Goal: Task Accomplishment & Management: Contribute content

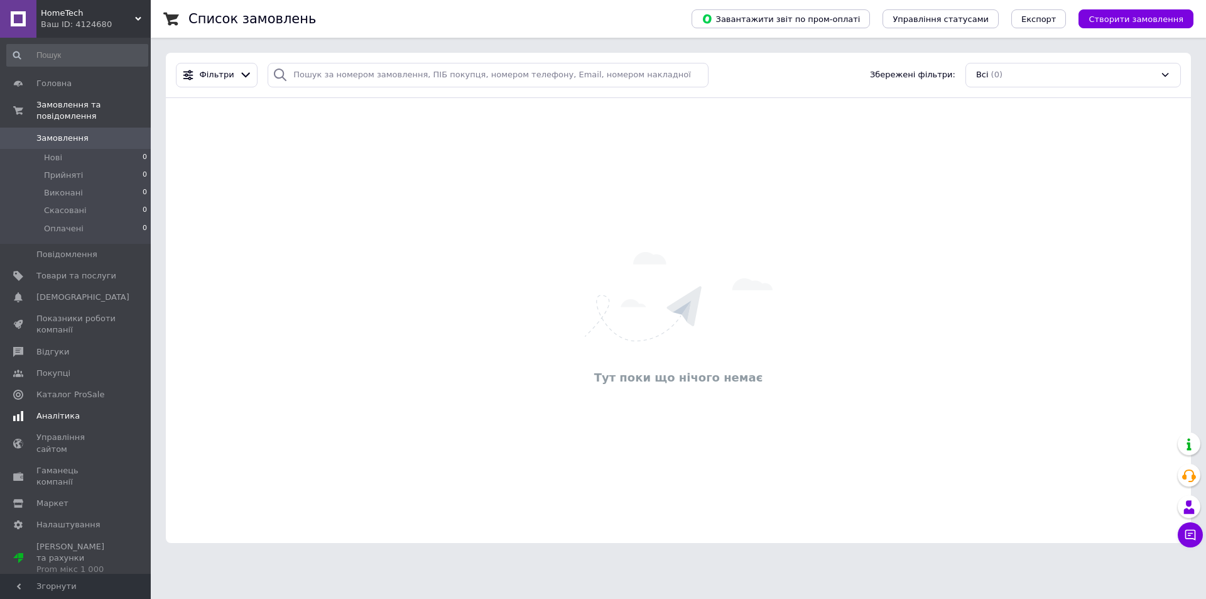
click at [53, 410] on span "Аналітика" at bounding box center [57, 415] width 43 height 11
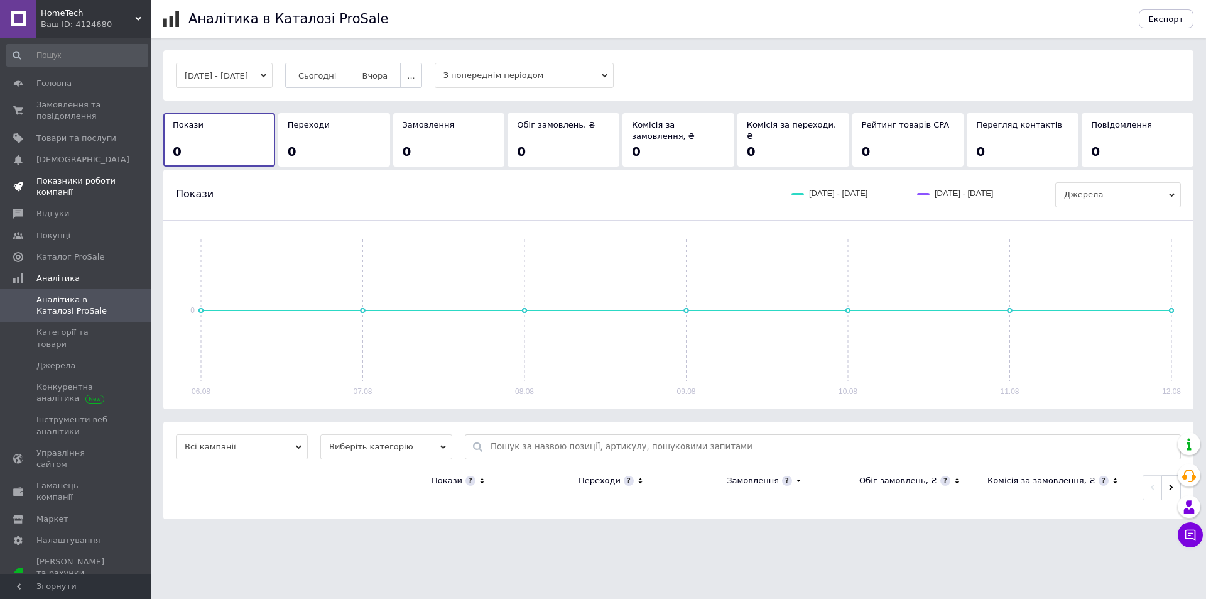
click at [57, 182] on span "Показники роботи компанії" at bounding box center [76, 186] width 80 height 23
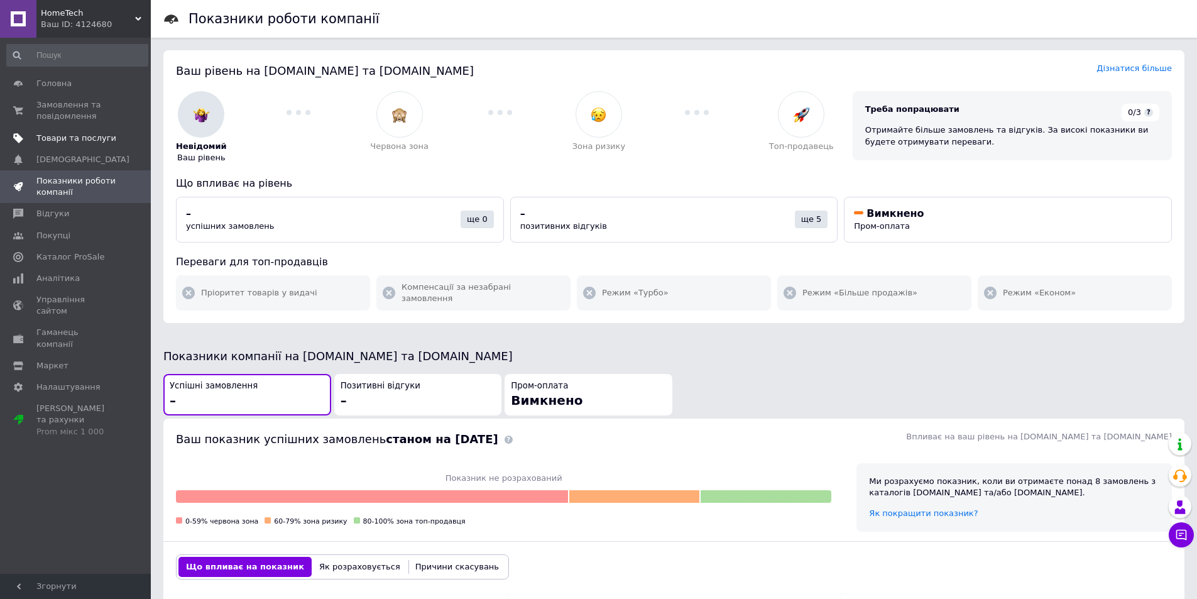
click at [84, 143] on span "Товари та послуги" at bounding box center [76, 138] width 80 height 11
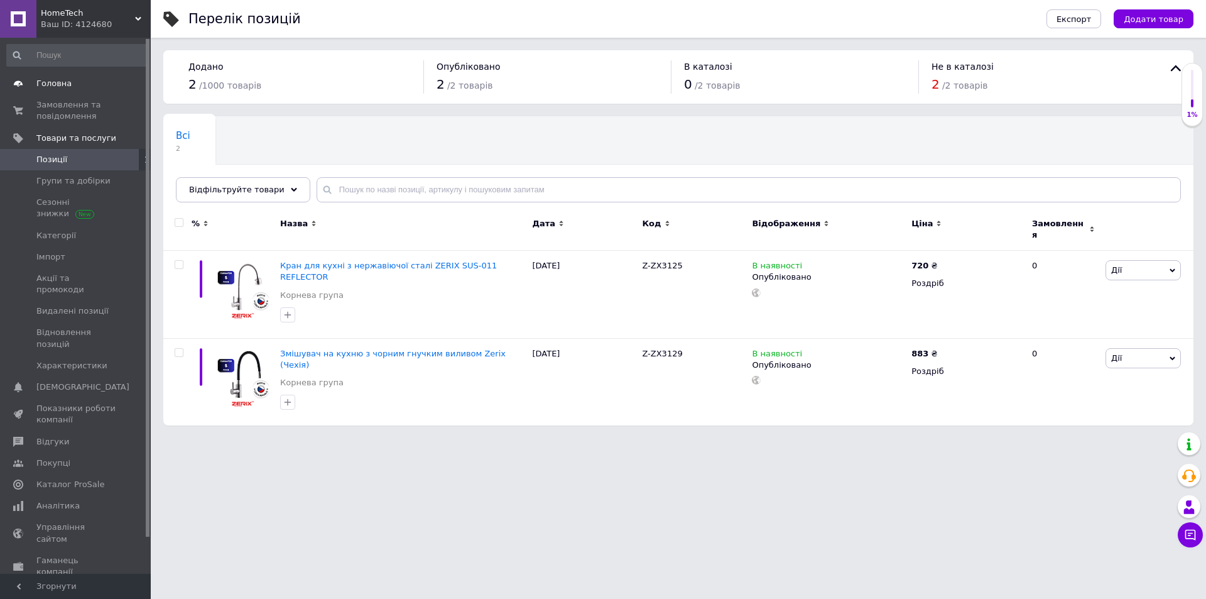
click at [66, 86] on span "Головна" at bounding box center [53, 83] width 35 height 11
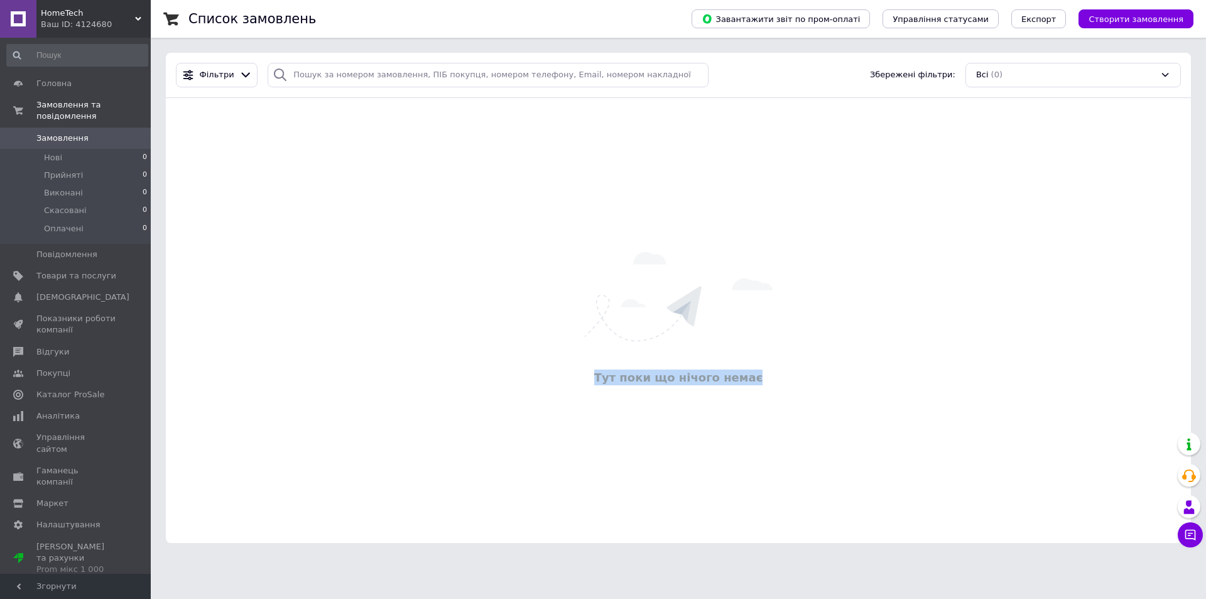
drag, startPoint x: 603, startPoint y: 375, endPoint x: 775, endPoint y: 376, distance: 172.8
click at [775, 376] on div "Тут поки що нічого немає" at bounding box center [678, 377] width 1013 height 16
click at [512, 276] on div "Тут поки що нічого немає" at bounding box center [678, 321] width 1025 height 420
click at [1113, 22] on span "Створити замовлення" at bounding box center [1136, 18] width 95 height 9
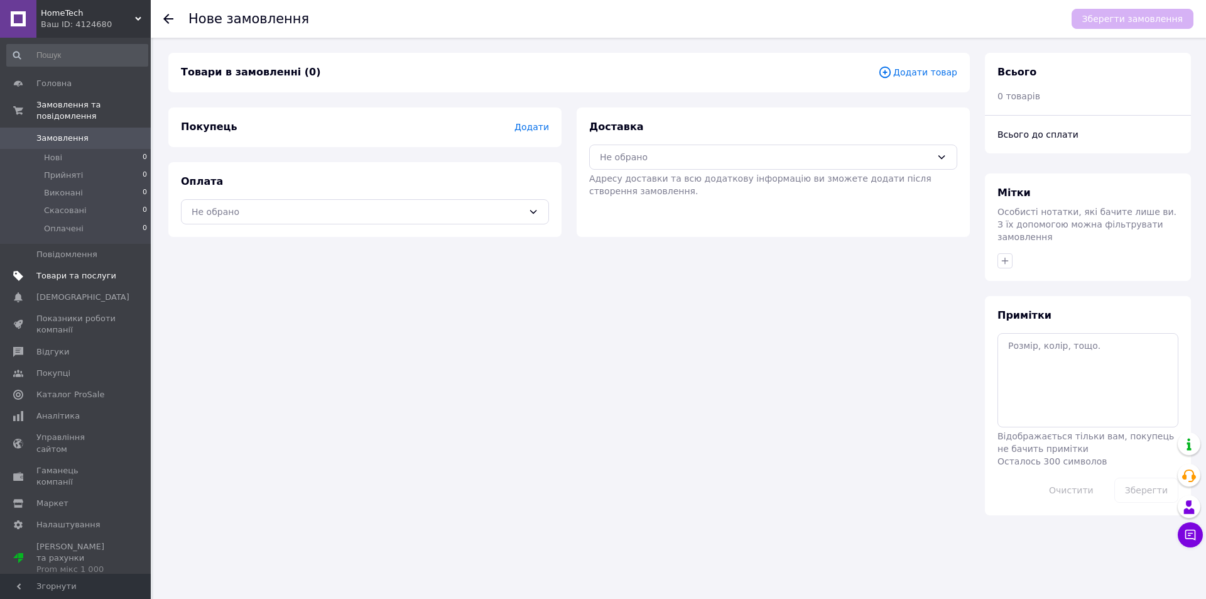
click at [72, 270] on span "Товари та послуги" at bounding box center [76, 275] width 80 height 11
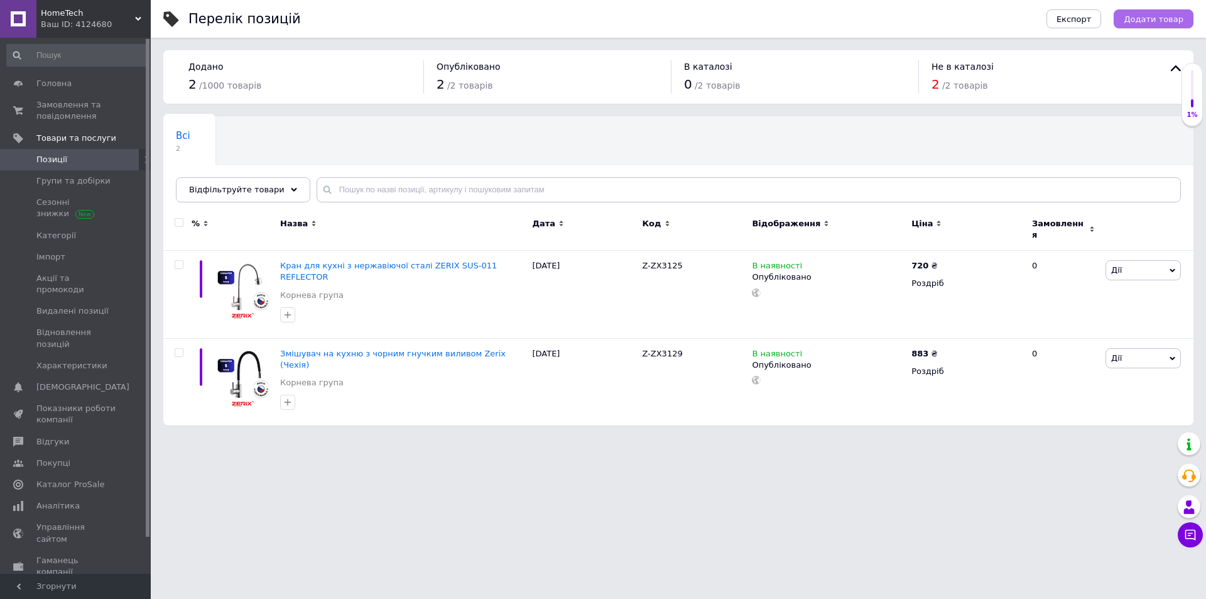
click at [1140, 19] on span "Додати товар" at bounding box center [1154, 18] width 60 height 9
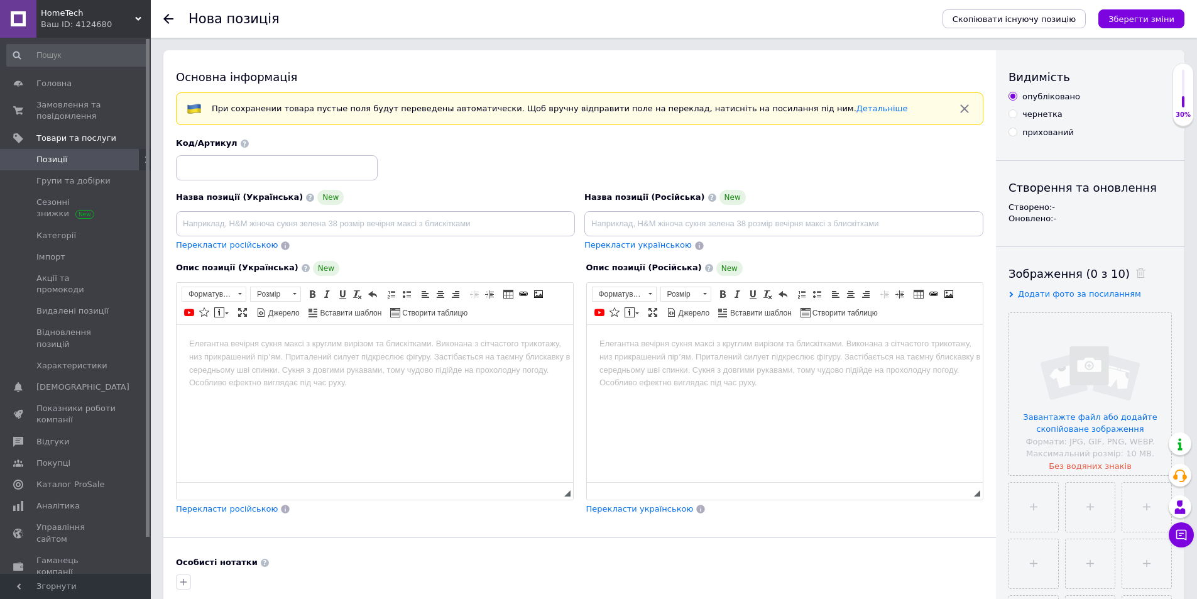
click at [1016, 118] on label "чернетка" at bounding box center [1035, 114] width 54 height 11
click at [1016, 117] on input "чернетка" at bounding box center [1012, 113] width 8 height 8
radio input "true"
click at [1015, 100] on input "опубліковано" at bounding box center [1012, 96] width 8 height 8
radio input "true"
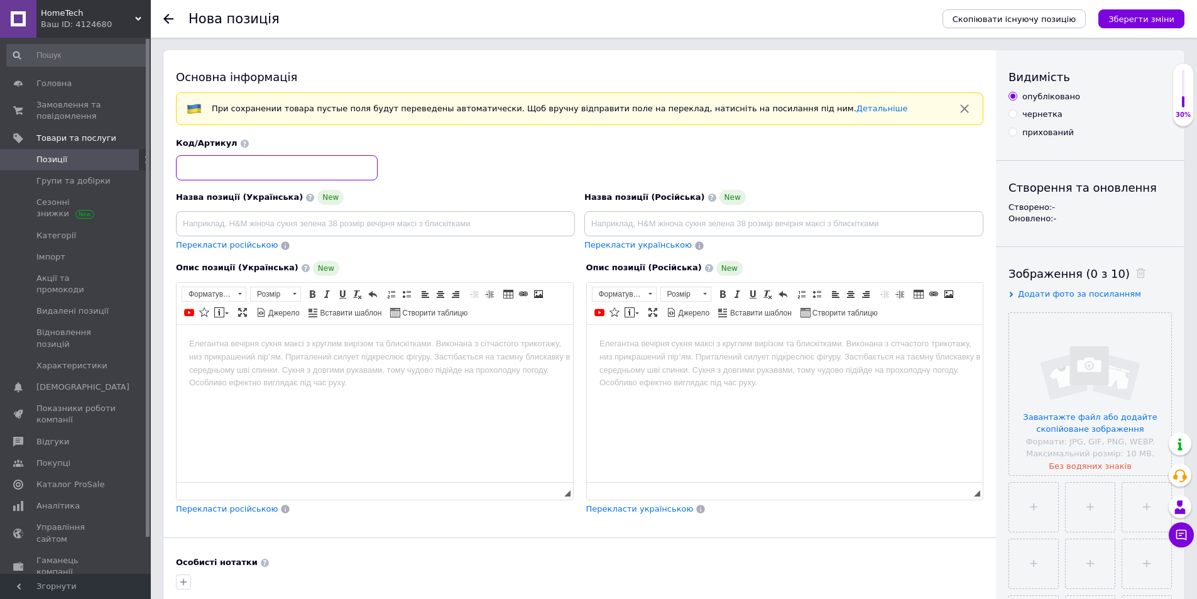
click at [270, 165] on input at bounding box center [277, 167] width 202 height 25
paste input "ZX3149"
click at [187, 168] on input "z-ZX3149" at bounding box center [277, 167] width 202 height 25
type input "Z-ZX3149"
click at [312, 227] on input at bounding box center [375, 223] width 399 height 25
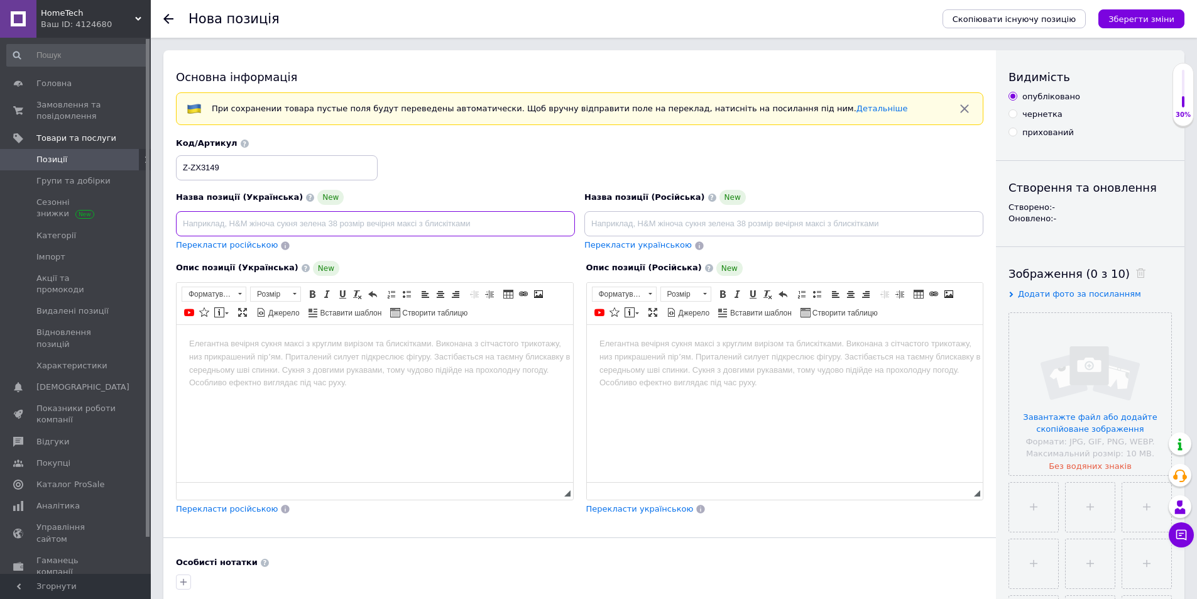
click at [234, 229] on input at bounding box center [375, 223] width 399 height 25
paste input "Змішувач для ванни з нержавійки"
type input "Змішувач для ванни з нержавійки Zerix (Чехія)"
click at [251, 249] on span "Перекласти російською" at bounding box center [227, 244] width 102 height 9
type input "Смеситель для ванны из нержавейки Zerix ([GEOGRAPHIC_DATA])"
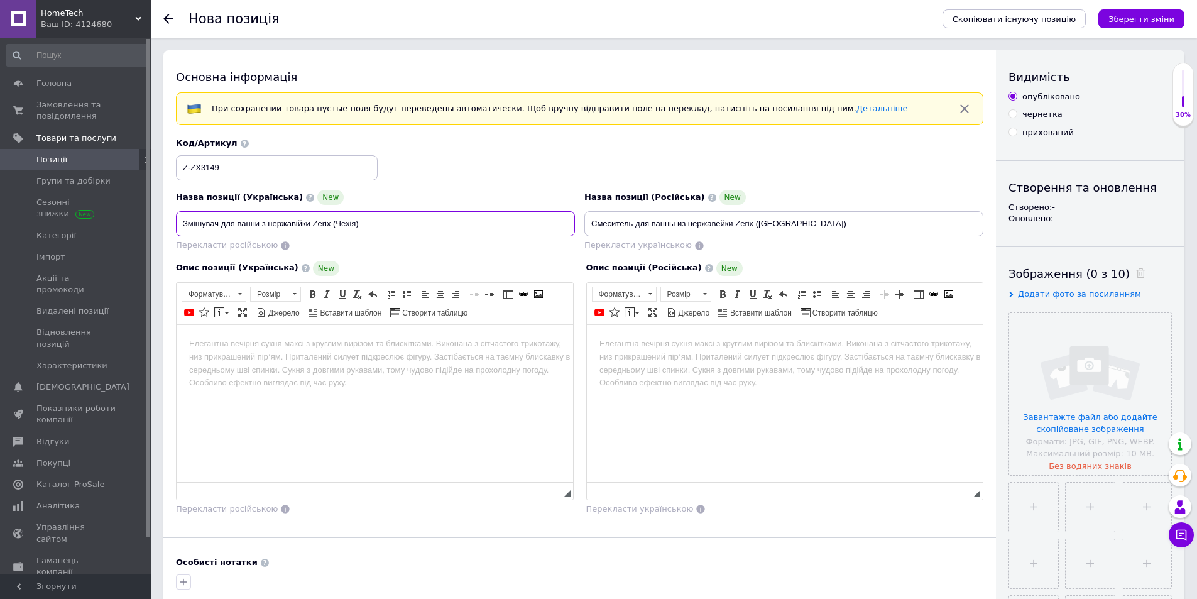
drag, startPoint x: 185, startPoint y: 227, endPoint x: 302, endPoint y: 221, distance: 117.7
click at [307, 219] on input "Змішувач для ванни з нержавійки Zerix (Чехія)" at bounding box center [375, 223] width 399 height 25
drag, startPoint x: 391, startPoint y: 243, endPoint x: 309, endPoint y: 228, distance: 84.2
click at [391, 243] on div "Перекласти російською" at bounding box center [375, 245] width 399 height 12
drag, startPoint x: 309, startPoint y: 222, endPoint x: 178, endPoint y: 224, distance: 131.3
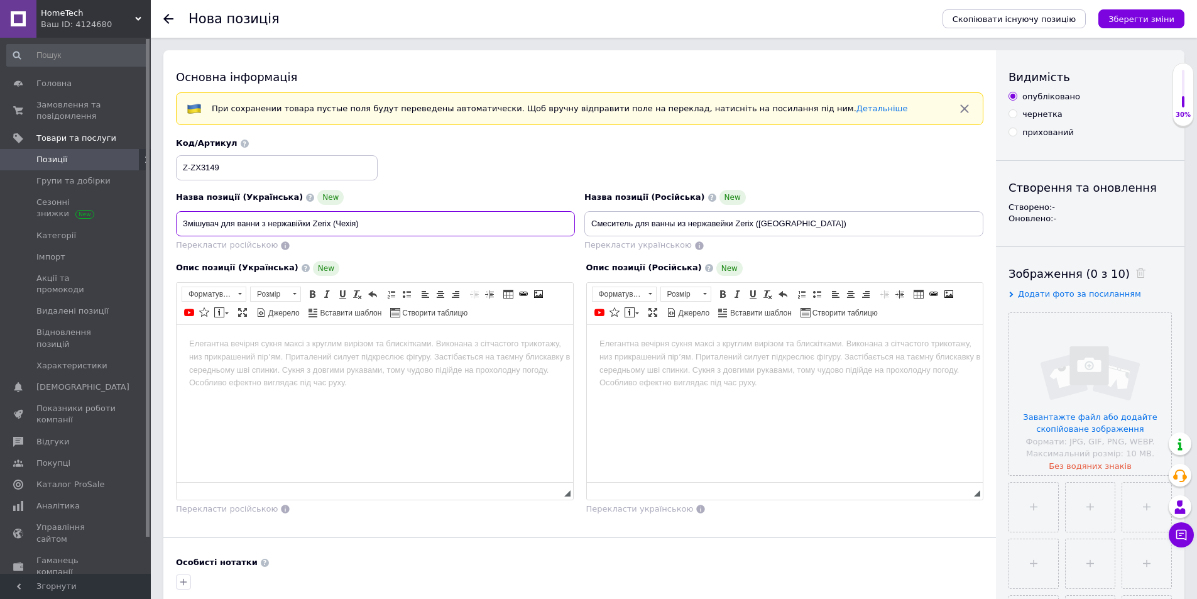
click at [178, 224] on input "Змішувач для ванни з нержавійки Zerix (Чехія)" at bounding box center [375, 223] width 399 height 25
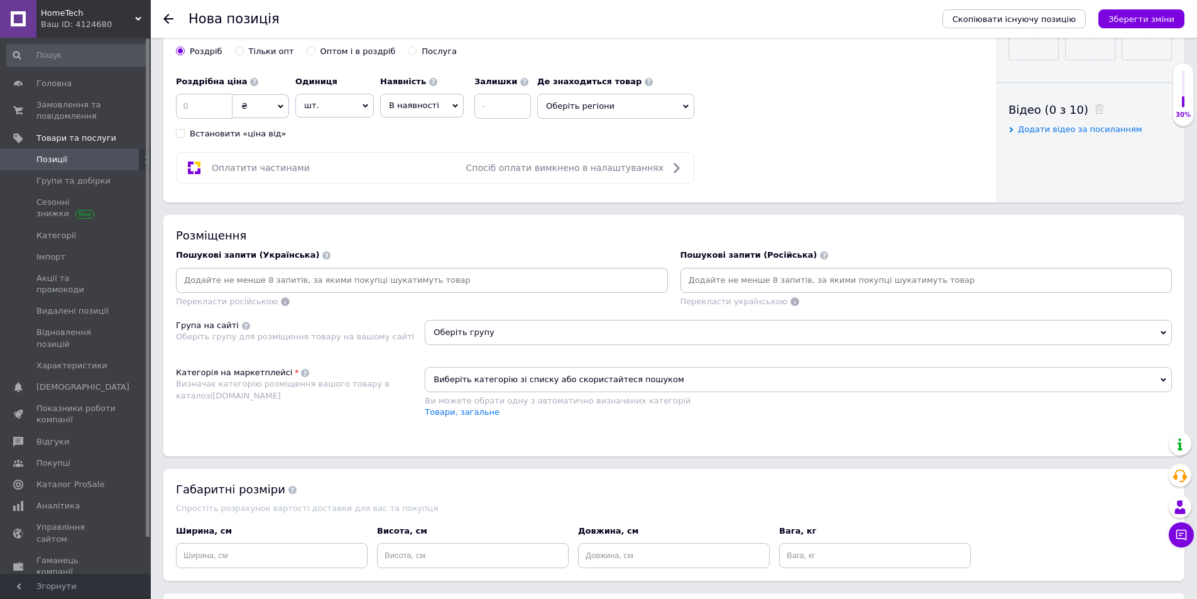
scroll to position [628, 0]
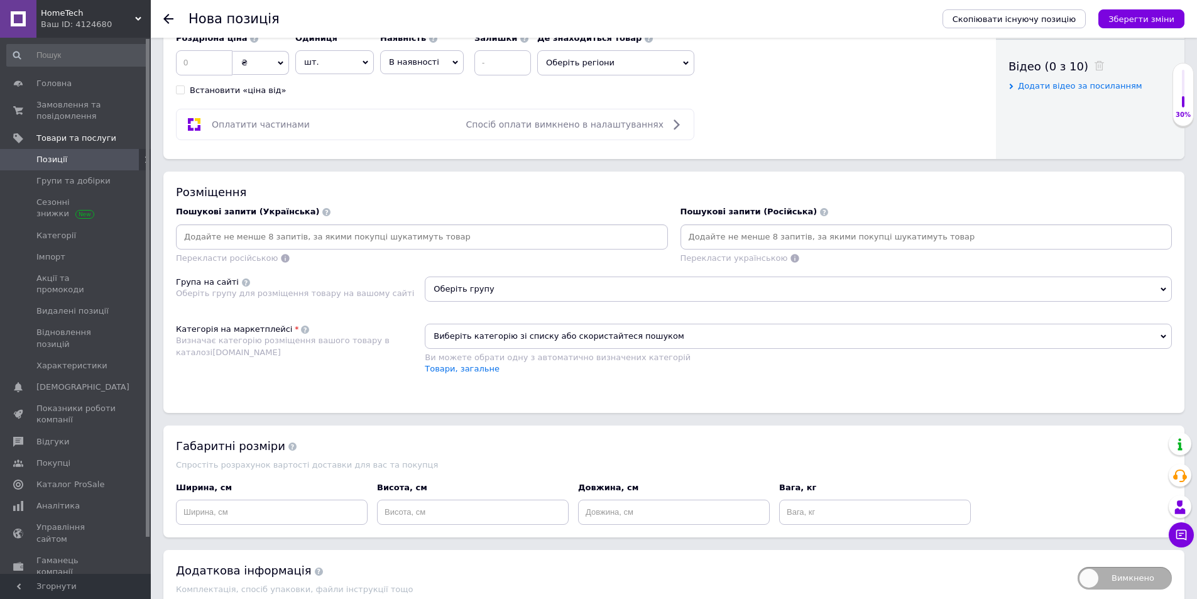
click at [259, 234] on input at bounding box center [421, 236] width 487 height 19
paste input "Змішувач для ванни з нержавійки"
type input "Змішувач для ванни з нержавійки"
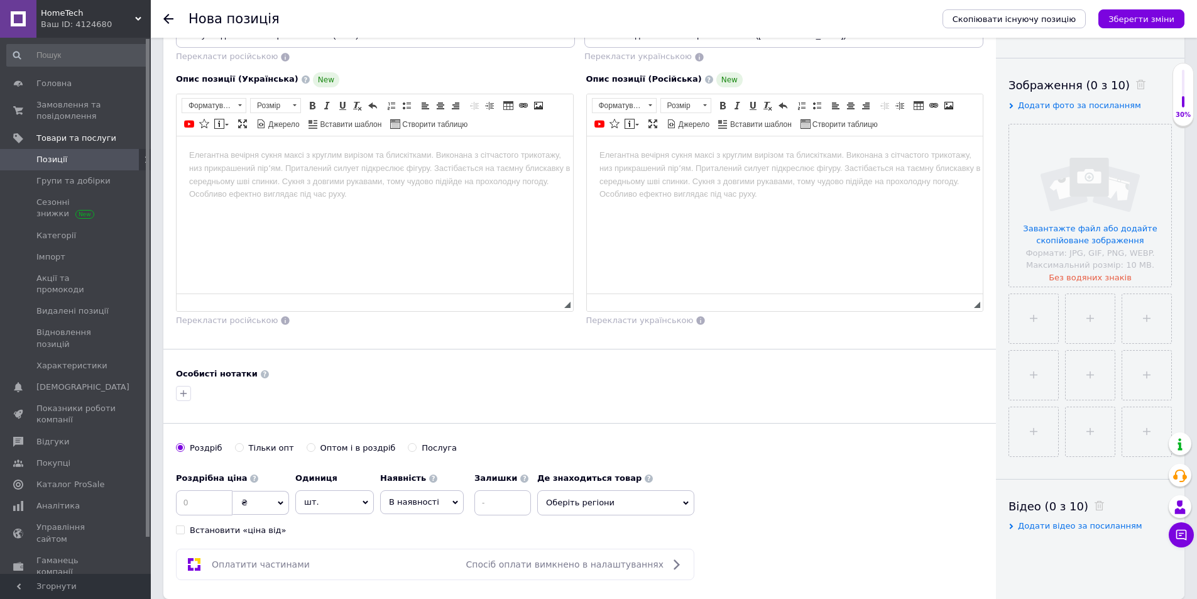
scroll to position [0, 0]
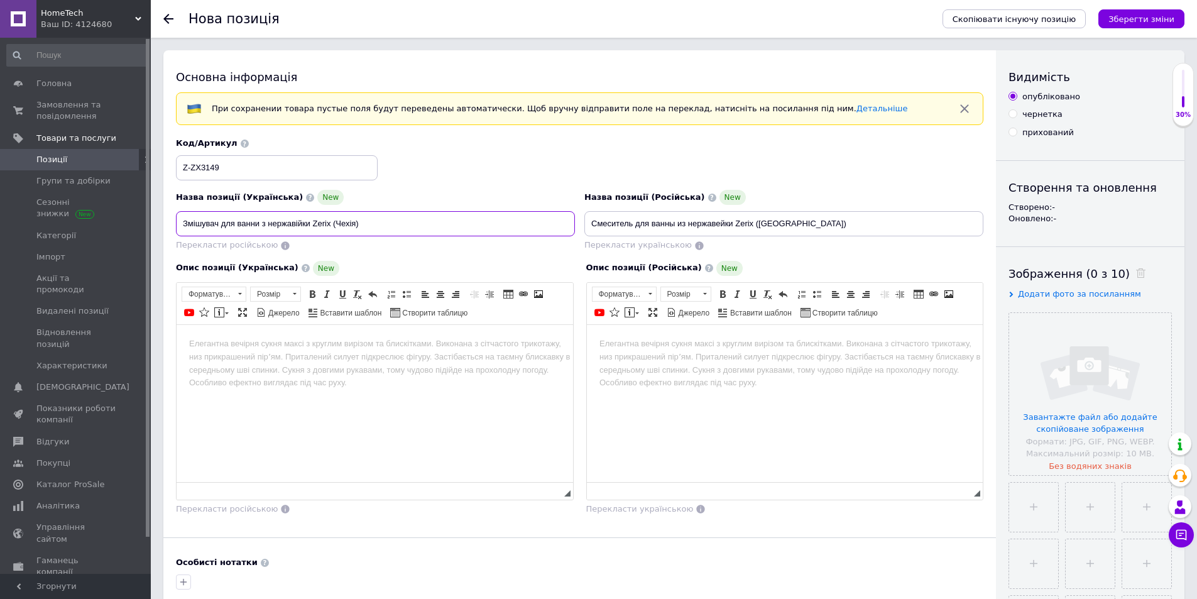
drag, startPoint x: 312, startPoint y: 224, endPoint x: 330, endPoint y: 224, distance: 18.8
click at [330, 224] on input "Змішувач для ванни з нержавійки Zerix (Чехія)" at bounding box center [375, 223] width 399 height 25
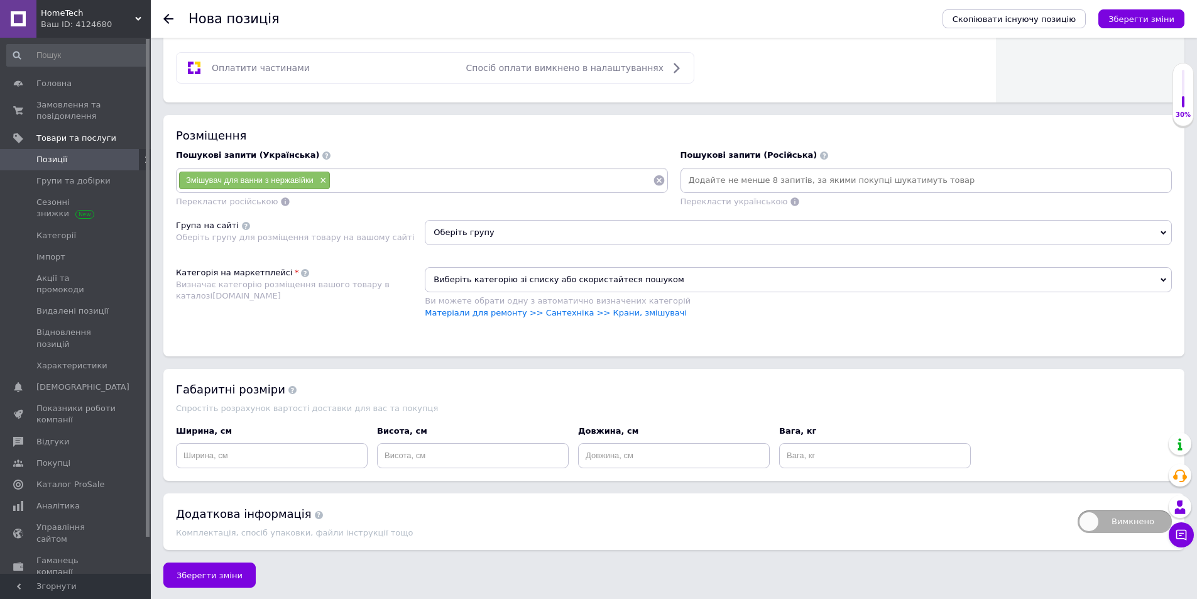
scroll to position [689, 0]
click at [368, 177] on input at bounding box center [491, 179] width 322 height 19
paste input "Zerix"
type input "Zerix"
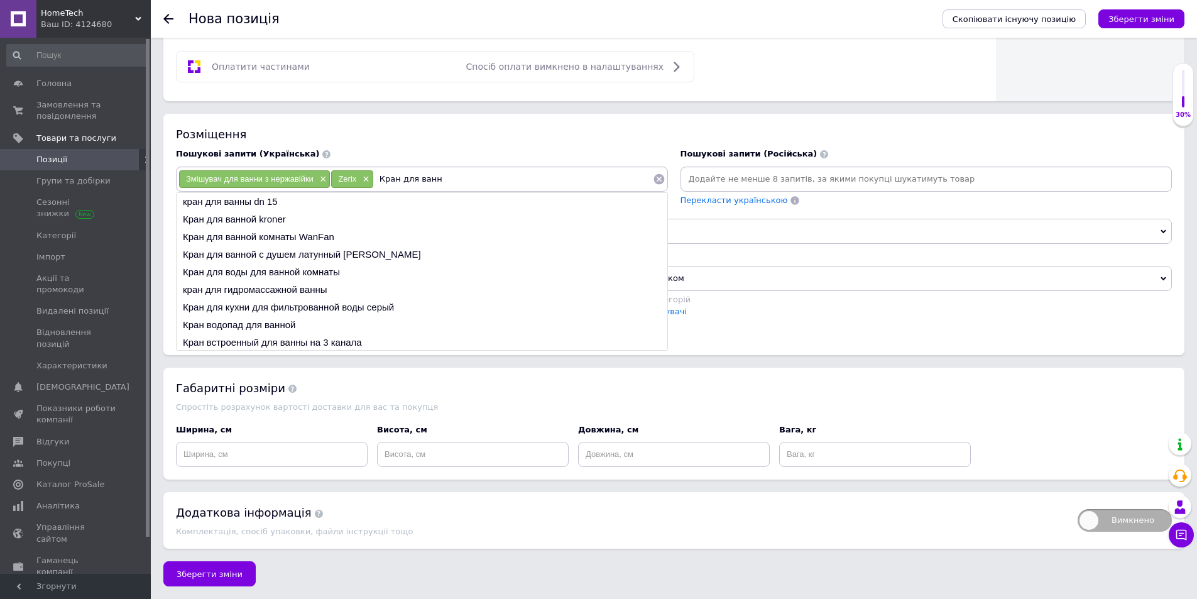
type input "Кран для ванни"
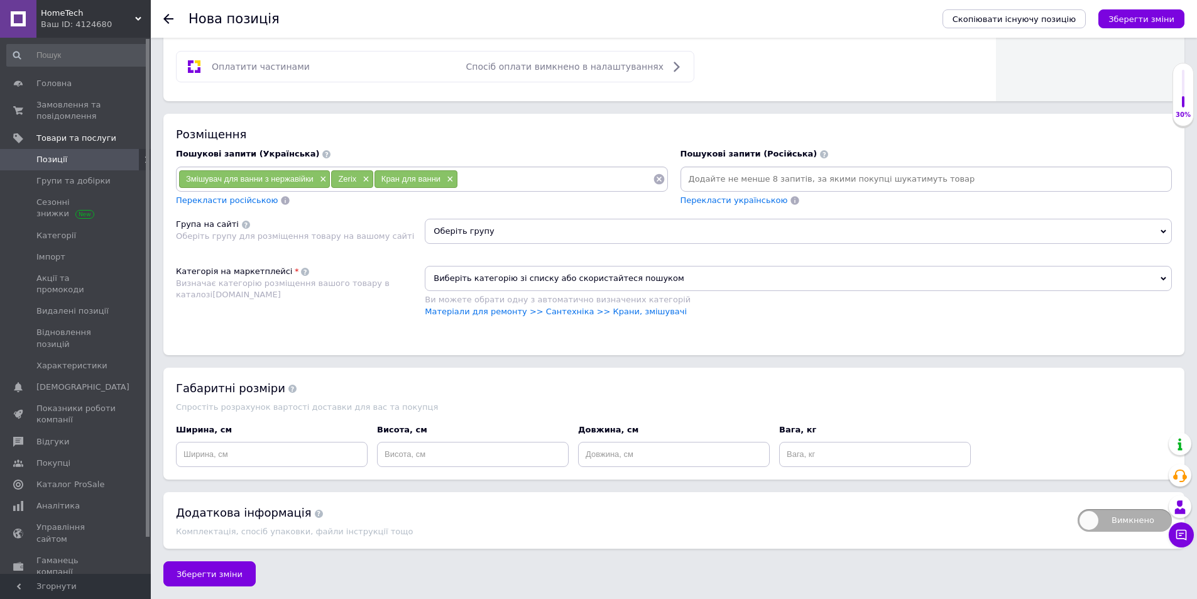
click at [472, 170] on input at bounding box center [555, 179] width 195 height 19
paste input "Кран для кухні з нержавіючої сталі"
click at [513, 178] on input "Кран для кухні з нержавіючої сталі" at bounding box center [555, 179] width 195 height 19
drag, startPoint x: 517, startPoint y: 176, endPoint x: 500, endPoint y: 180, distance: 17.4
click at [500, 180] on input "Кран для кухні з нержавіючої сталі" at bounding box center [555, 179] width 195 height 19
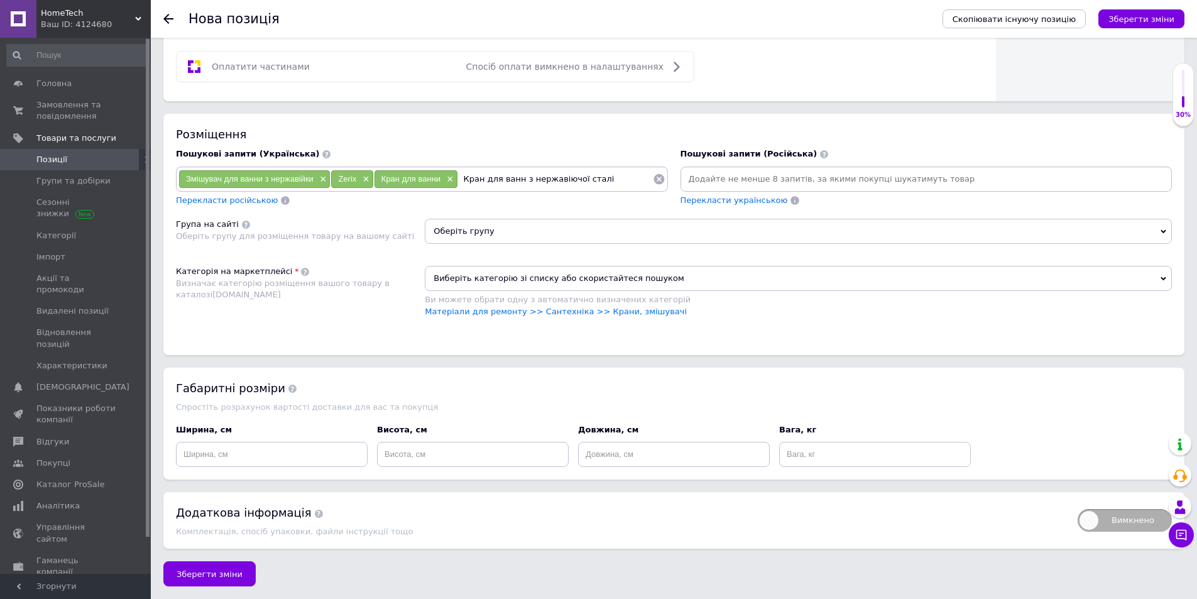
type input "Кран для ванни з нержавіючої сталі"
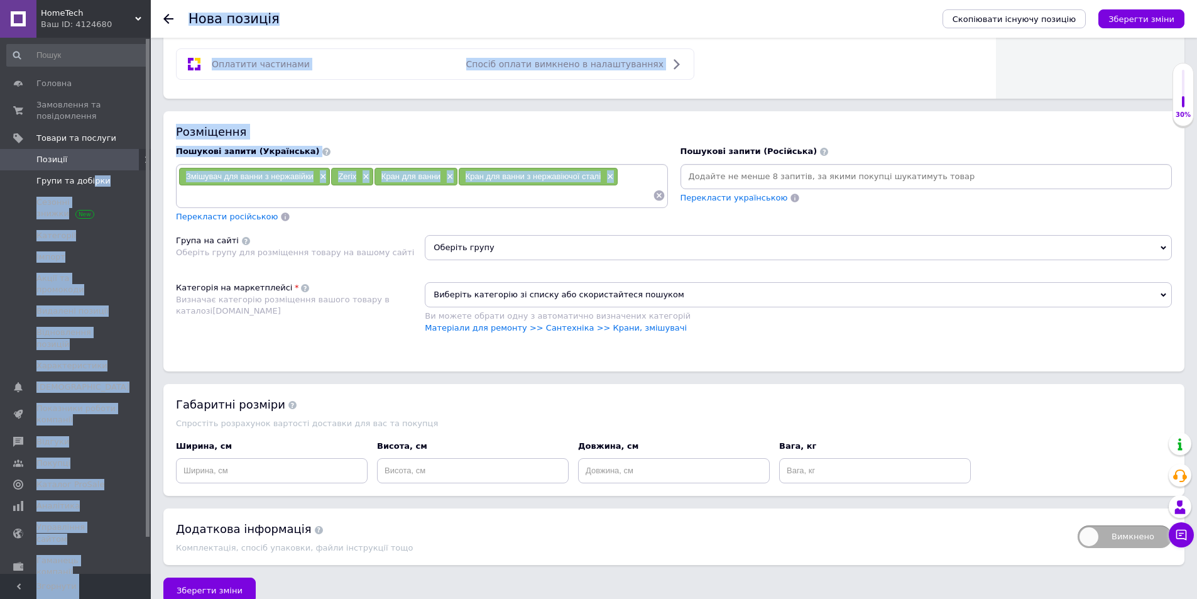
drag, startPoint x: 583, startPoint y: 178, endPoint x: 84, endPoint y: 183, distance: 499.5
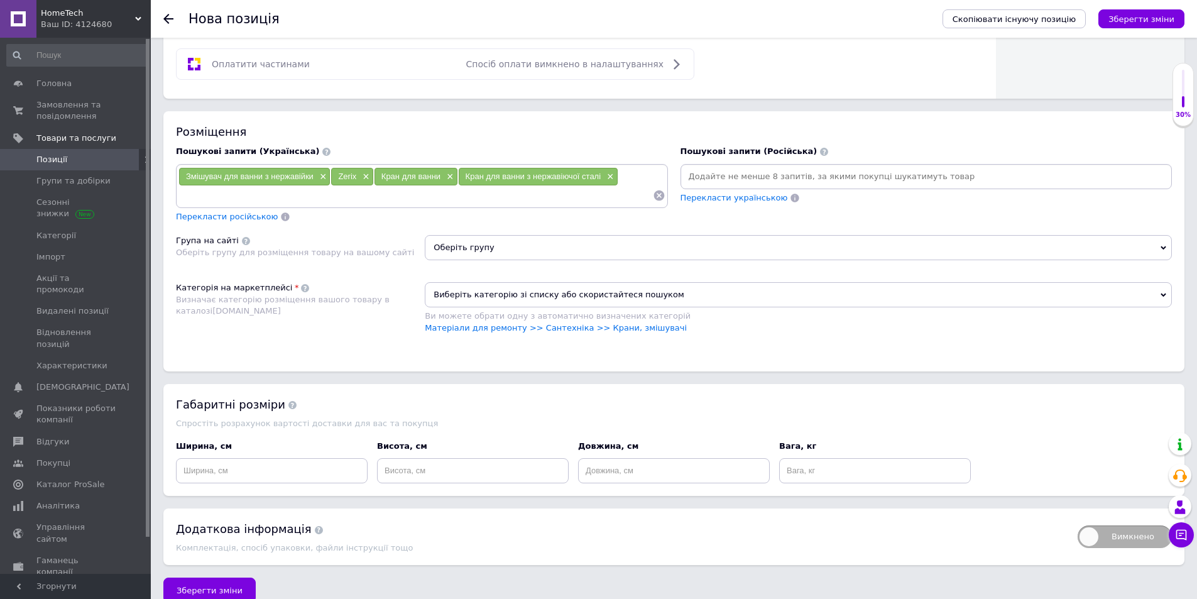
click at [322, 194] on input at bounding box center [415, 195] width 474 height 19
click at [321, 177] on span "×" at bounding box center [322, 177] width 10 height 11
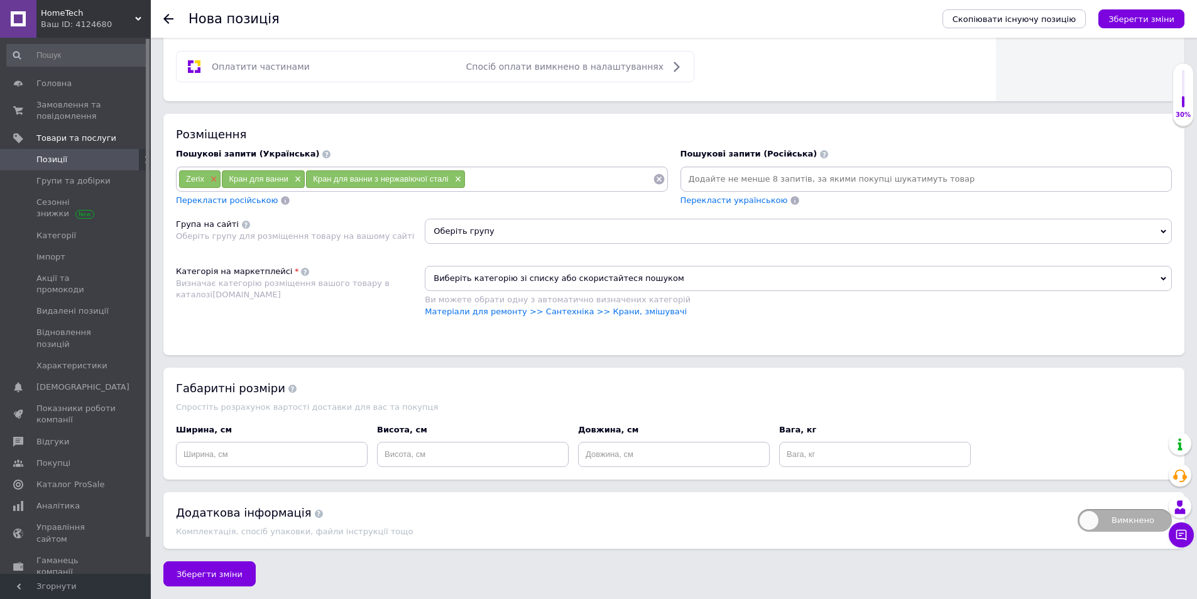
click at [214, 175] on span "×" at bounding box center [212, 179] width 10 height 11
click at [214, 176] on span "Кран для ванни" at bounding box center [215, 178] width 59 height 9
click at [253, 176] on span "×" at bounding box center [253, 179] width 10 height 11
click at [331, 176] on span "×" at bounding box center [330, 179] width 10 height 11
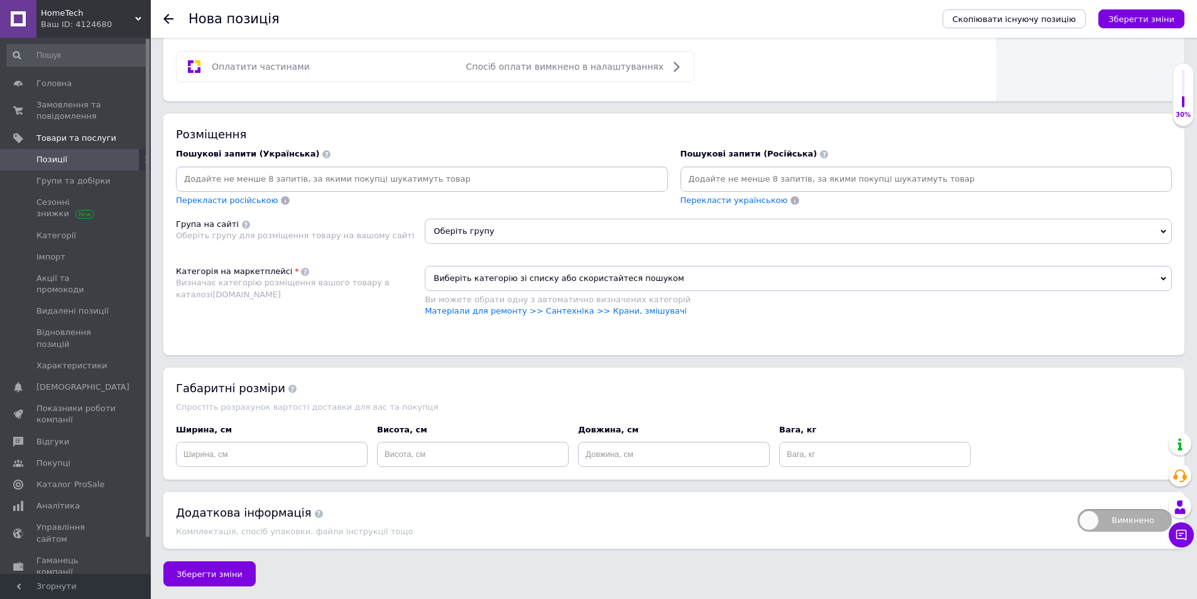
click at [315, 177] on input at bounding box center [421, 179] width 487 height 19
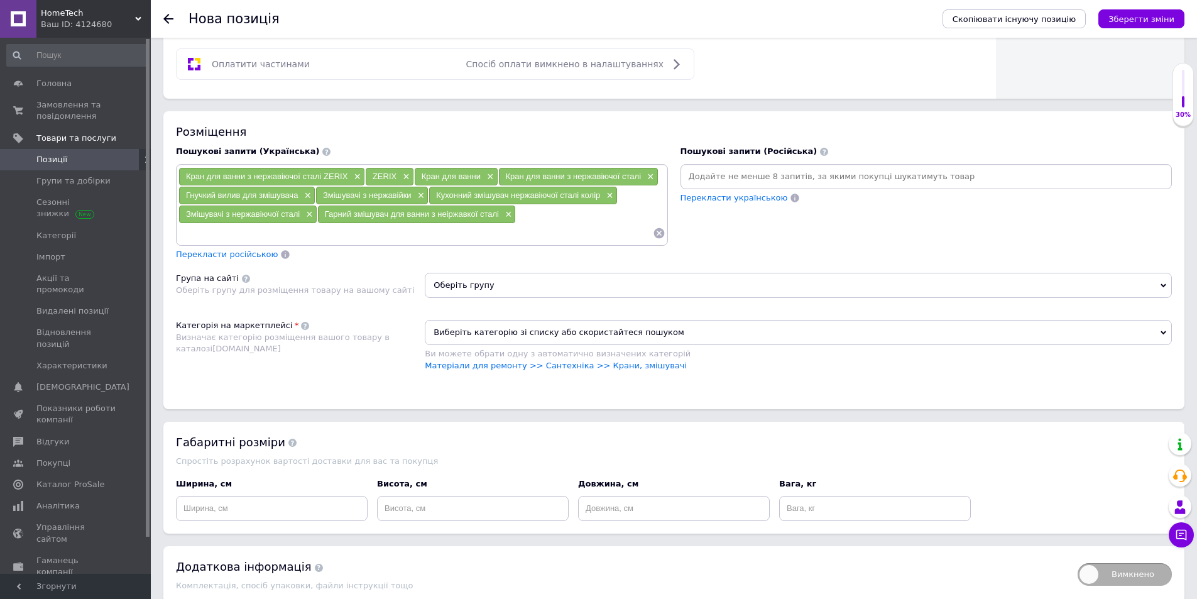
click at [554, 221] on div "Кран для ванни з нержавіючої сталі ZERIX × ZERIX × Кран для ванни × Кран для ва…" at bounding box center [421, 204] width 487 height 75
click at [528, 214] on div "Кран для ванни з нержавіючої сталі ZERIX × ZERIX × Кран для ванни × Кран для ва…" at bounding box center [421, 204] width 487 height 75
click at [522, 214] on div "Кран для ванни з нержавіючої сталі ZERIX × ZERIX × Кран для ванни × Кран для ва…" at bounding box center [421, 204] width 487 height 75
click at [518, 217] on div "Кран для ванни з нержавіючої сталі ZERIX × ZERIX × Кран для ванни × Кран для ва…" at bounding box center [421, 204] width 487 height 75
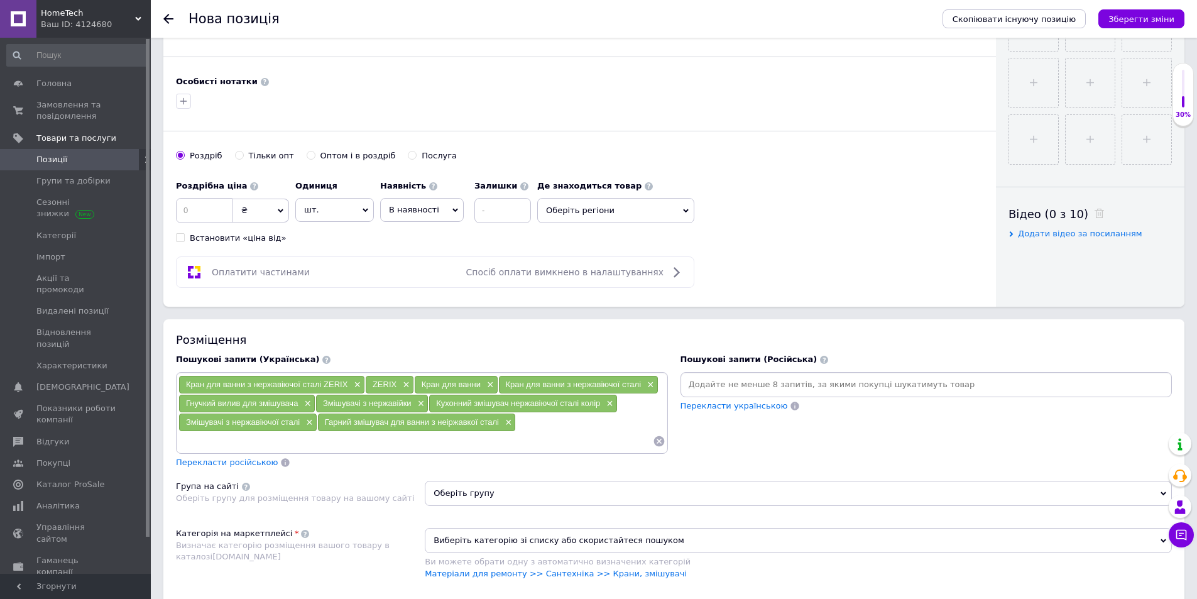
scroll to position [503, 0]
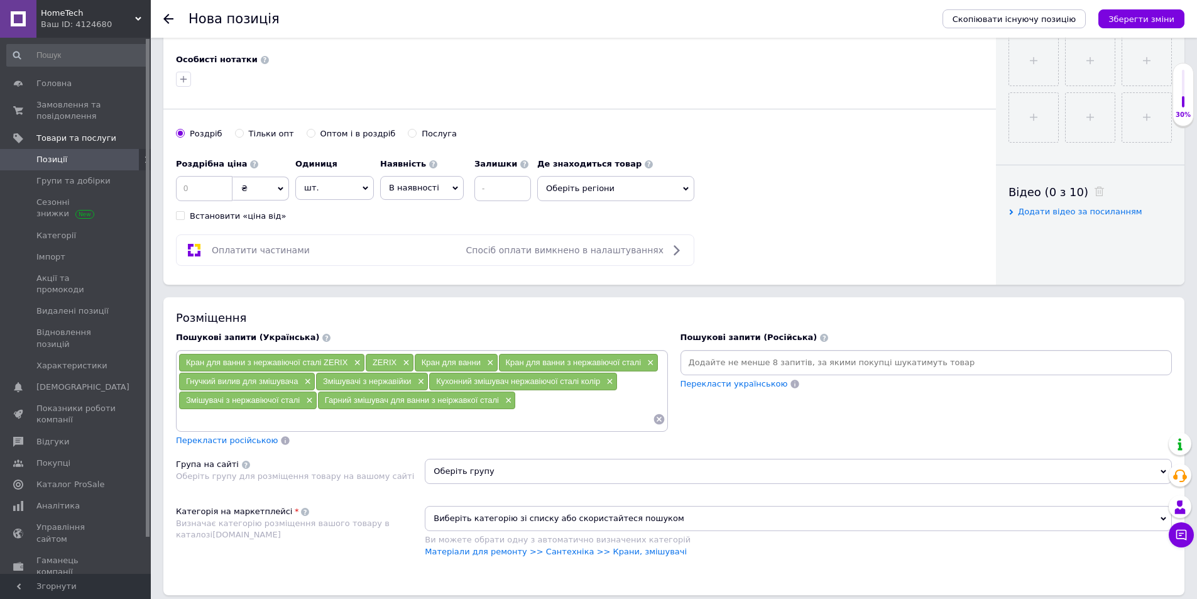
click at [226, 444] on span "Перекласти російською" at bounding box center [227, 439] width 102 height 9
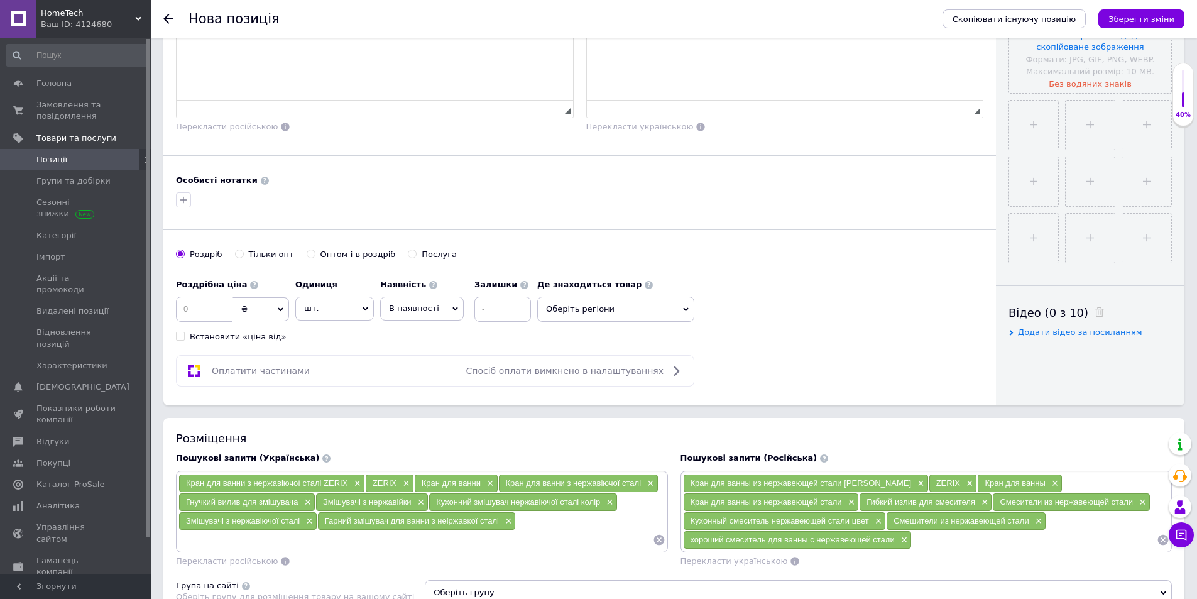
scroll to position [377, 0]
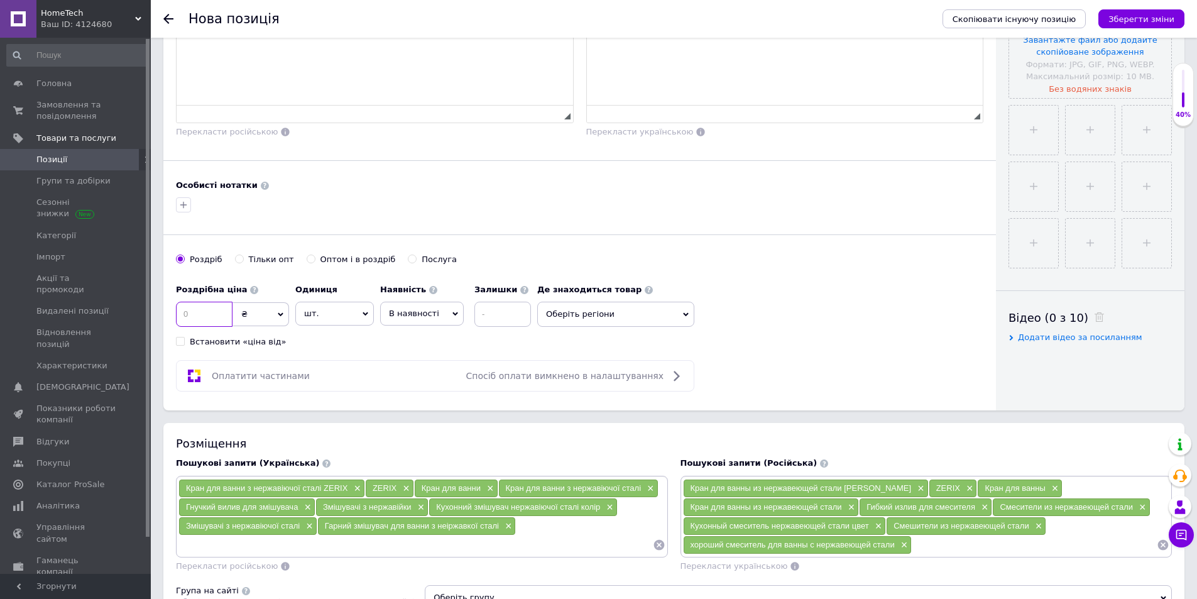
click at [197, 319] on input at bounding box center [204, 314] width 57 height 25
type input "1452"
click at [318, 354] on div "Основна інформація При сохранении товара пустые поля будут переведены автоматич…" at bounding box center [579, 41] width 833 height 737
click at [585, 318] on span "Оберіть регіони" at bounding box center [615, 314] width 157 height 25
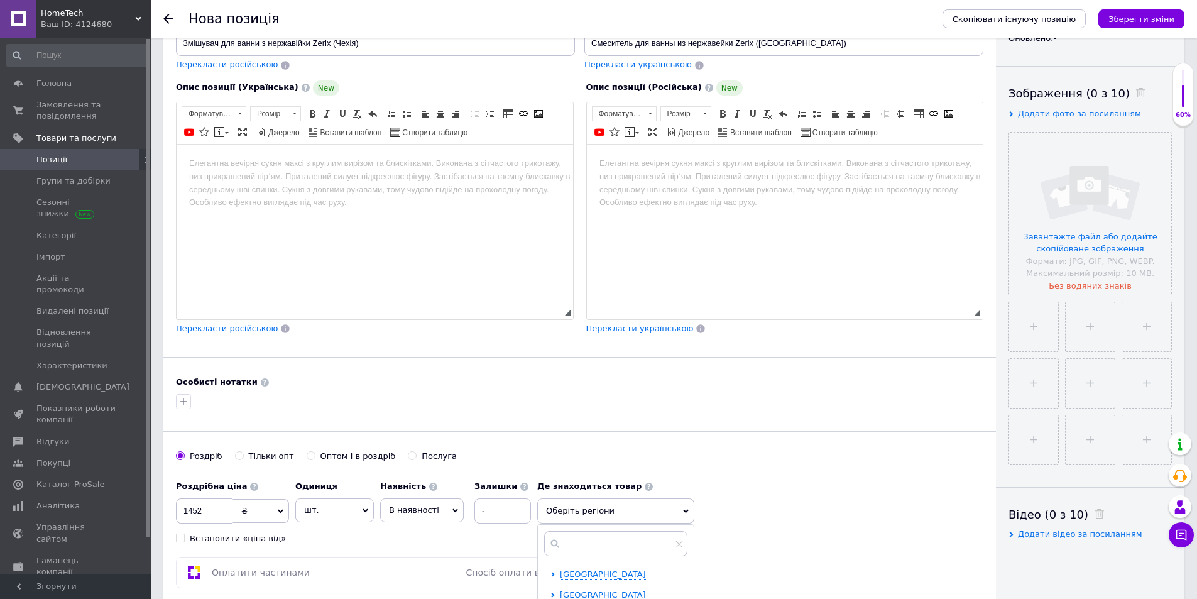
scroll to position [440, 0]
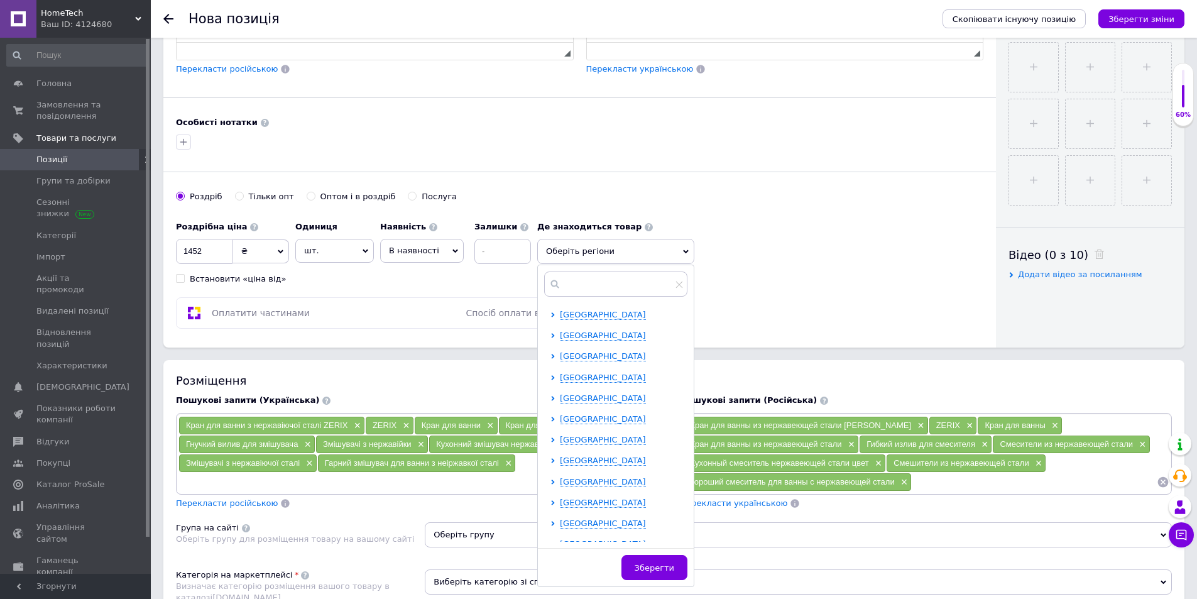
click at [766, 318] on div "Оплатити частинами Спосіб оплати вимкнено в налаштуваннях" at bounding box center [579, 312] width 807 height 31
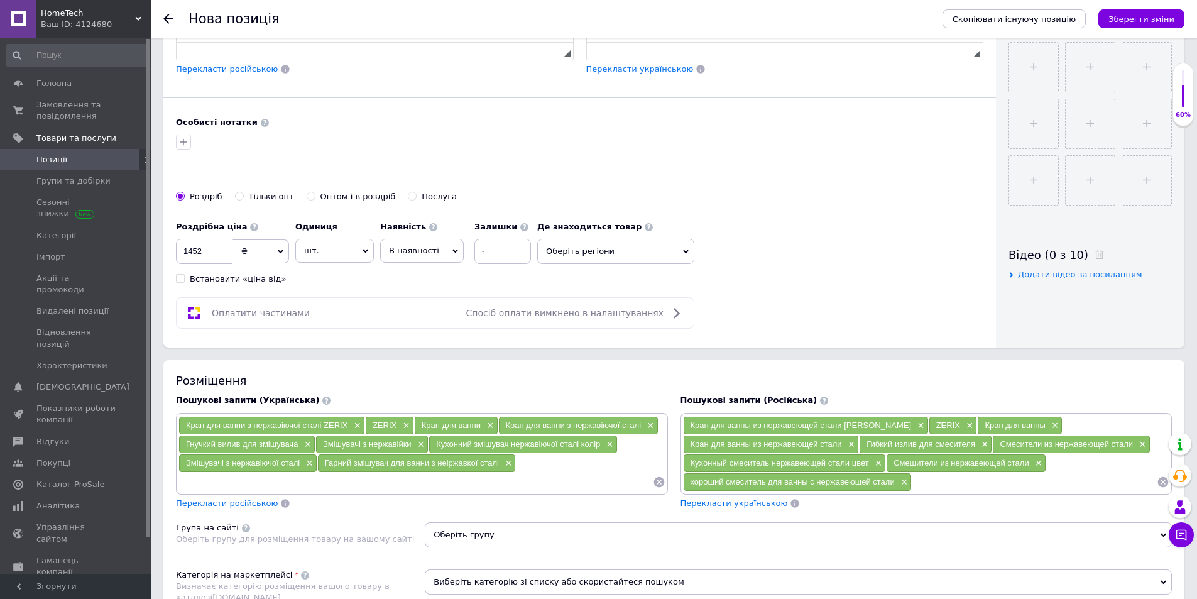
click at [621, 258] on span "Оберіть регіони" at bounding box center [615, 251] width 157 height 25
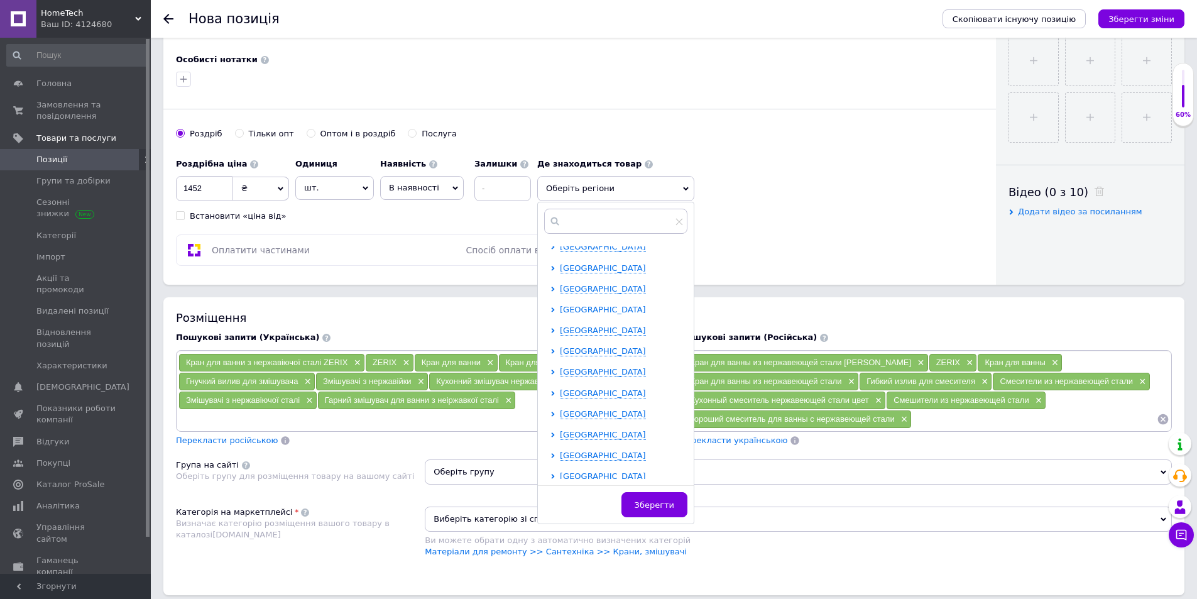
scroll to position [259, 0]
click at [604, 372] on span "Харківська область" at bounding box center [603, 367] width 86 height 9
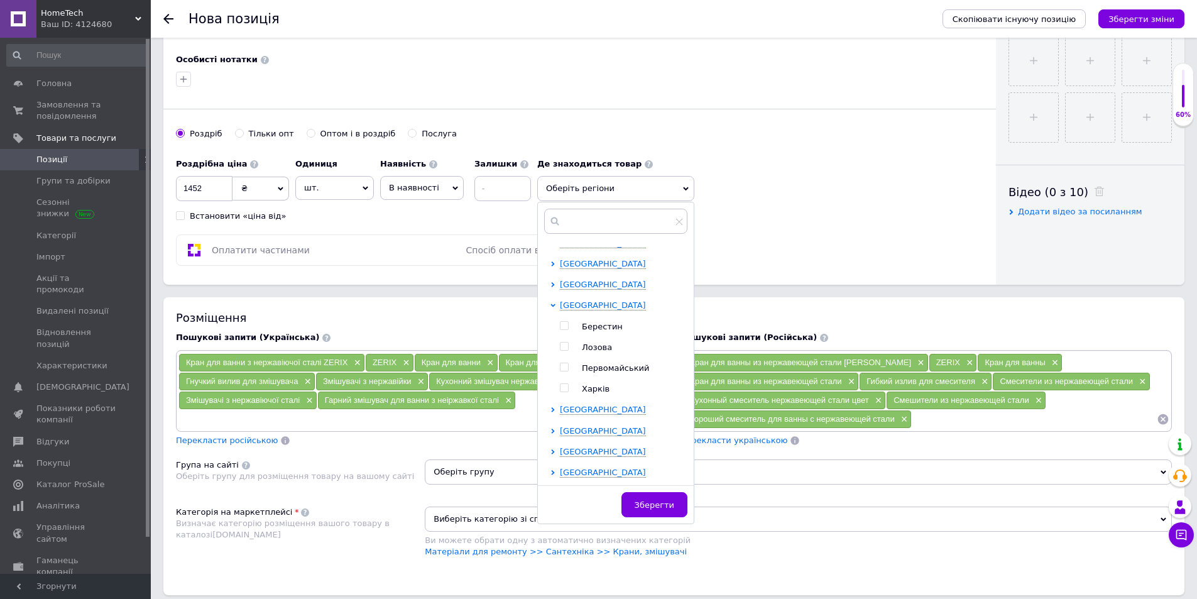
click at [563, 388] on input "checkbox" at bounding box center [564, 388] width 8 height 8
checkbox input "true"
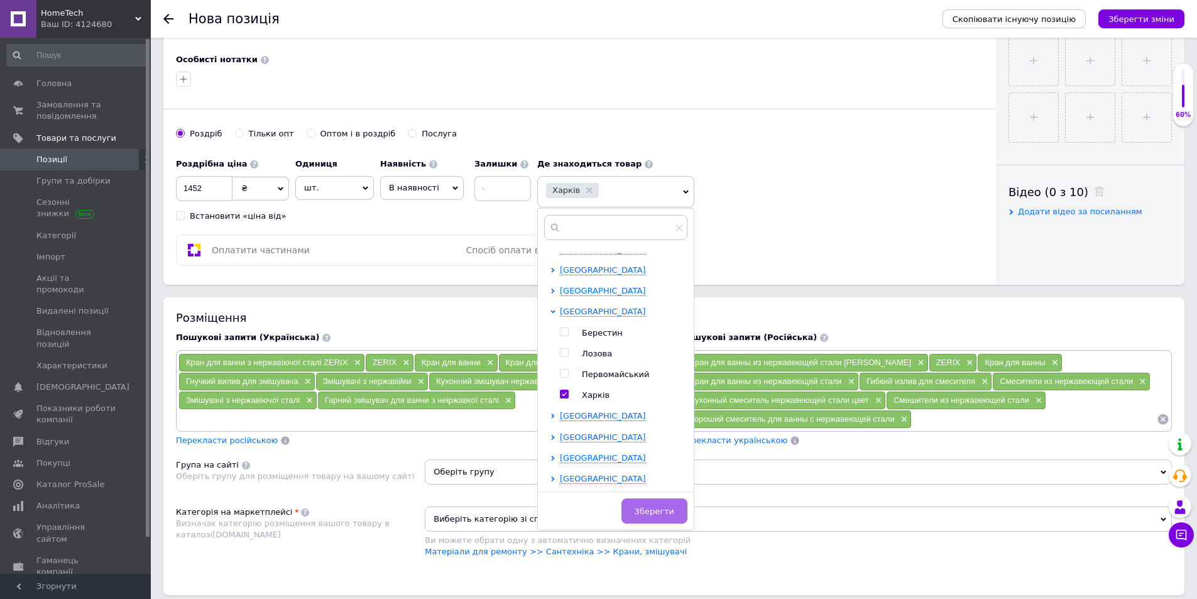
click at [655, 514] on span "Зберегти" at bounding box center [655, 510] width 40 height 9
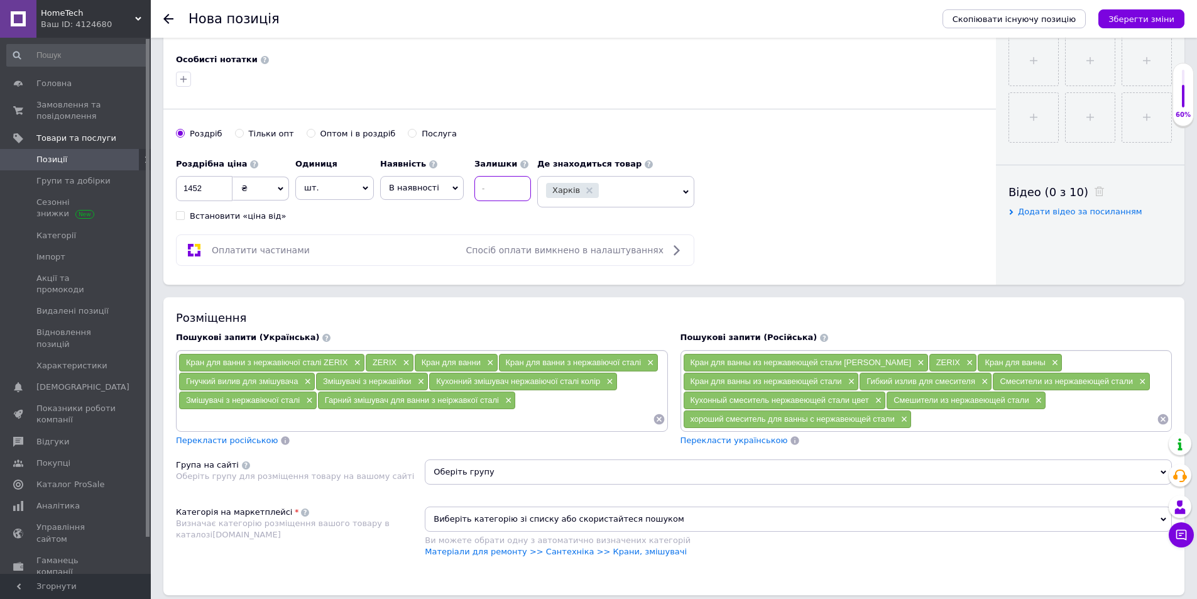
click at [500, 192] on input at bounding box center [502, 188] width 57 height 25
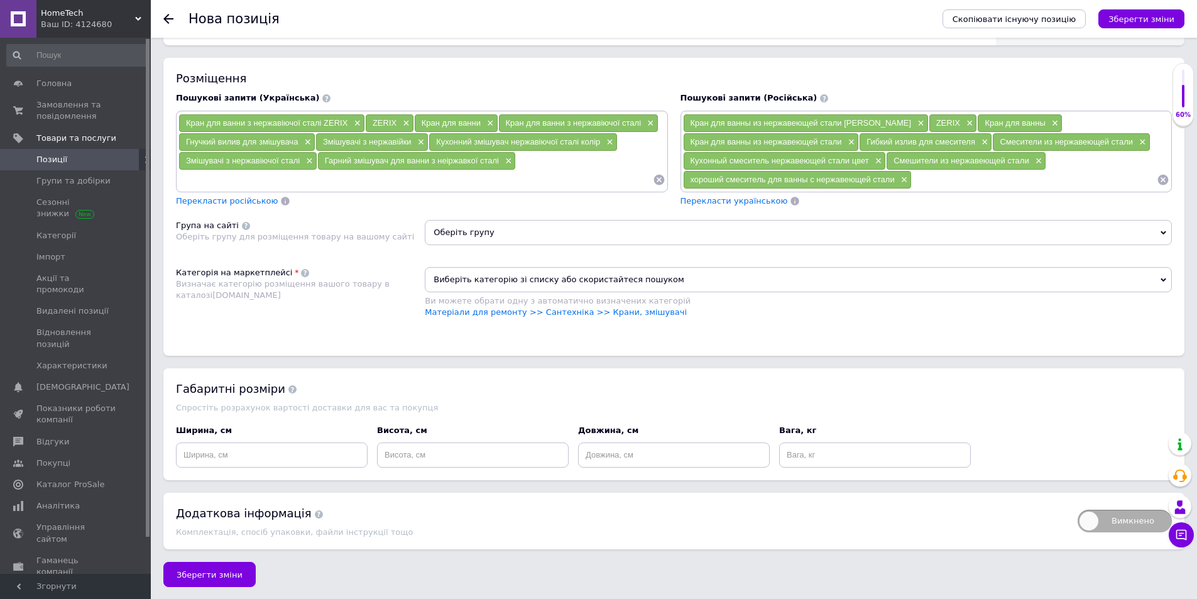
scroll to position [746, 0]
click at [549, 308] on link "Матеріали для ремонту >> Сантехніка >> Крани, змішувачі" at bounding box center [556, 311] width 262 height 9
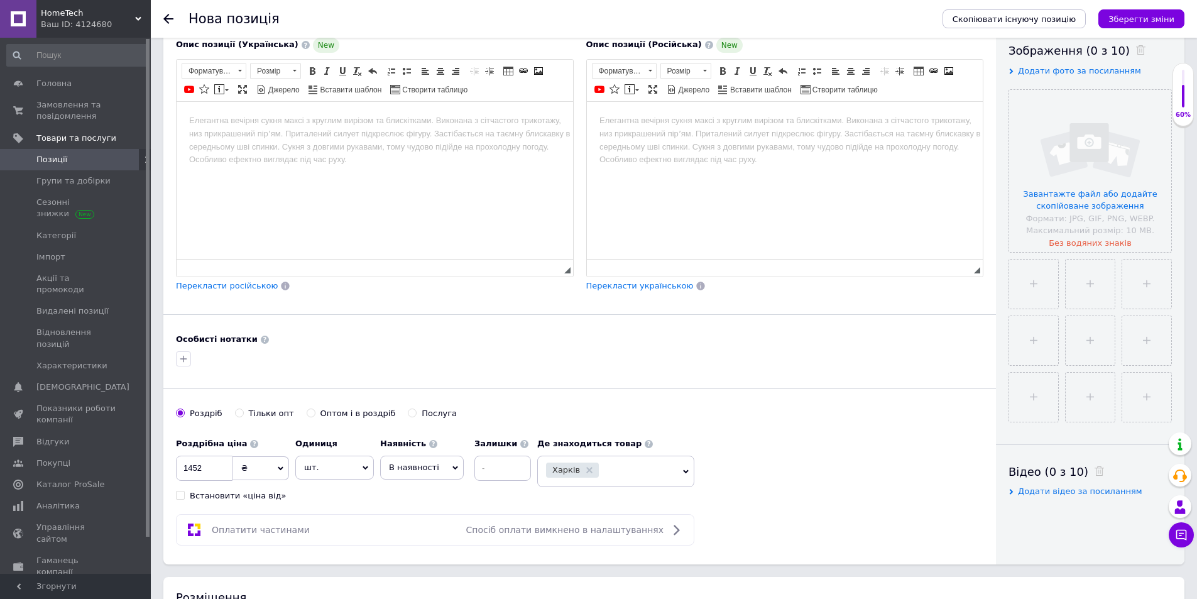
scroll to position [55, 0]
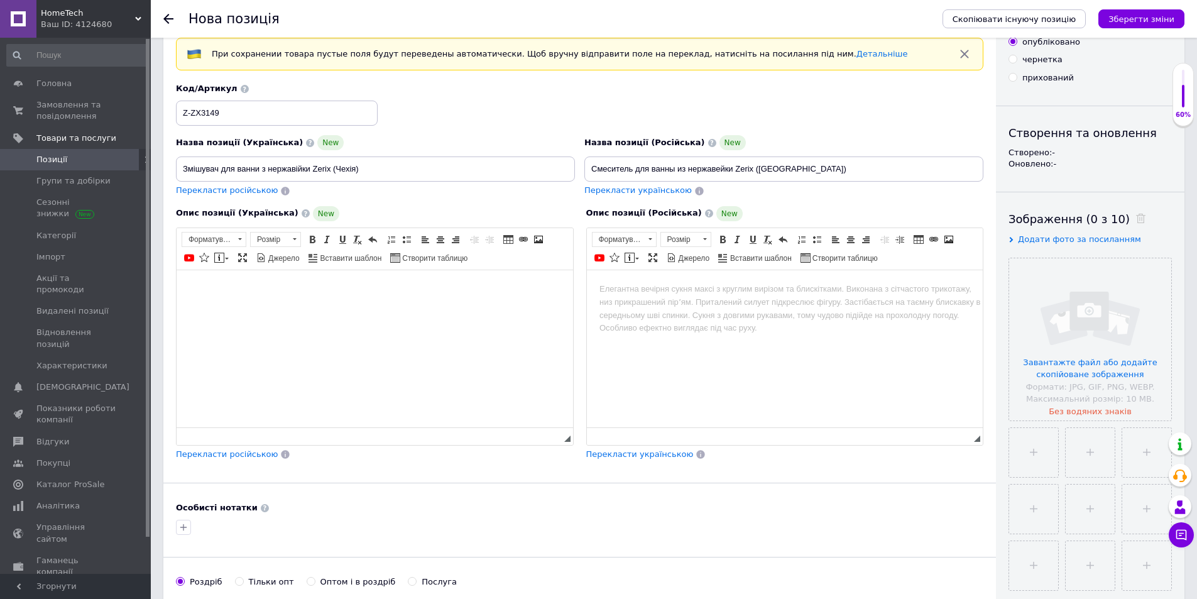
click at [209, 284] on body "Редактор, 6F09AAB6-33FA-464D-93E8-51D3BB60B979" at bounding box center [374, 288] width 371 height 13
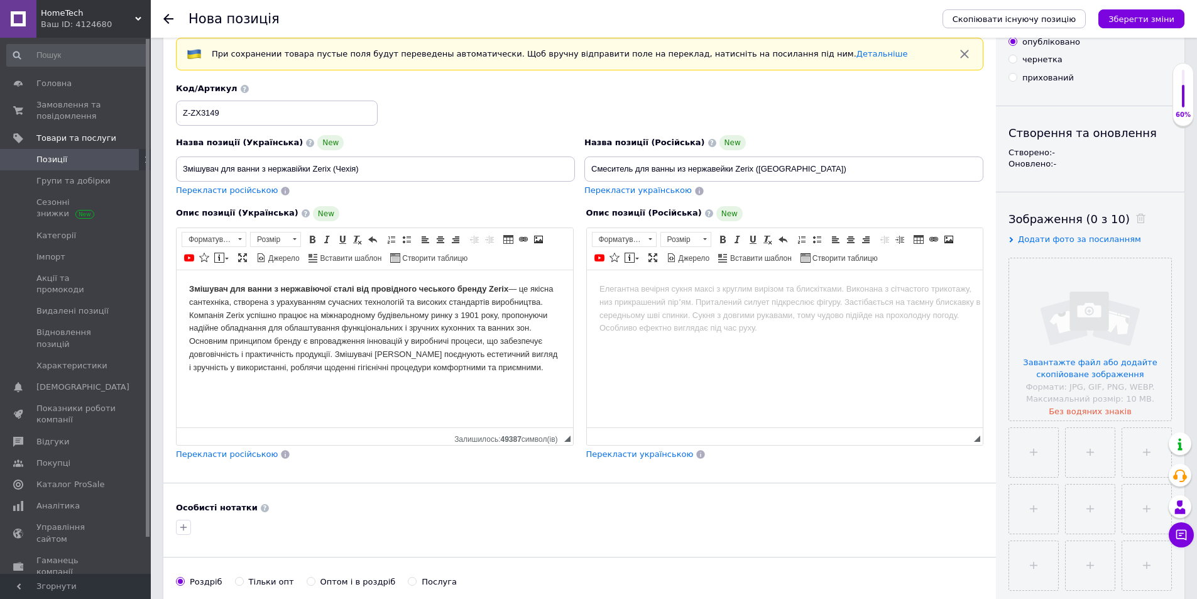
click at [234, 455] on span "Перекласти російською" at bounding box center [227, 453] width 102 height 9
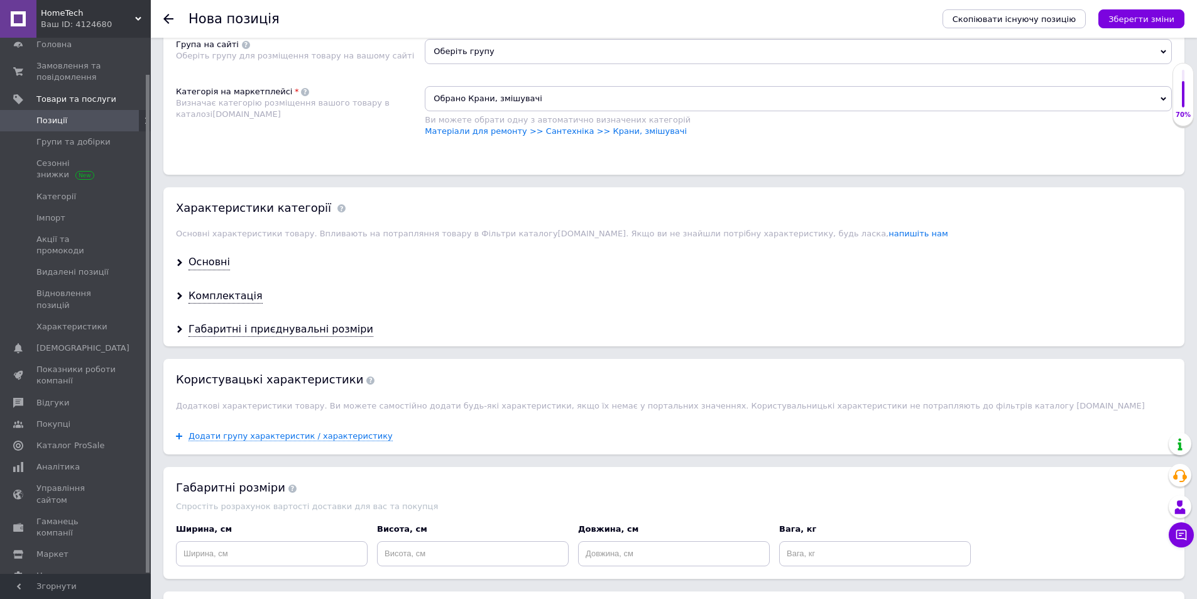
scroll to position [934, 0]
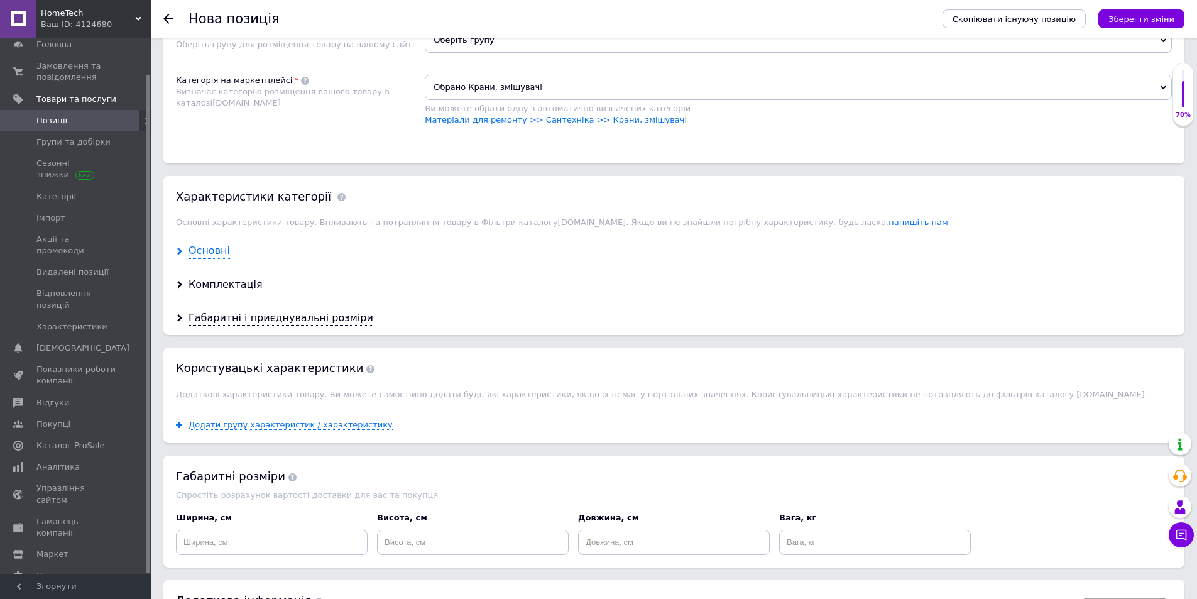
click at [211, 249] on div "Основні" at bounding box center [208, 251] width 41 height 14
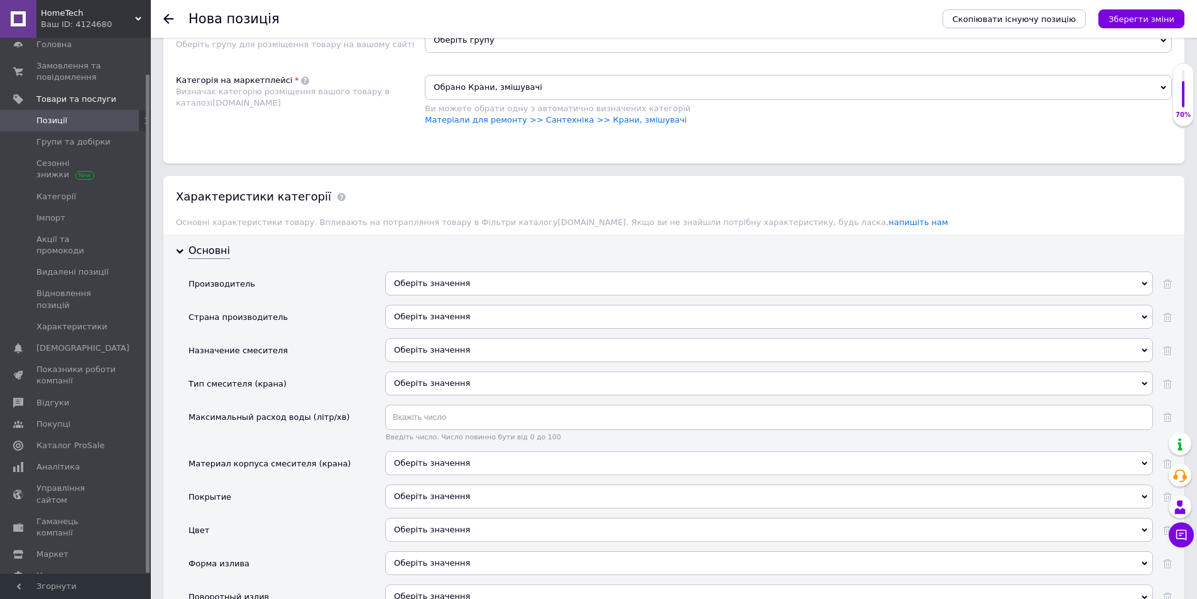
click at [444, 281] on div "Оберіть значення" at bounding box center [769, 283] width 768 height 24
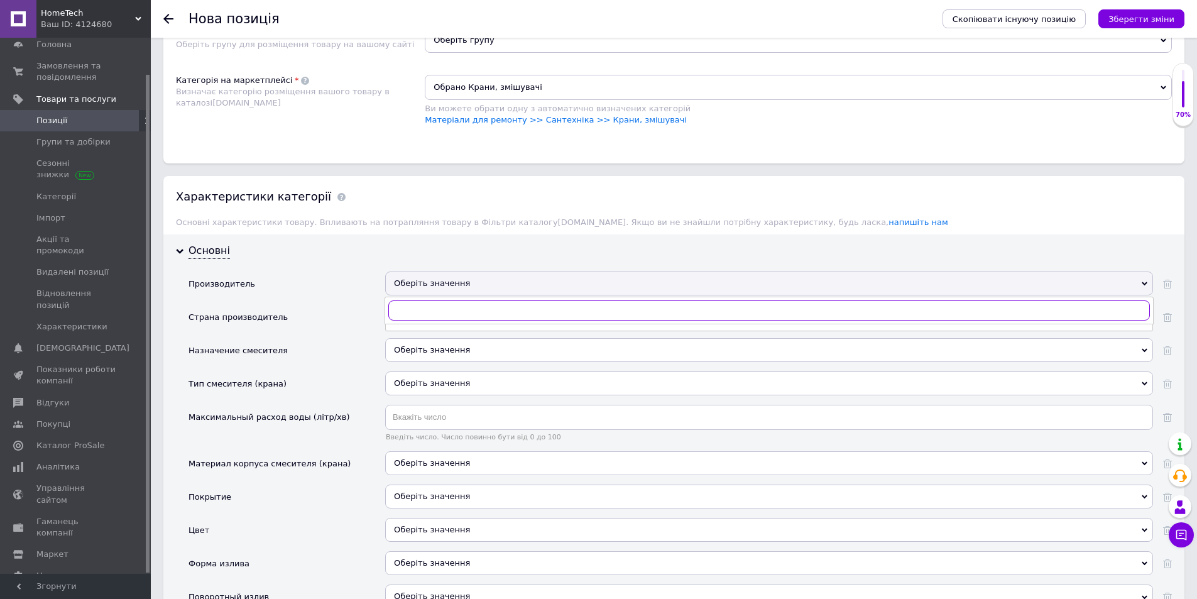
click at [424, 311] on input "text" at bounding box center [769, 310] width 762 height 20
type input "Zerix"
click at [420, 336] on div "Zerix" at bounding box center [769, 335] width 754 height 11
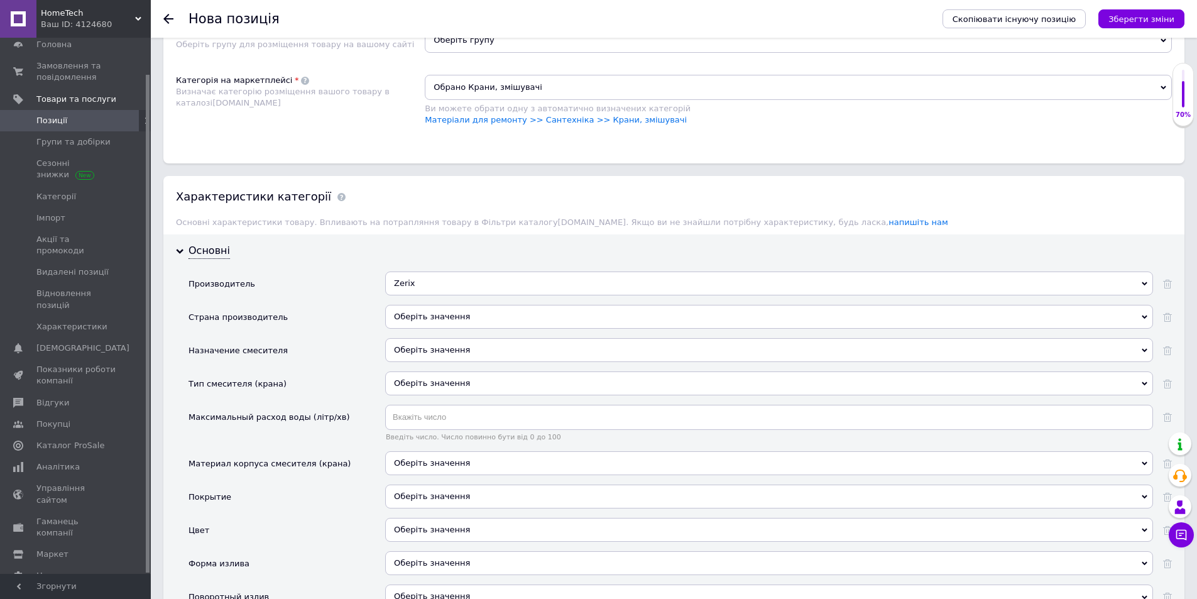
click at [430, 313] on div "Оберіть значення" at bounding box center [769, 317] width 768 height 24
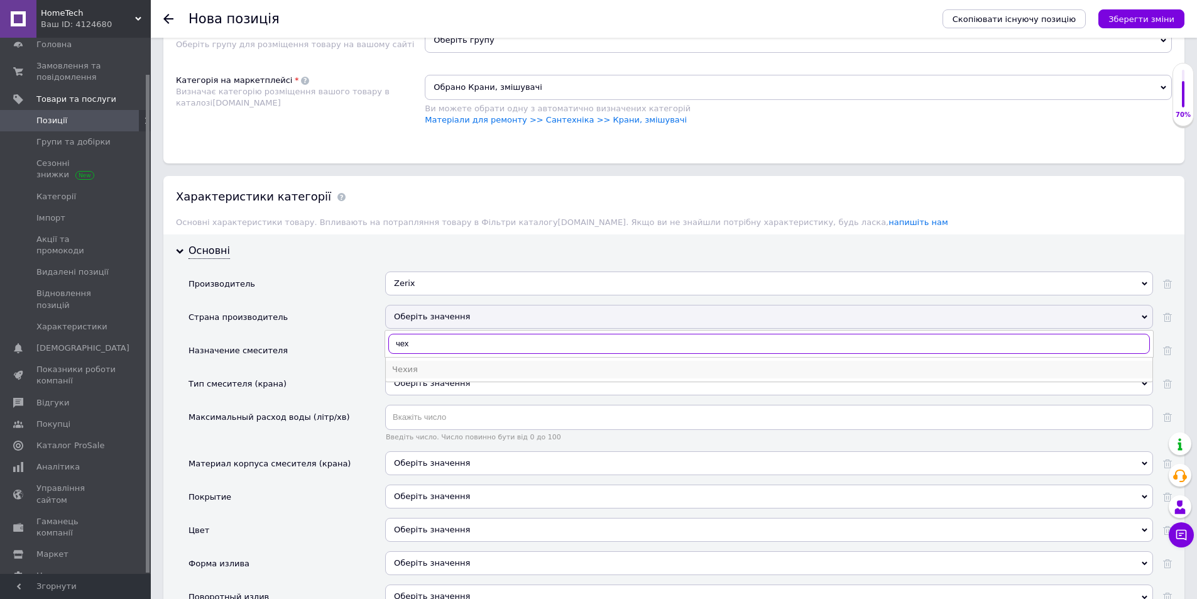
type input "чех"
click at [427, 369] on div "Чехия" at bounding box center [769, 369] width 754 height 11
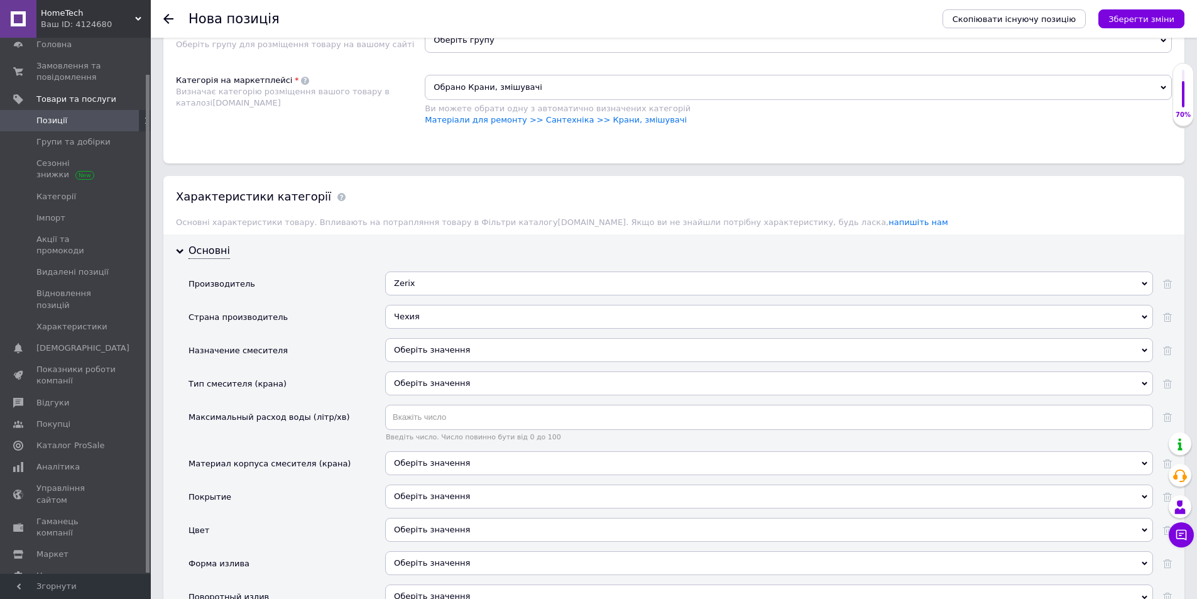
click at [479, 383] on div "Оберіть значення" at bounding box center [769, 383] width 768 height 24
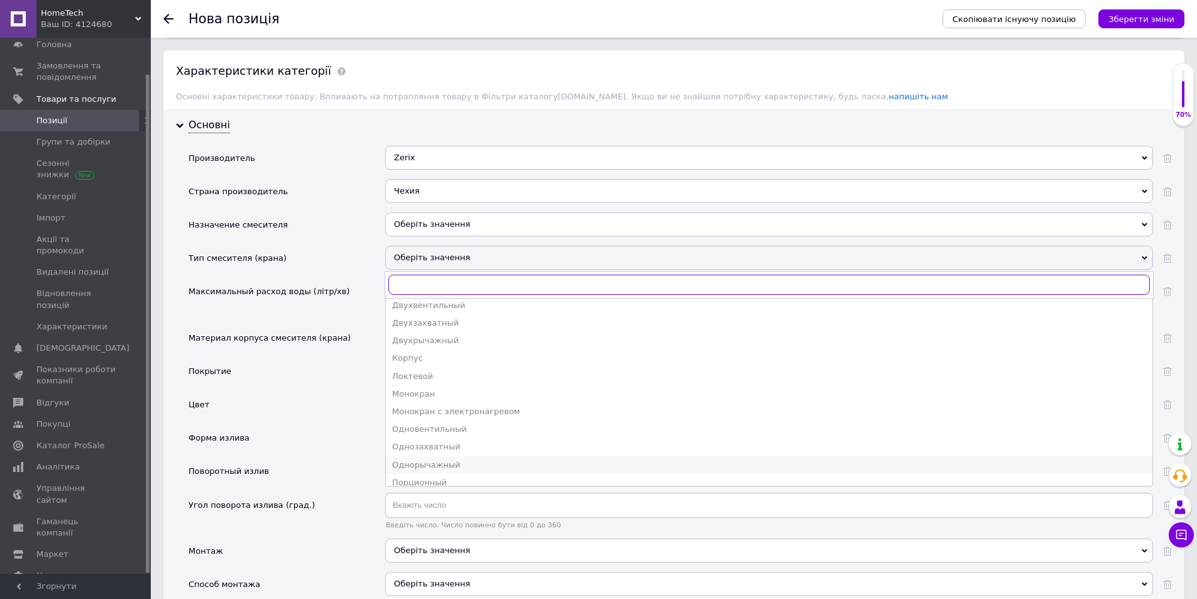
scroll to position [63, 0]
click at [483, 437] on div "Однорычажный" at bounding box center [769, 442] width 754 height 11
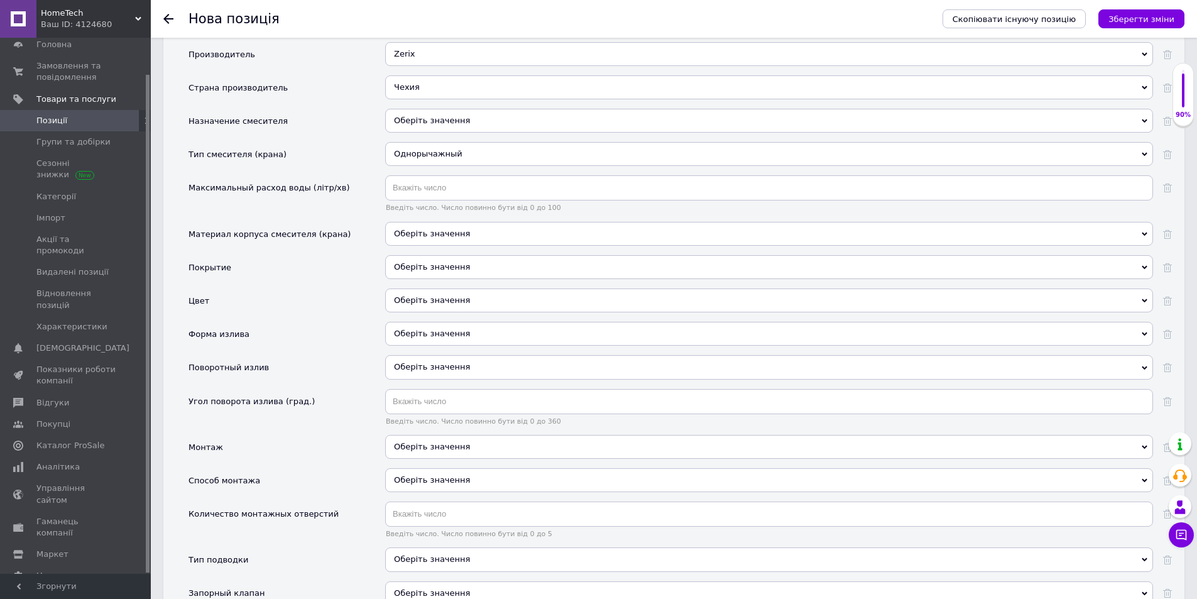
scroll to position [1186, 0]
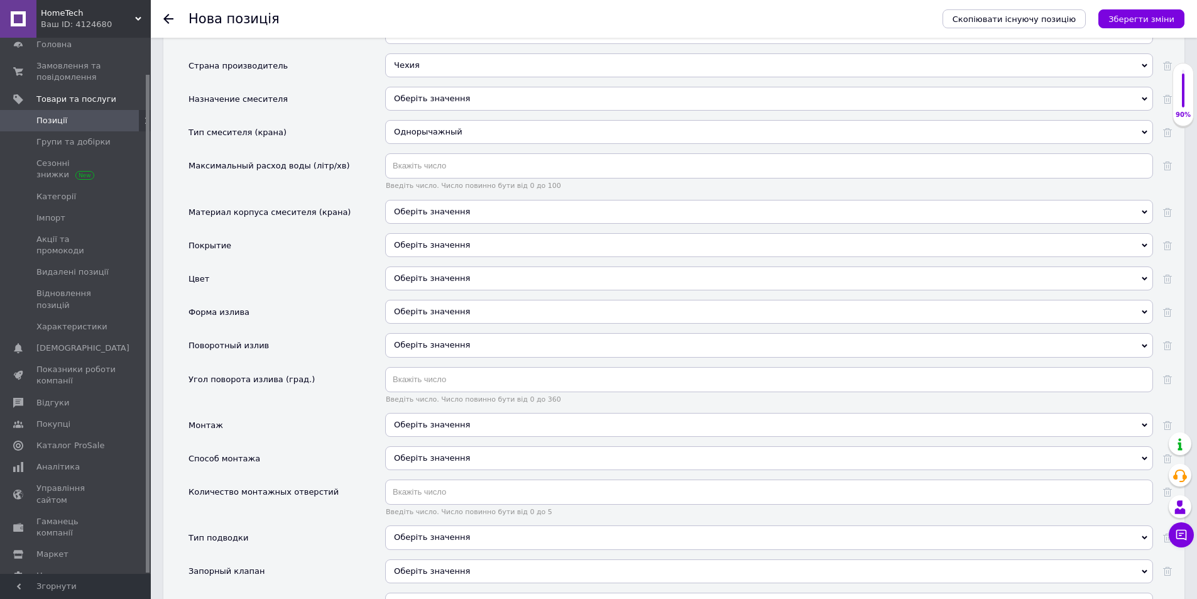
click at [425, 215] on div "Оберіть значення" at bounding box center [769, 212] width 768 height 24
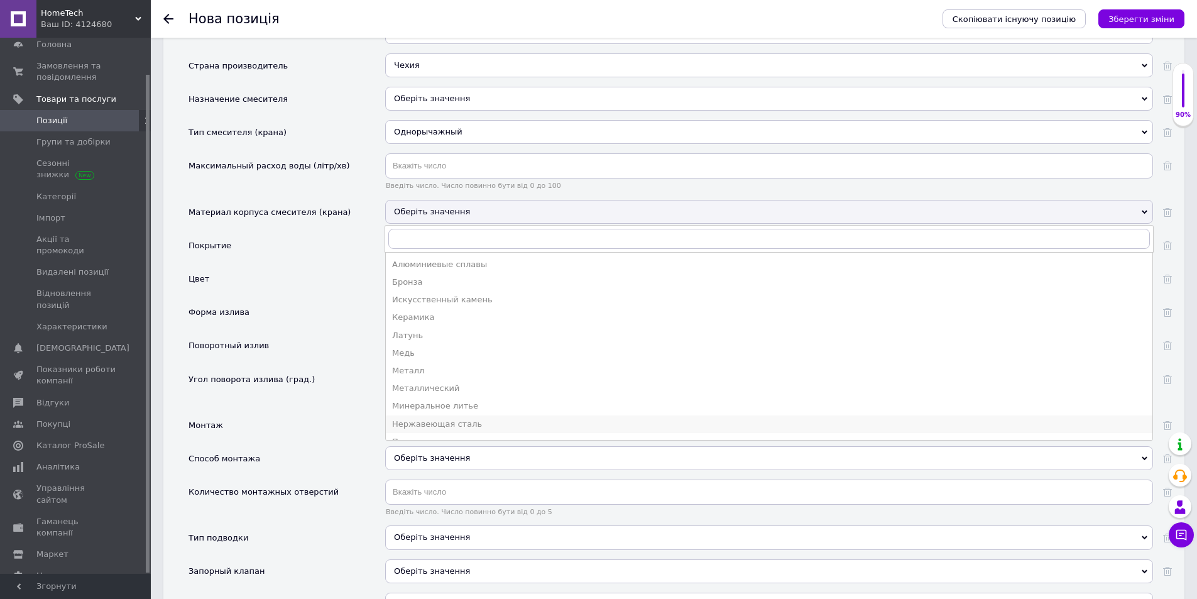
click at [461, 421] on div "Нержавеющая сталь" at bounding box center [769, 423] width 754 height 11
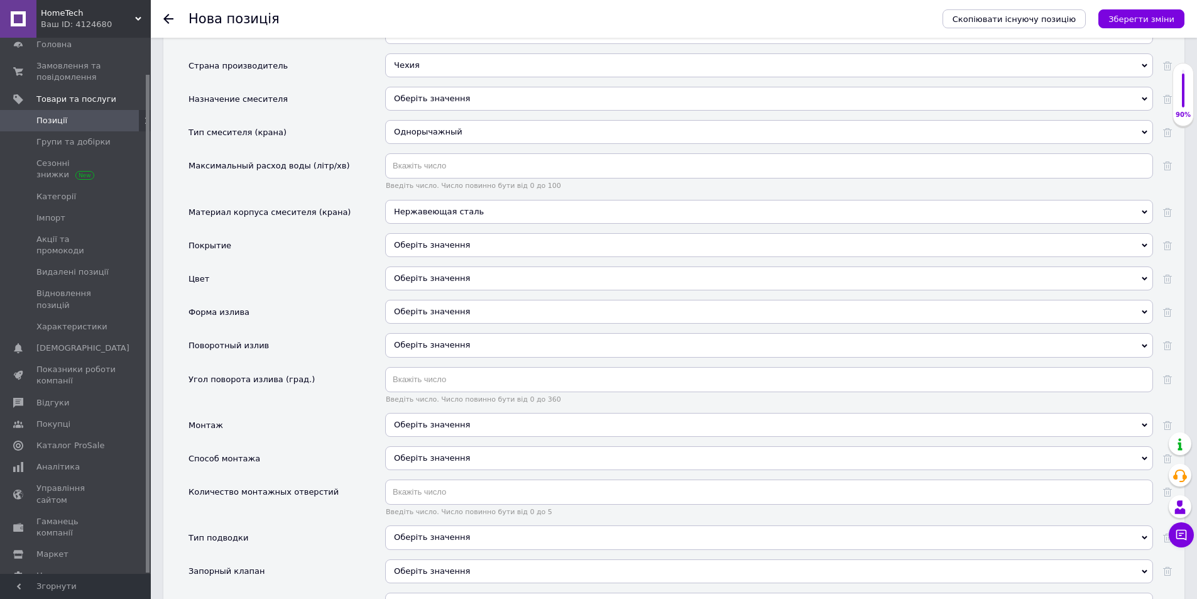
click at [451, 251] on div "Оберіть значення" at bounding box center [769, 245] width 768 height 24
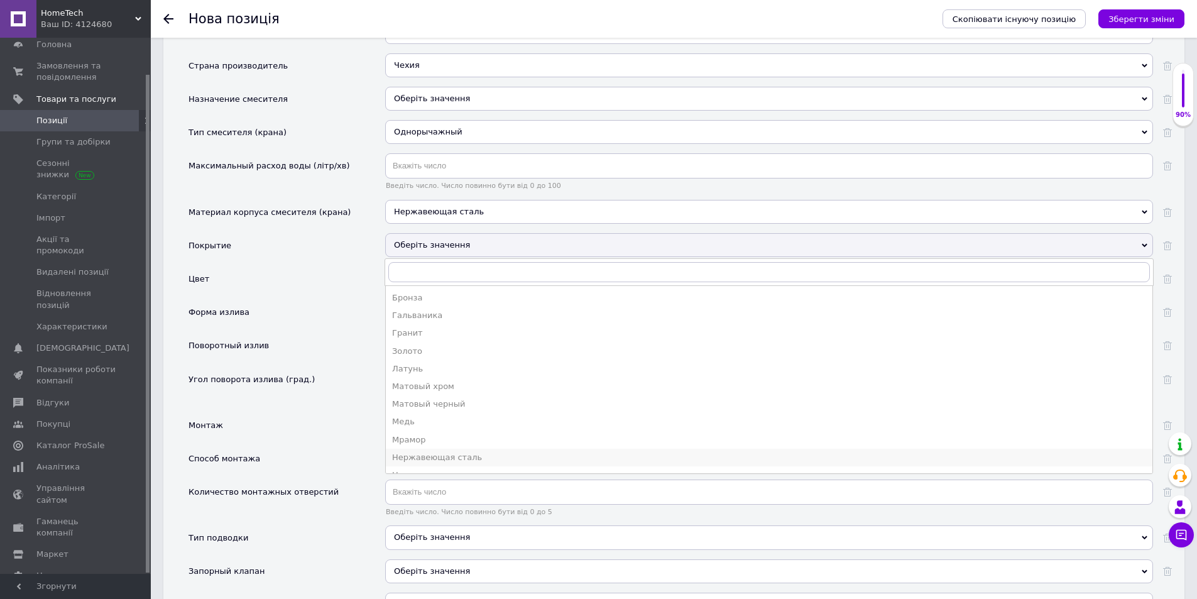
click at [435, 456] on div "Нержавеющая сталь" at bounding box center [769, 457] width 754 height 11
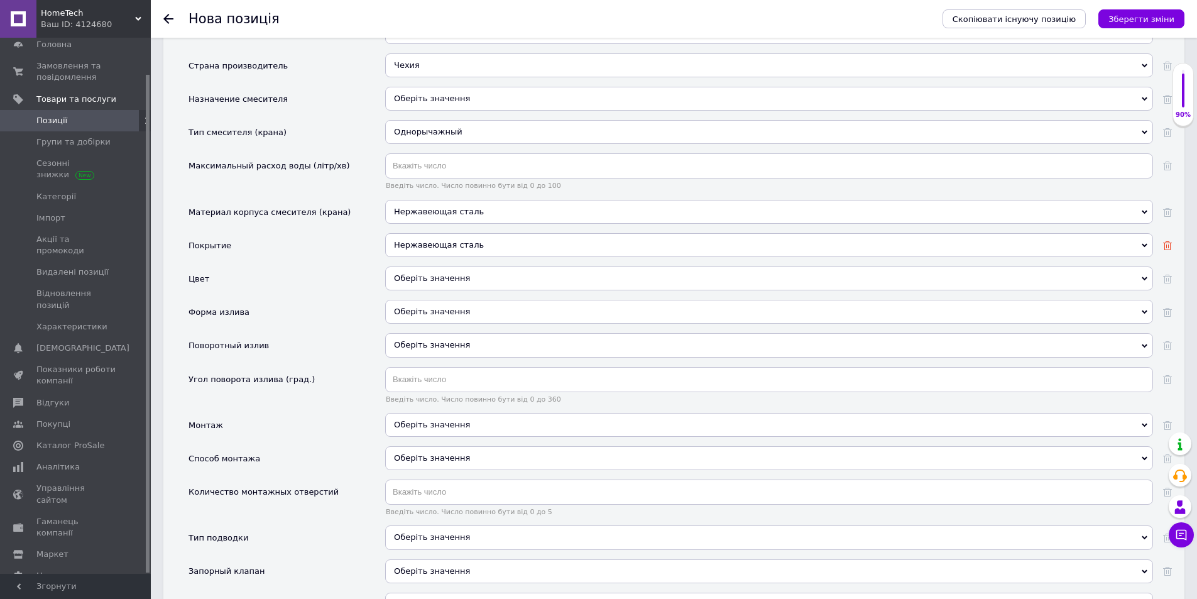
click at [1167, 247] on use at bounding box center [1167, 245] width 9 height 9
click at [410, 280] on div "Оберіть значення" at bounding box center [769, 278] width 768 height 24
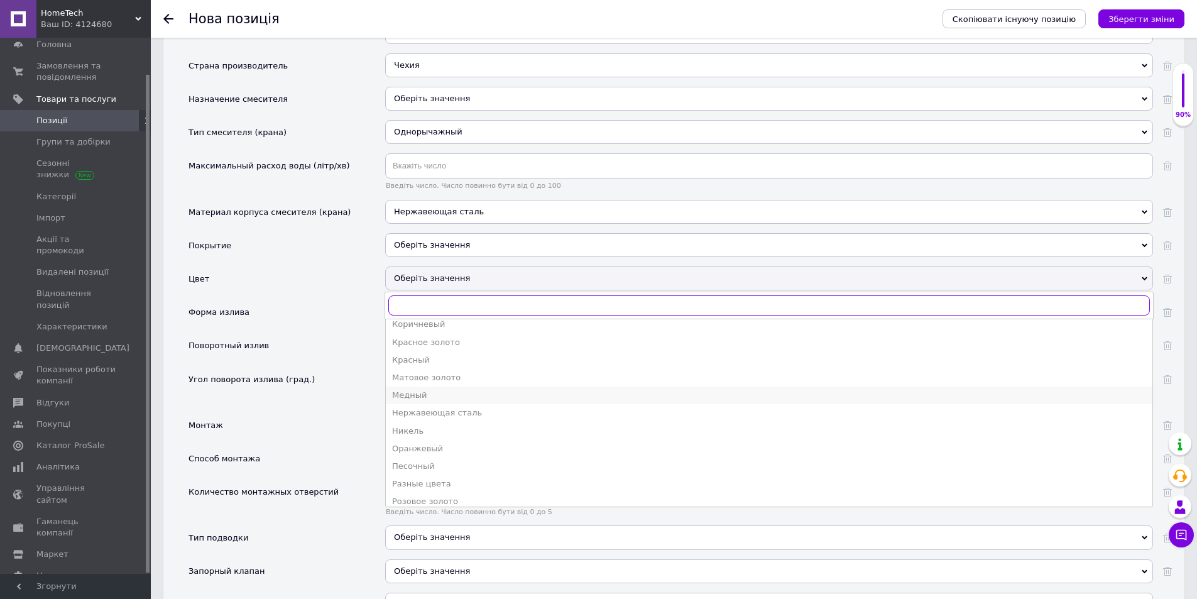
scroll to position [188, 0]
click at [455, 444] on div "Нержавеющая сталь" at bounding box center [769, 443] width 754 height 11
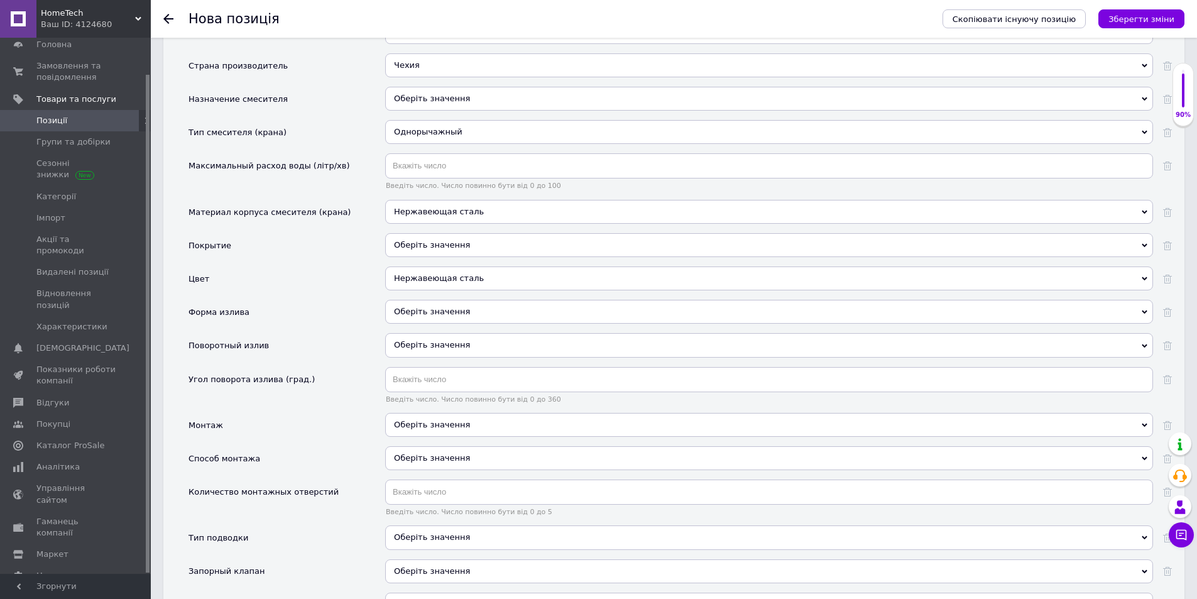
click at [419, 341] on span "Оберіть значення" at bounding box center [432, 344] width 76 height 9
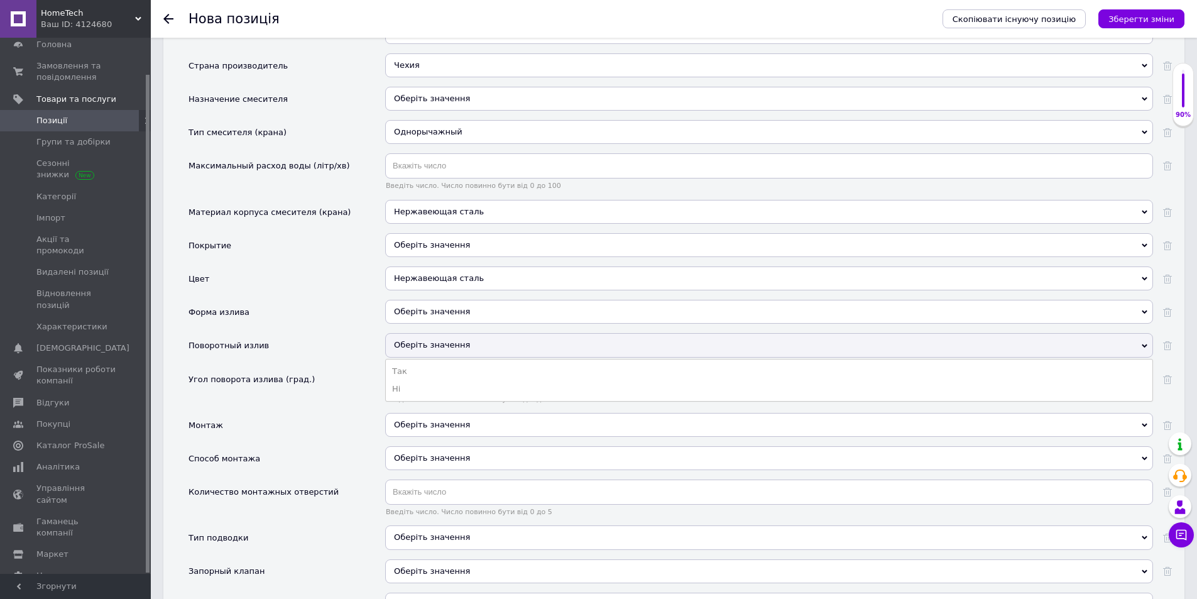
click at [419, 341] on span "Оберіть значення" at bounding box center [432, 344] width 76 height 9
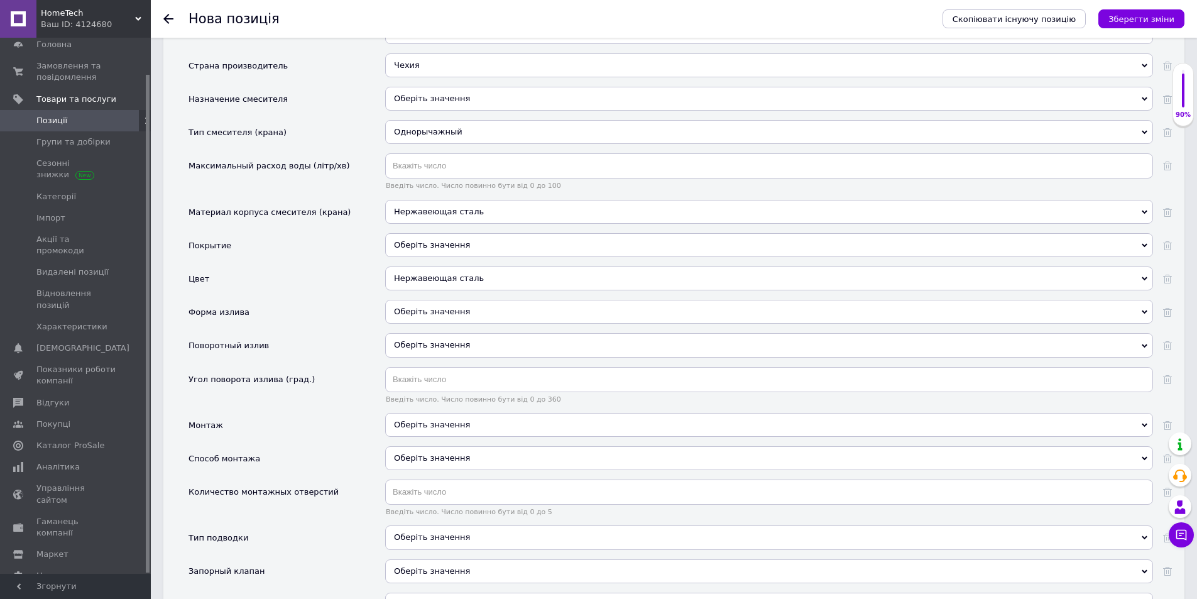
click at [429, 310] on div "Оберіть значення" at bounding box center [769, 312] width 768 height 24
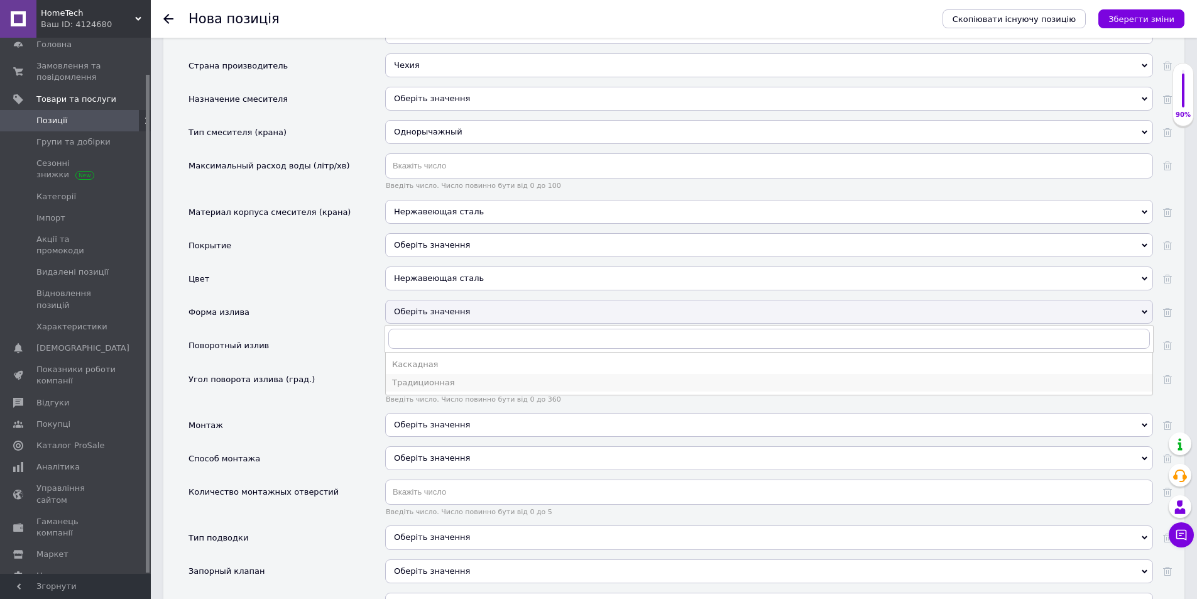
click at [421, 378] on div "Традиционная" at bounding box center [769, 382] width 754 height 11
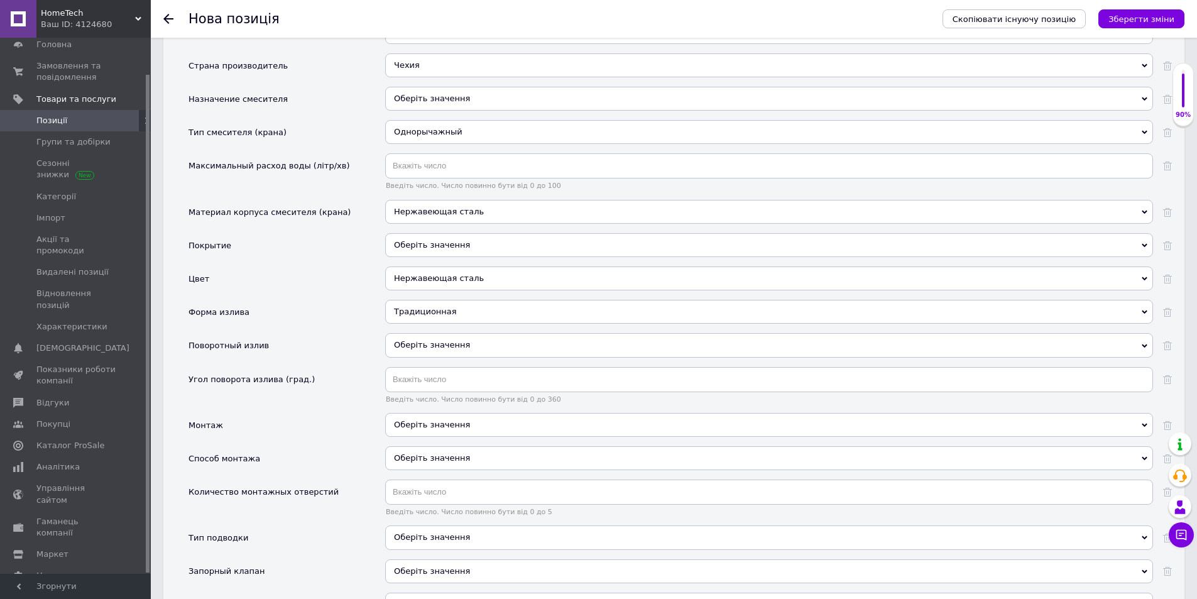
click at [427, 347] on span "Оберіть значення" at bounding box center [432, 344] width 76 height 9
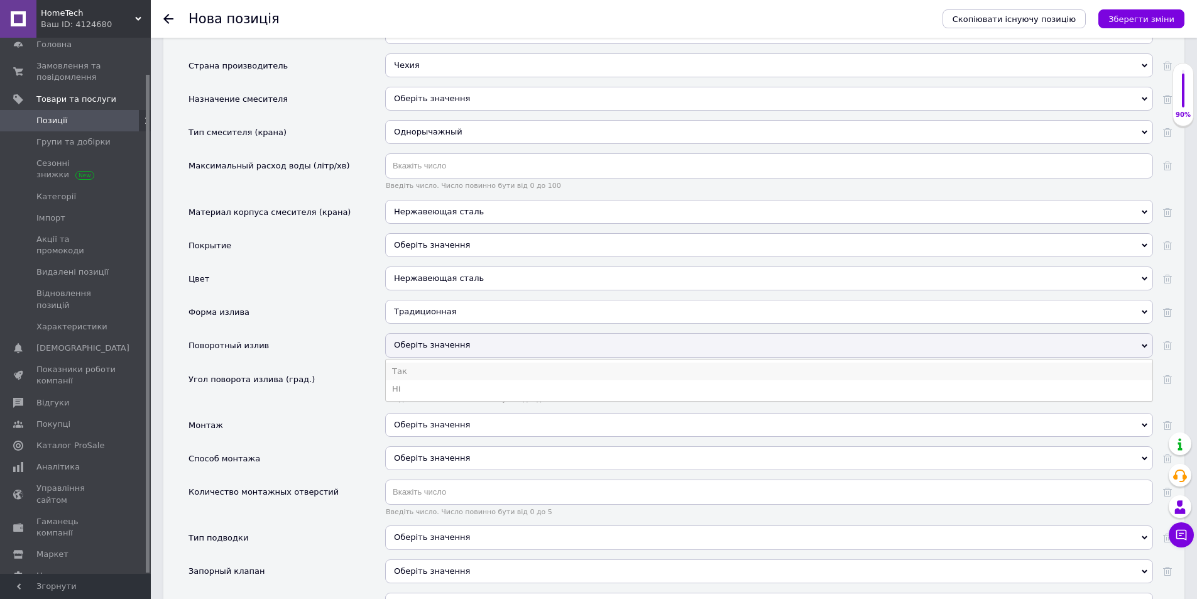
click at [422, 373] on li "Так" at bounding box center [769, 372] width 767 height 18
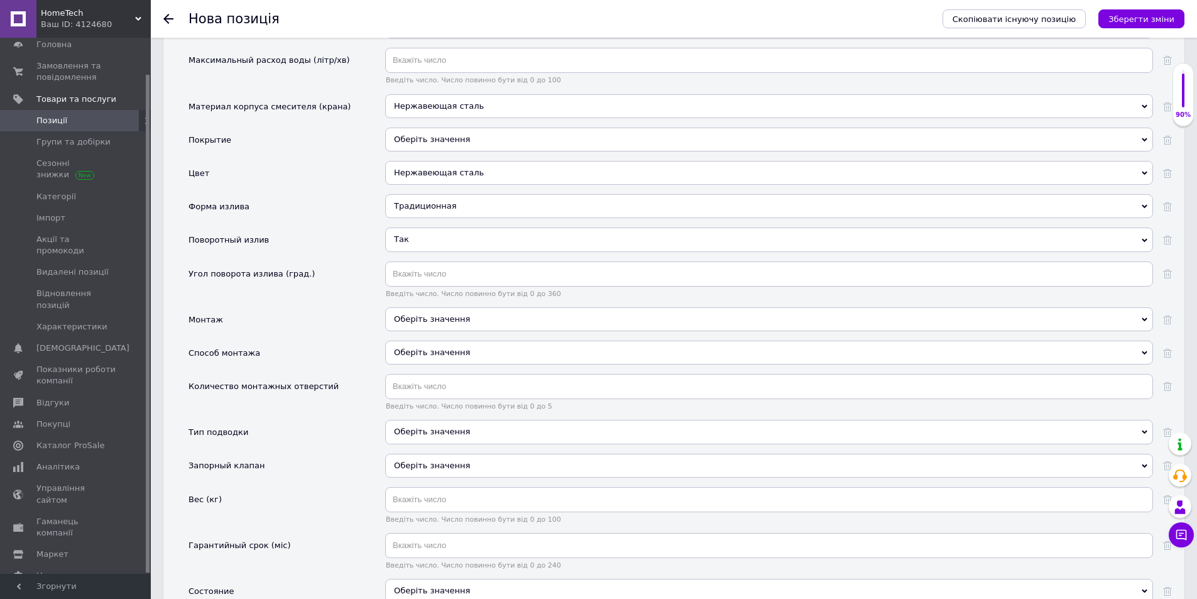
scroll to position [1311, 0]
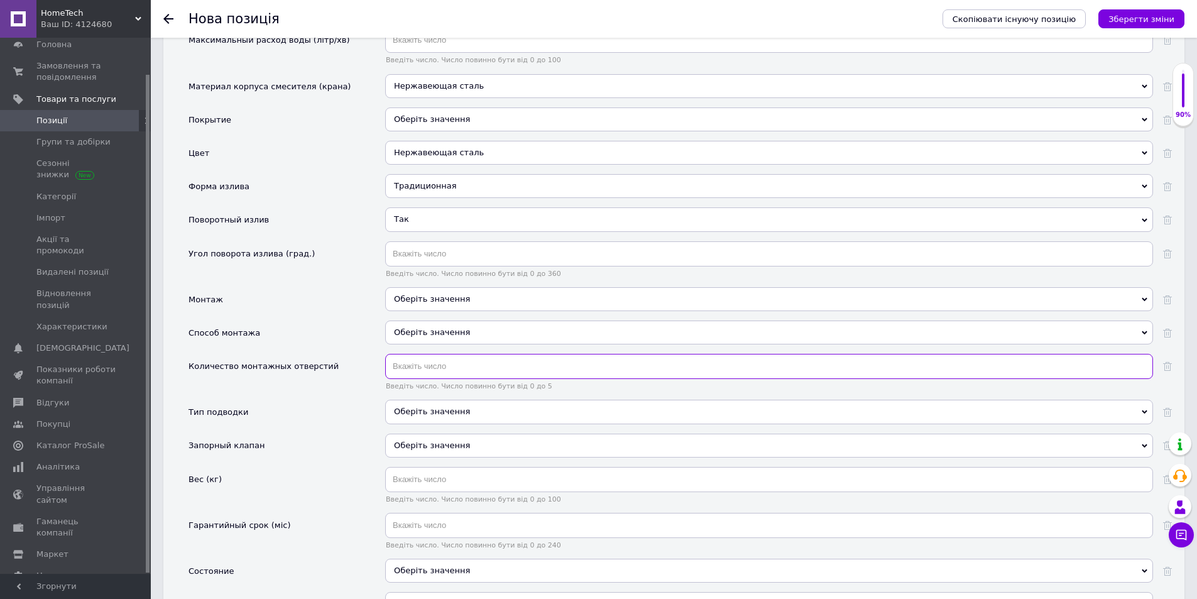
click at [423, 368] on input "text" at bounding box center [769, 366] width 768 height 25
type input "360"
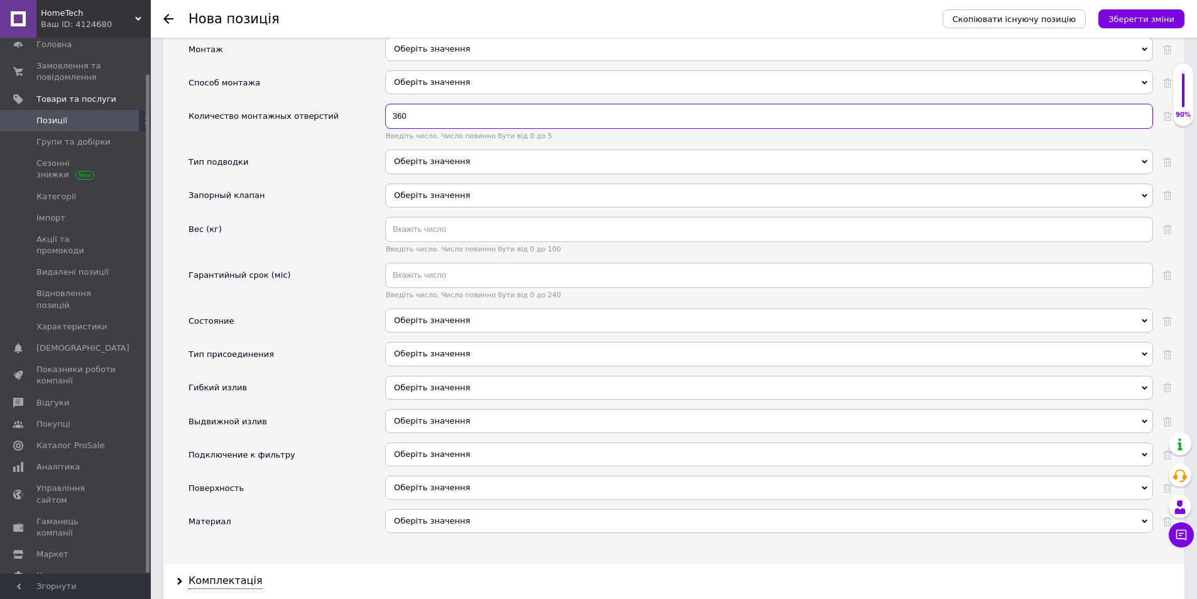
scroll to position [1563, 0]
click at [399, 314] on div "Оберіть значення" at bounding box center [769, 319] width 768 height 24
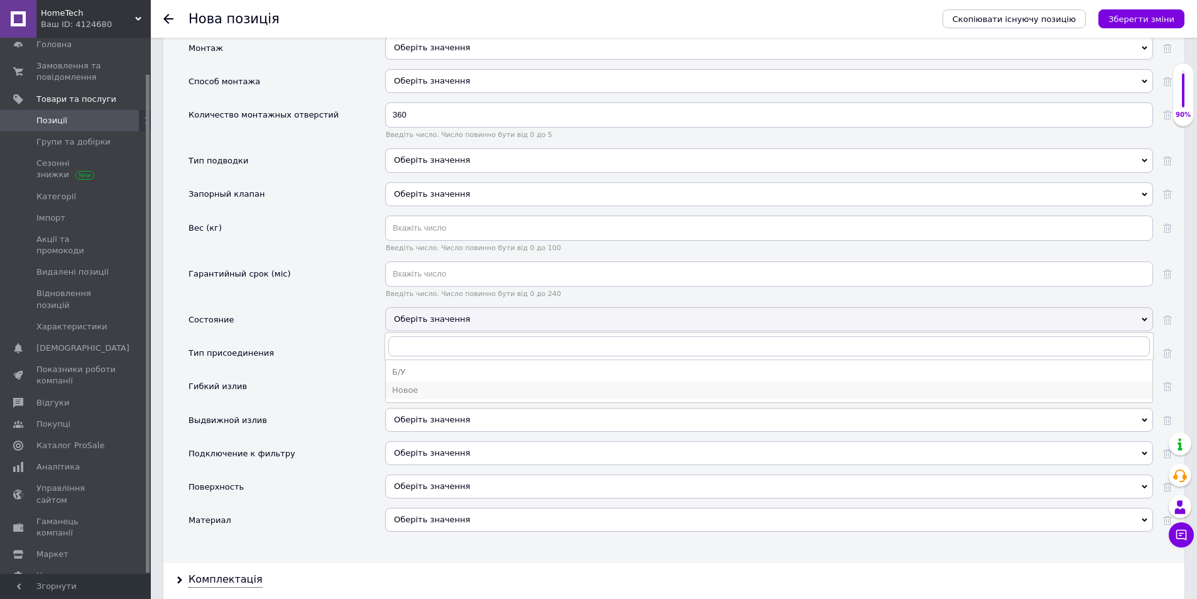
click at [420, 388] on div "Новое" at bounding box center [769, 390] width 754 height 11
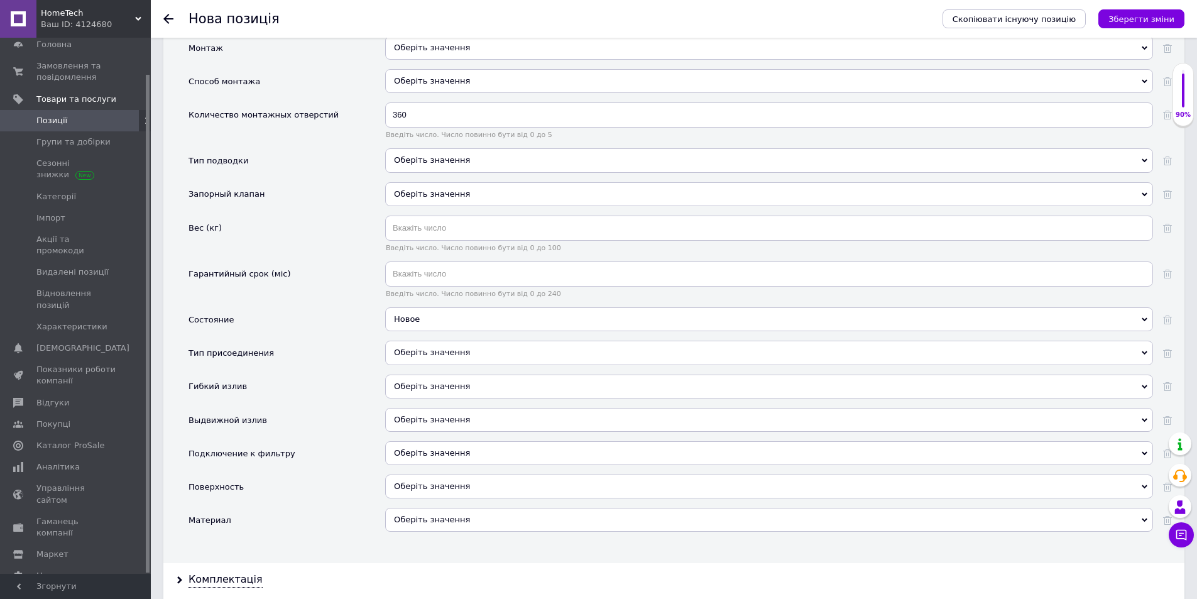
click at [450, 347] on div "Оберіть значення" at bounding box center [769, 353] width 768 height 24
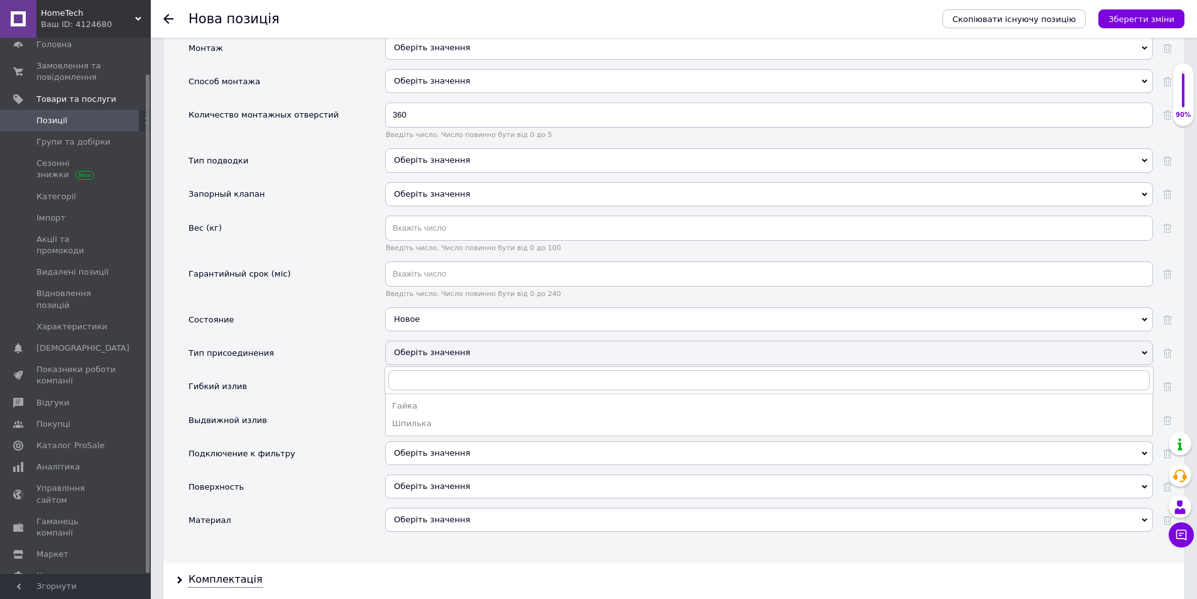
click at [343, 354] on div "Тип присоединения" at bounding box center [286, 357] width 197 height 33
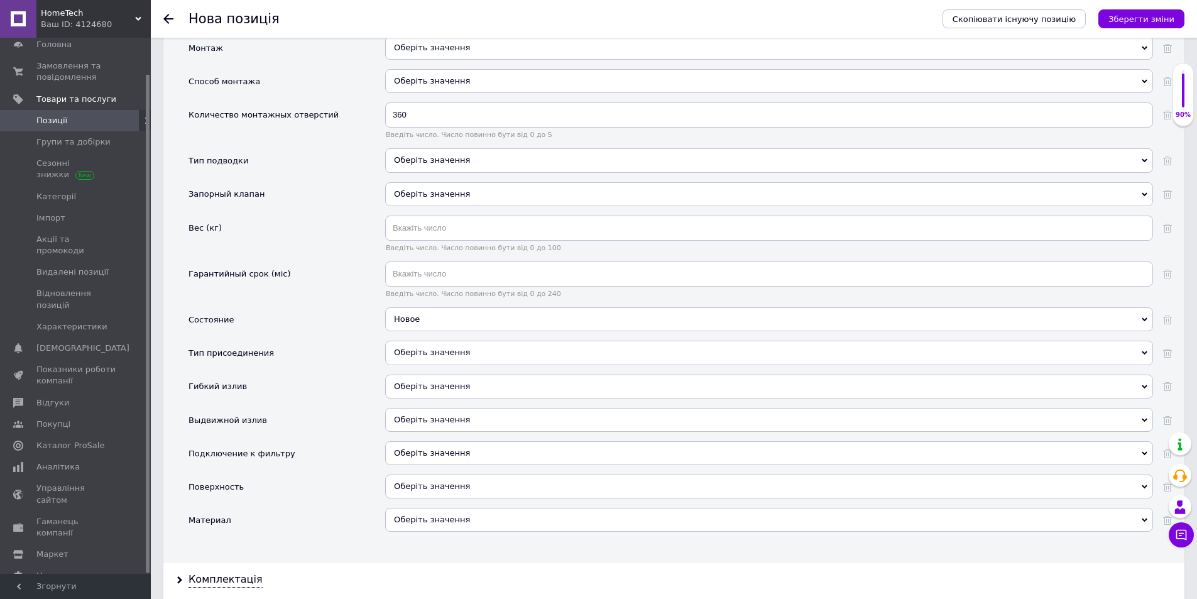
click at [416, 80] on div "Оберіть значення" at bounding box center [769, 81] width 768 height 24
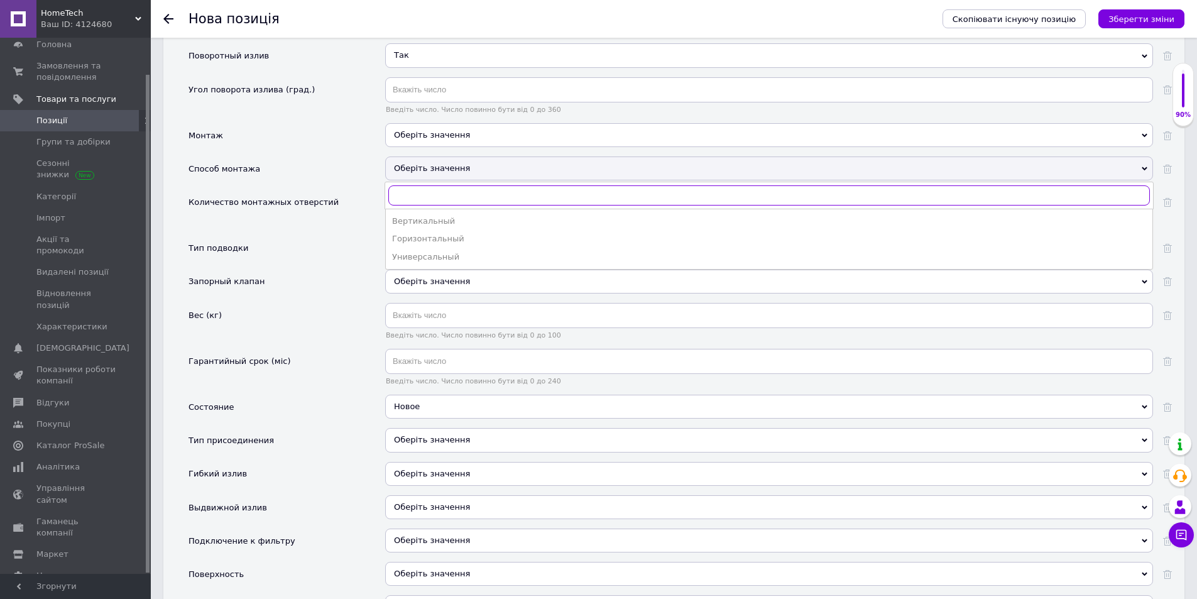
scroll to position [1437, 0]
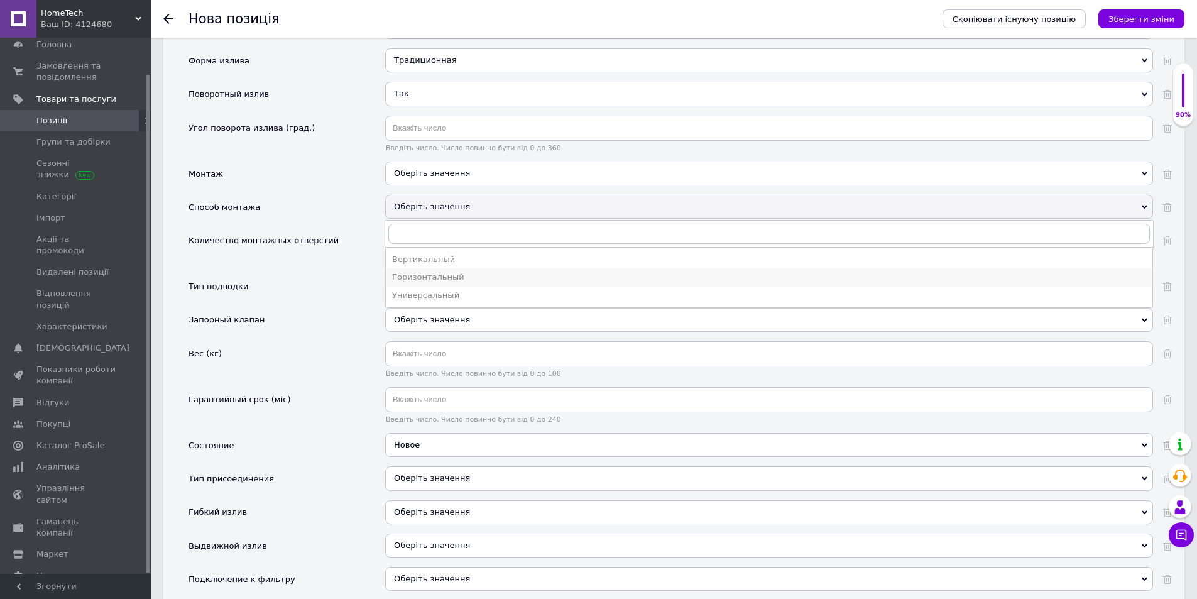
click at [439, 280] on div "Горизонтальный" at bounding box center [769, 276] width 754 height 11
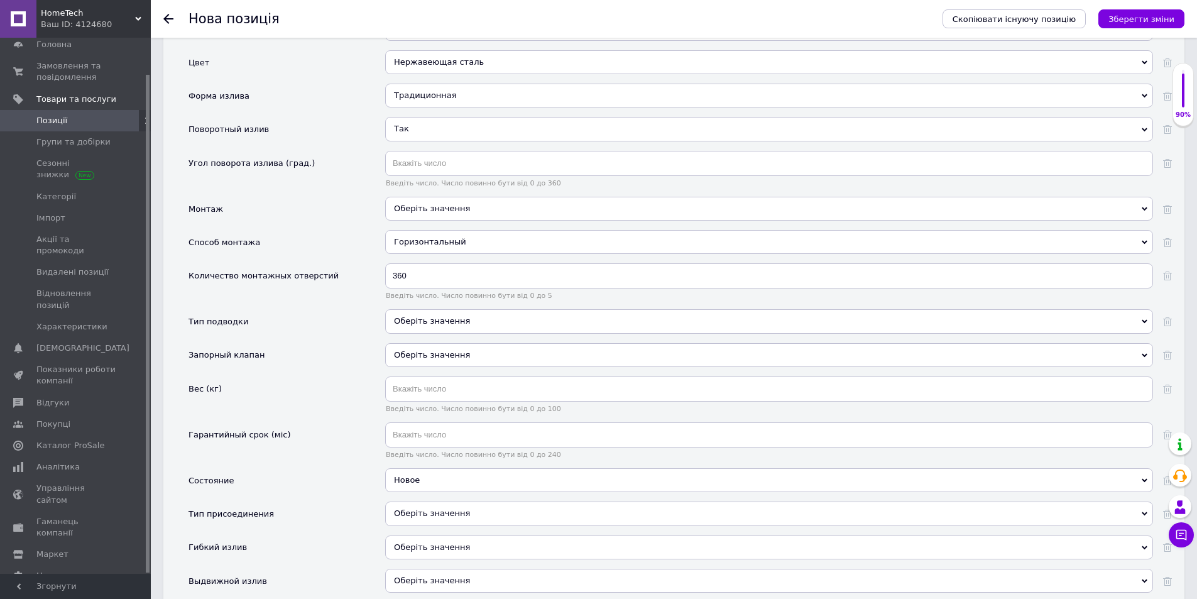
scroll to position [1374, 0]
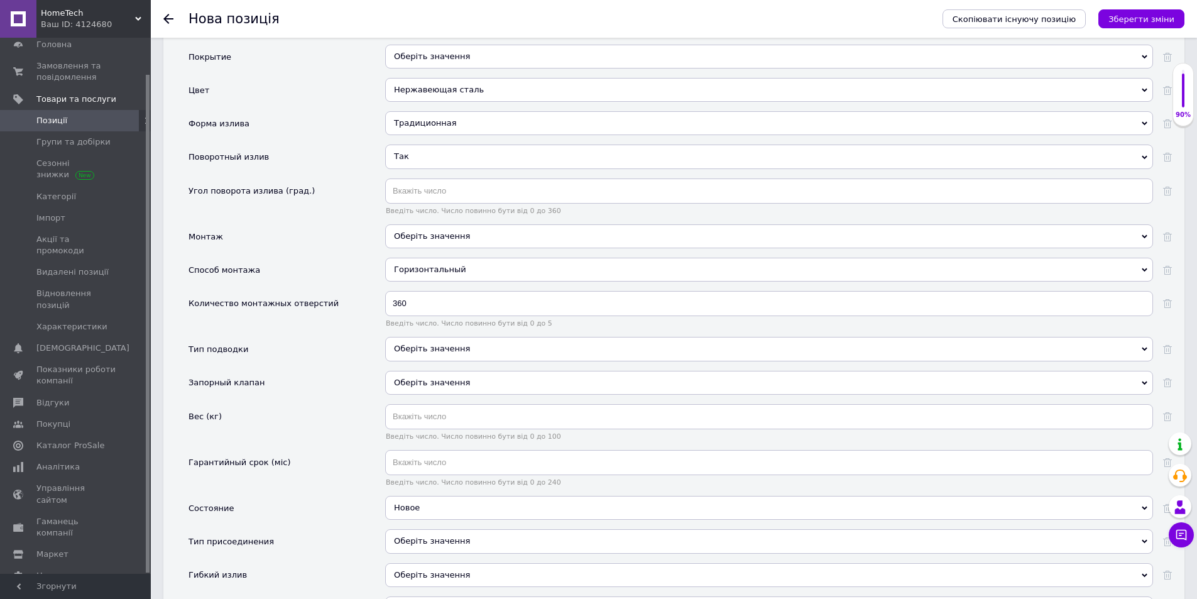
click at [432, 239] on div "Оберіть значення" at bounding box center [769, 236] width 768 height 24
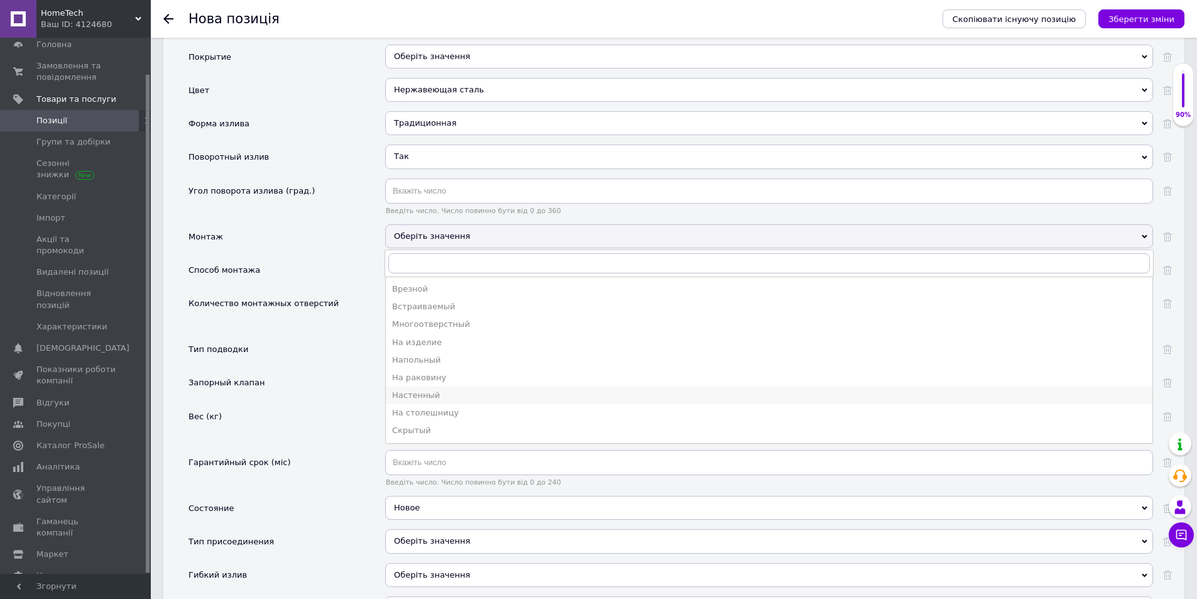
click at [458, 394] on div "Настенный" at bounding box center [769, 395] width 754 height 11
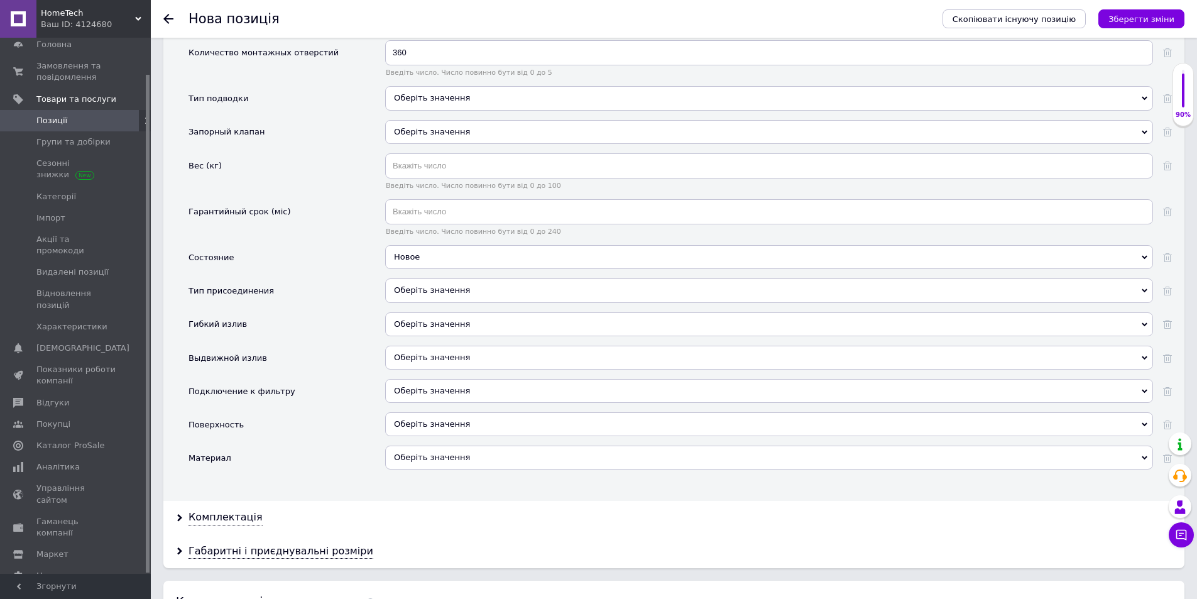
scroll to position [1625, 0]
click at [419, 328] on span "Оберіть значення" at bounding box center [432, 323] width 76 height 9
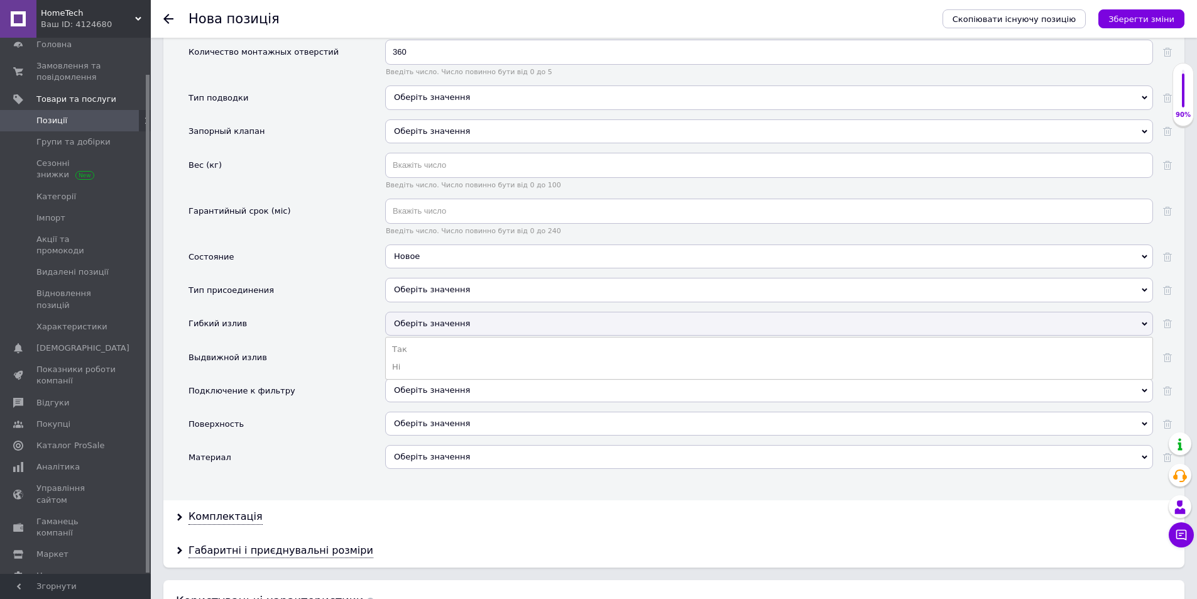
click at [425, 323] on span "Оберіть значення" at bounding box center [432, 323] width 76 height 9
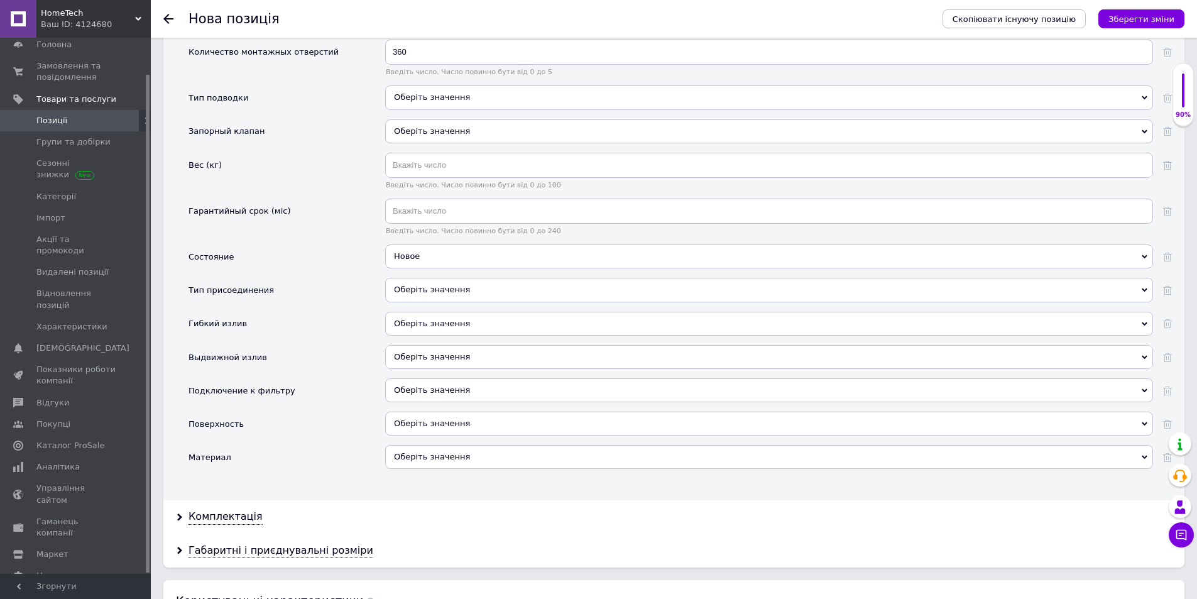
click at [437, 284] on div "Оберіть значення" at bounding box center [769, 290] width 768 height 24
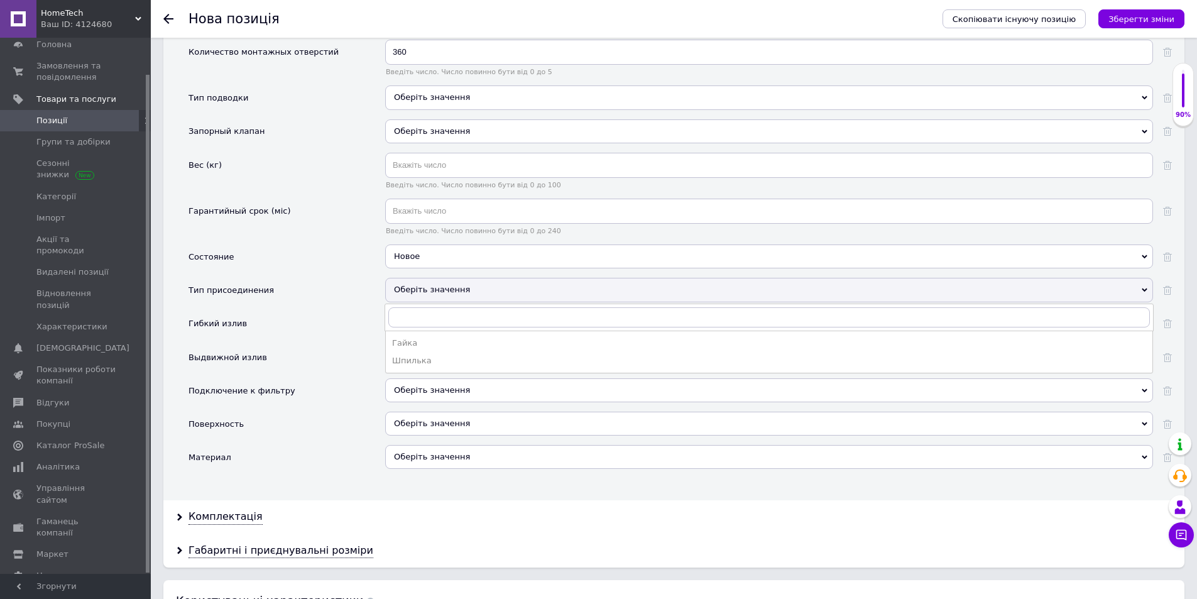
click at [436, 286] on div "Оберіть значення" at bounding box center [769, 290] width 768 height 24
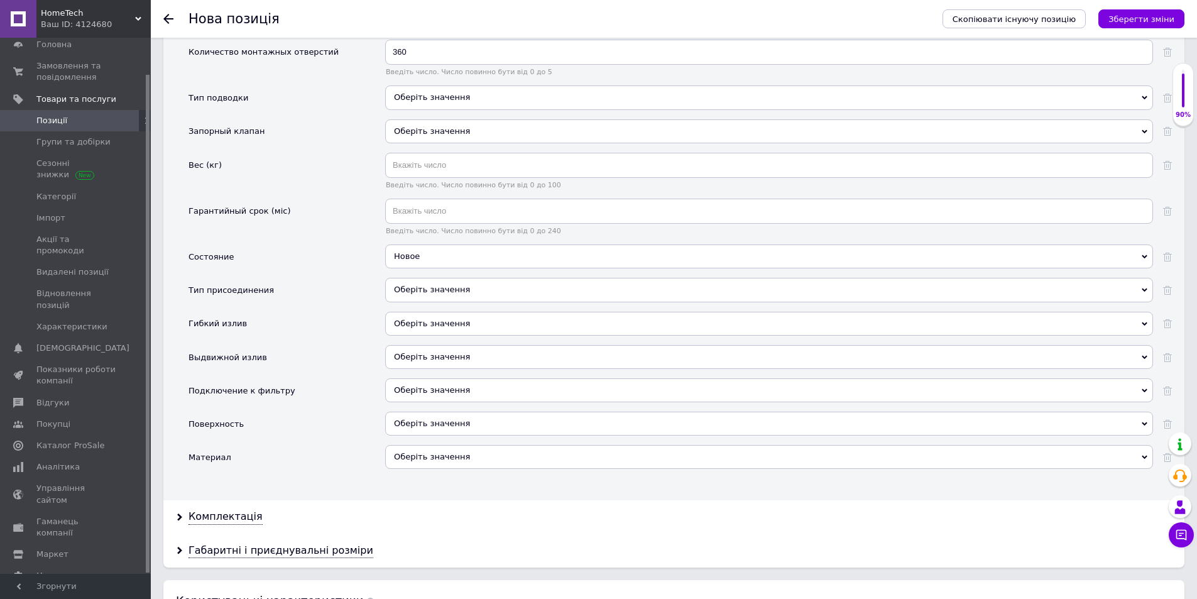
click at [439, 461] on div "Оберіть значення" at bounding box center [769, 457] width 768 height 24
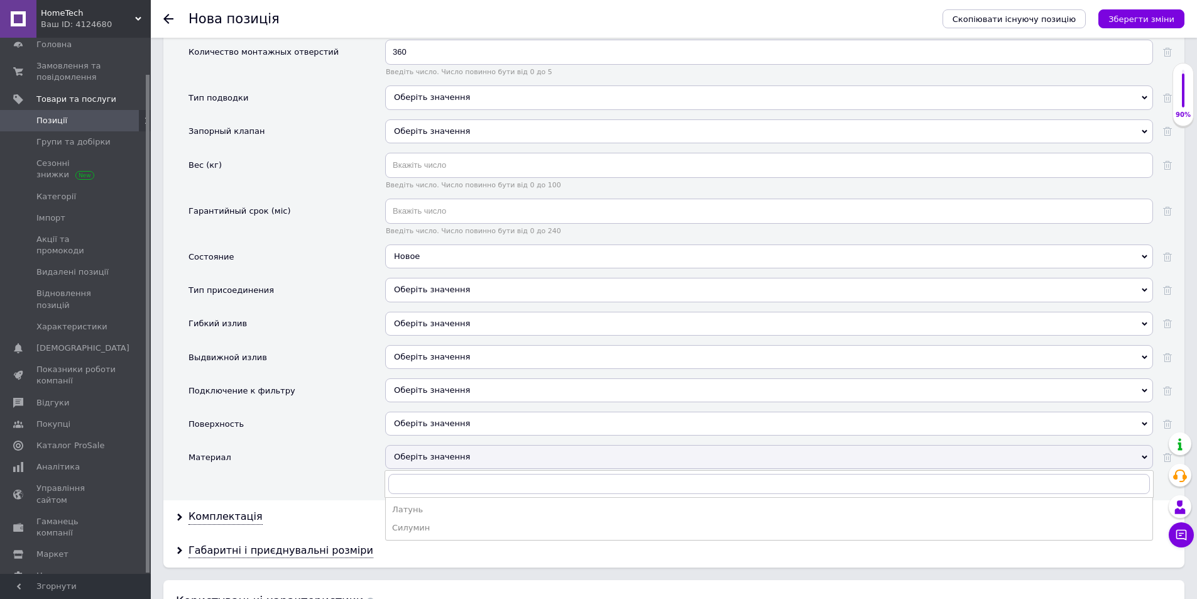
click at [440, 460] on div "Оберіть значення" at bounding box center [769, 457] width 768 height 24
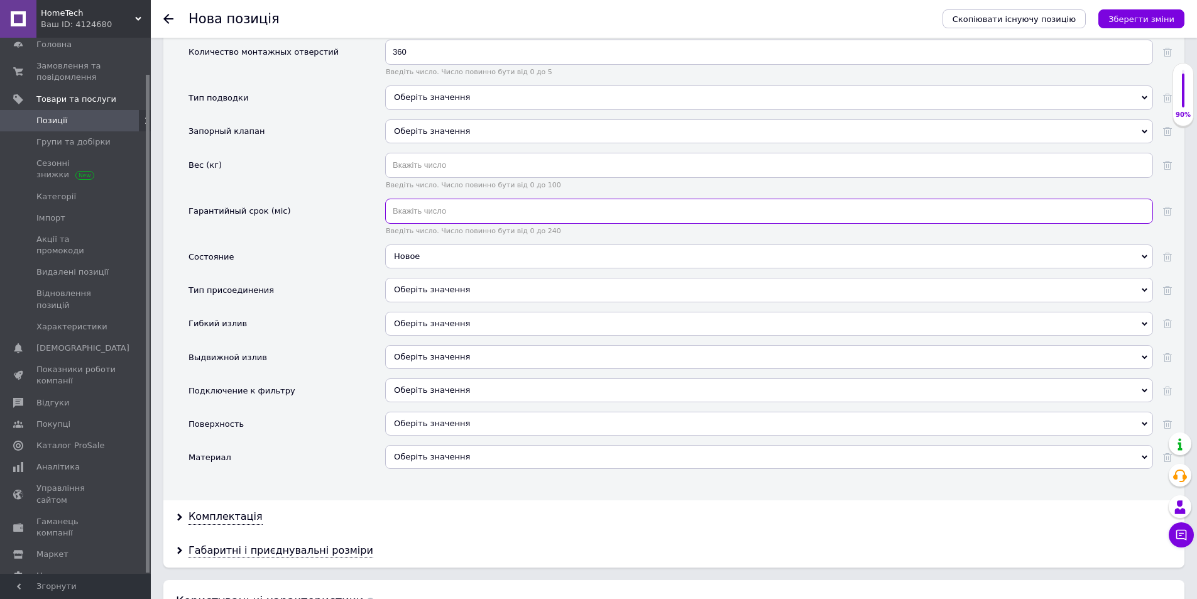
click at [401, 213] on input "text" at bounding box center [769, 211] width 768 height 25
type input "60"
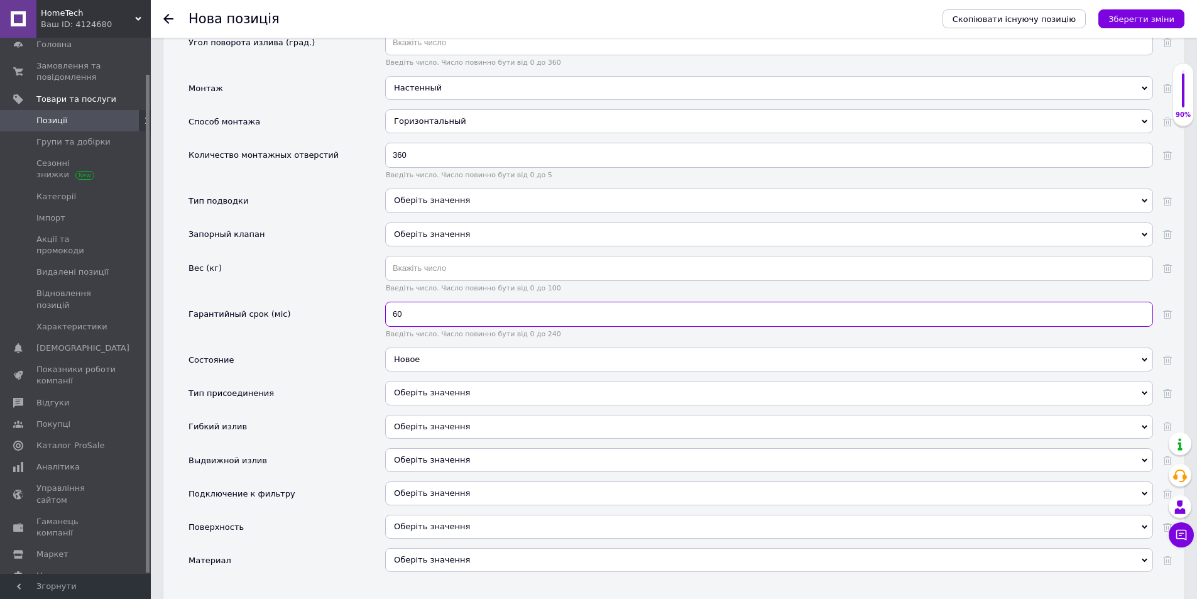
scroll to position [1500, 0]
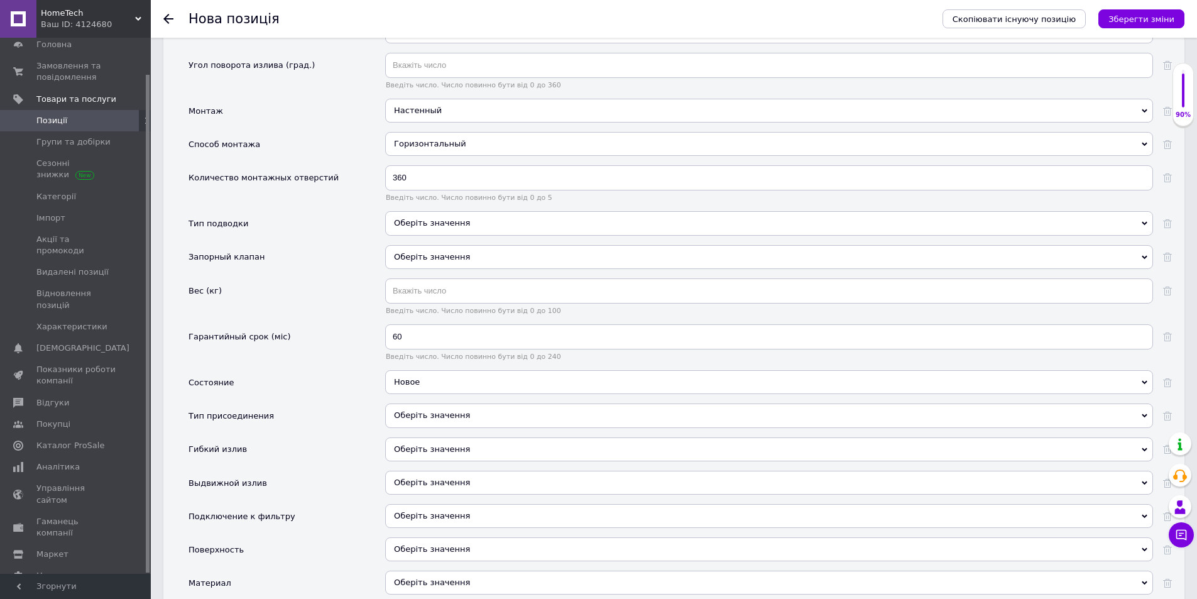
click at [457, 253] on div "Оберіть значення" at bounding box center [769, 257] width 768 height 24
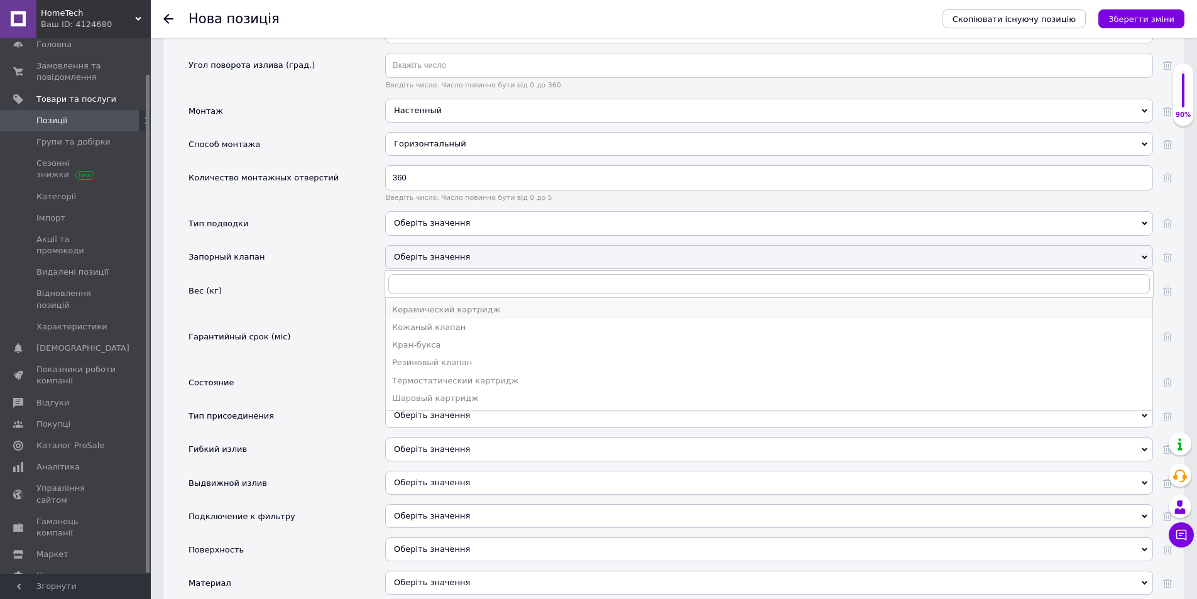
click at [503, 312] on div "Керамический картридж" at bounding box center [769, 309] width 754 height 11
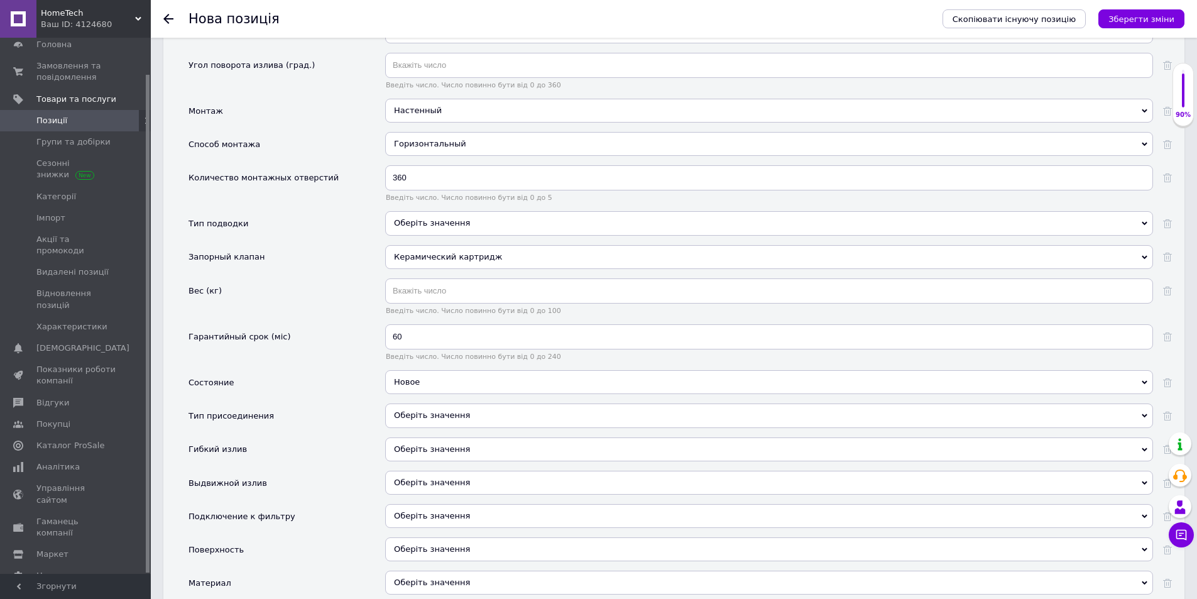
click at [529, 219] on div "Оберіть значення" at bounding box center [769, 223] width 768 height 24
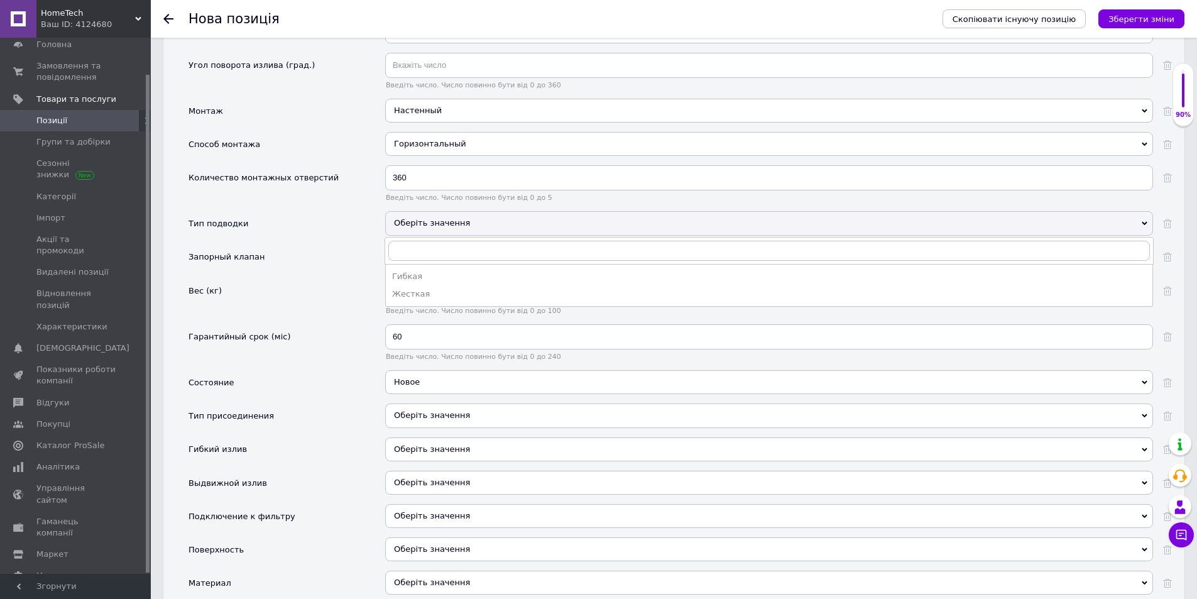
click at [527, 219] on div "Оберіть значення" at bounding box center [769, 223] width 768 height 24
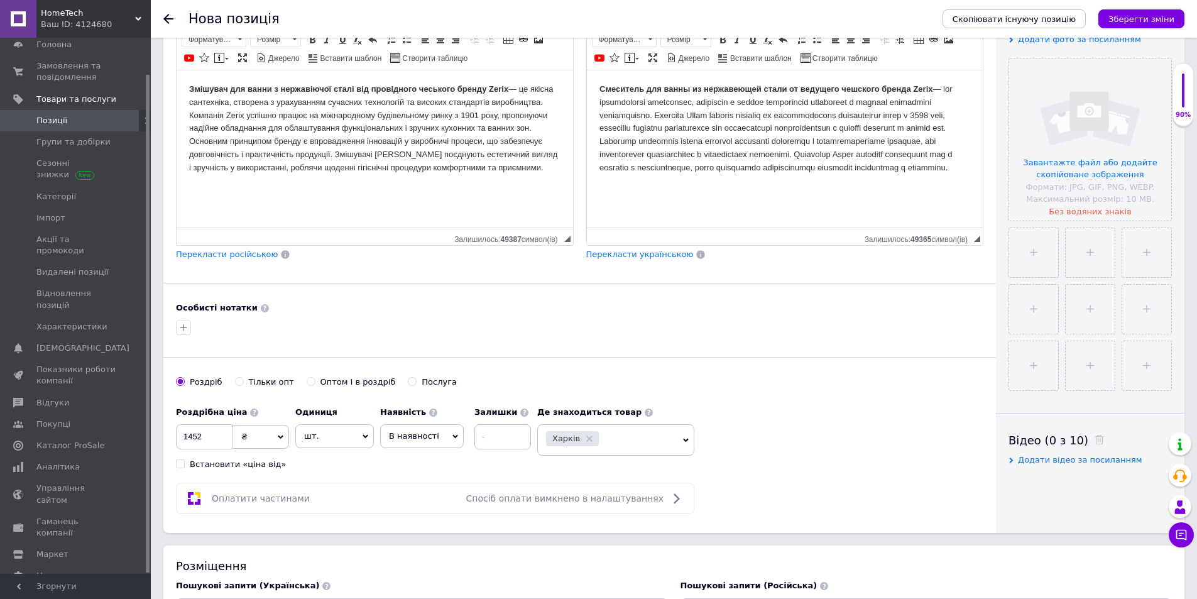
scroll to position [190, 0]
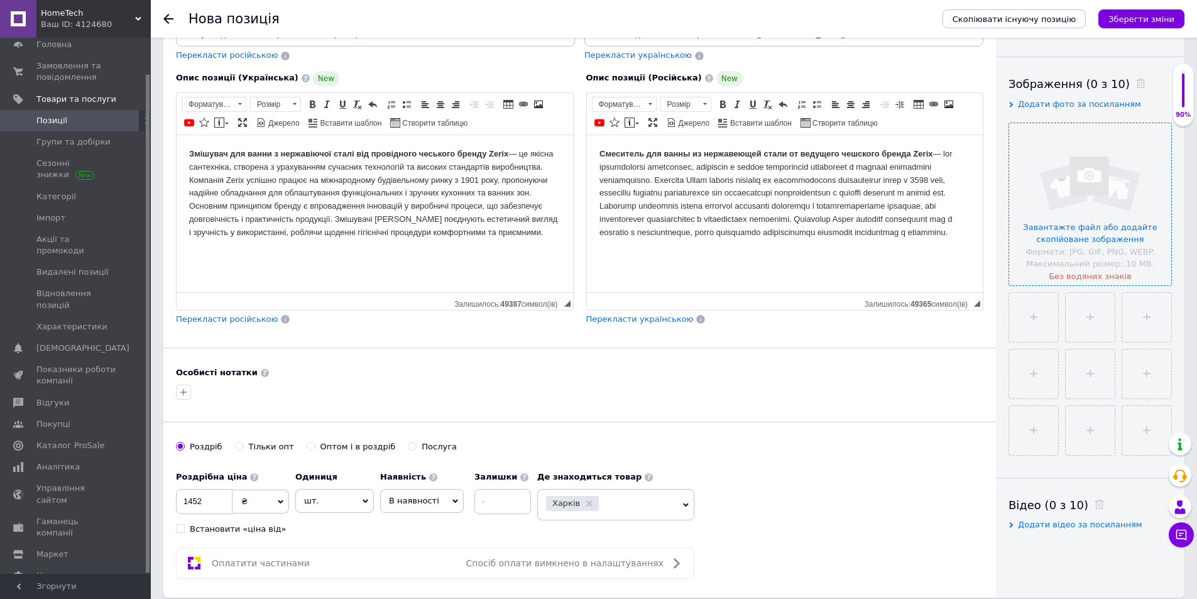
click at [1088, 154] on input "file" at bounding box center [1090, 204] width 162 height 162
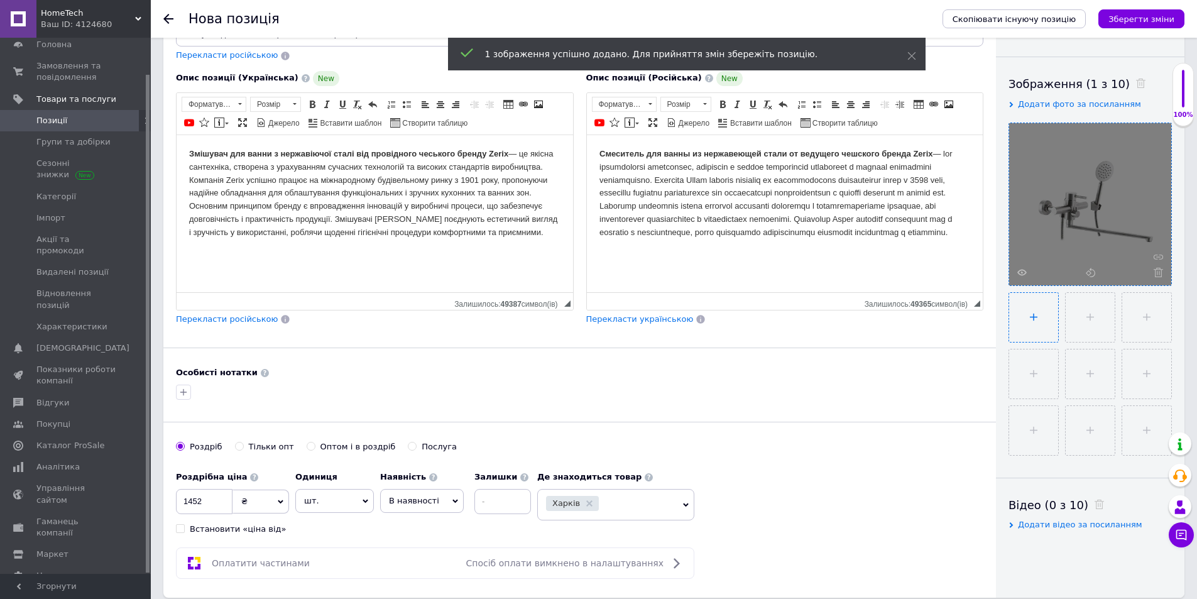
click at [1028, 326] on input "file" at bounding box center [1033, 317] width 49 height 49
type input "C:\fakepath\fwfwaf.png"
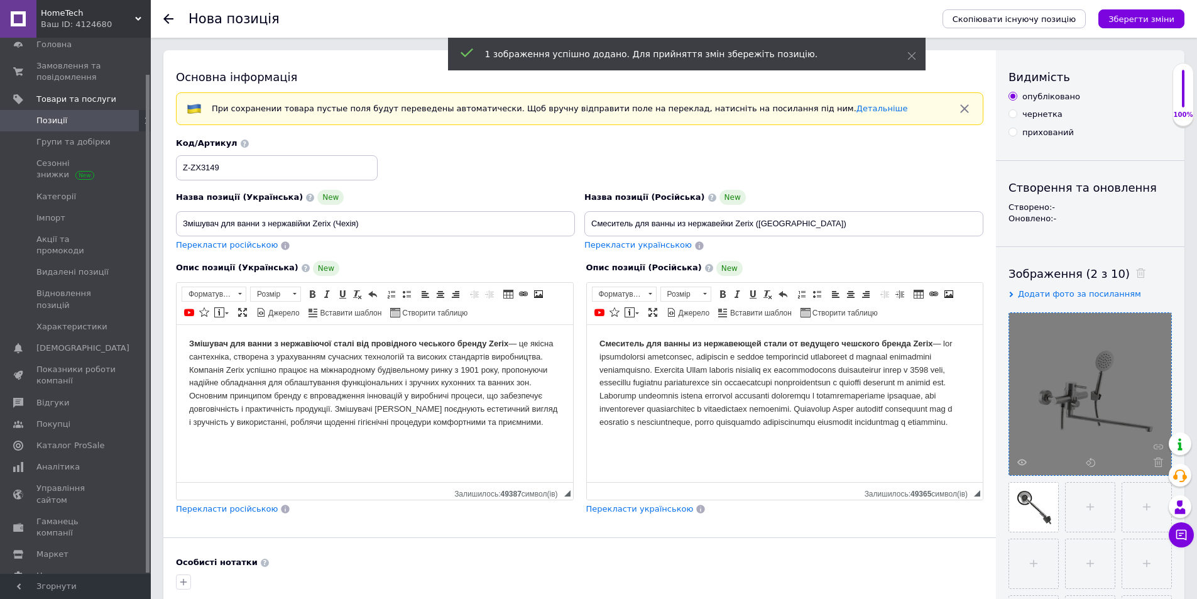
click at [1013, 114] on input "чернетка" at bounding box center [1012, 113] width 8 height 8
radio input "true"
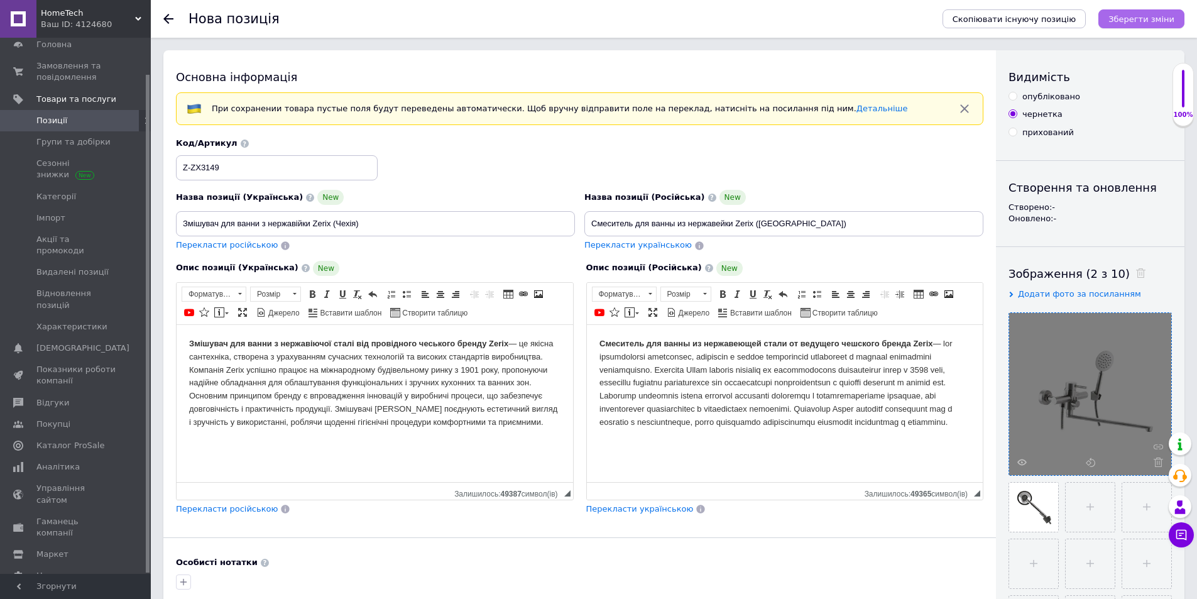
click at [1150, 21] on icon "Зберегти зміни" at bounding box center [1141, 18] width 66 height 9
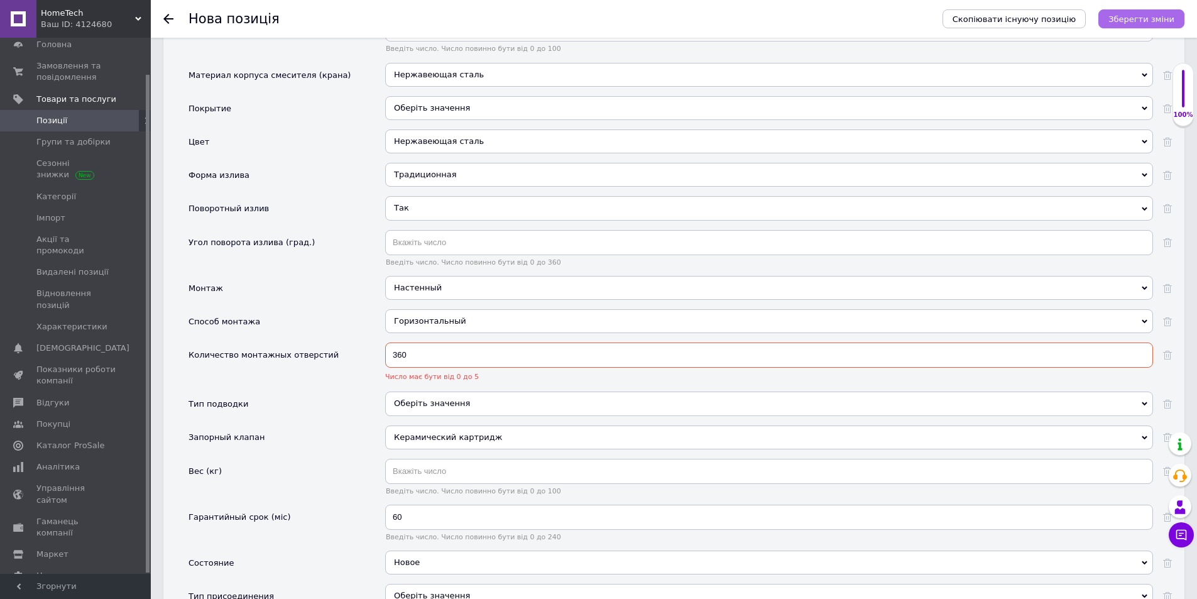
scroll to position [1400, 0]
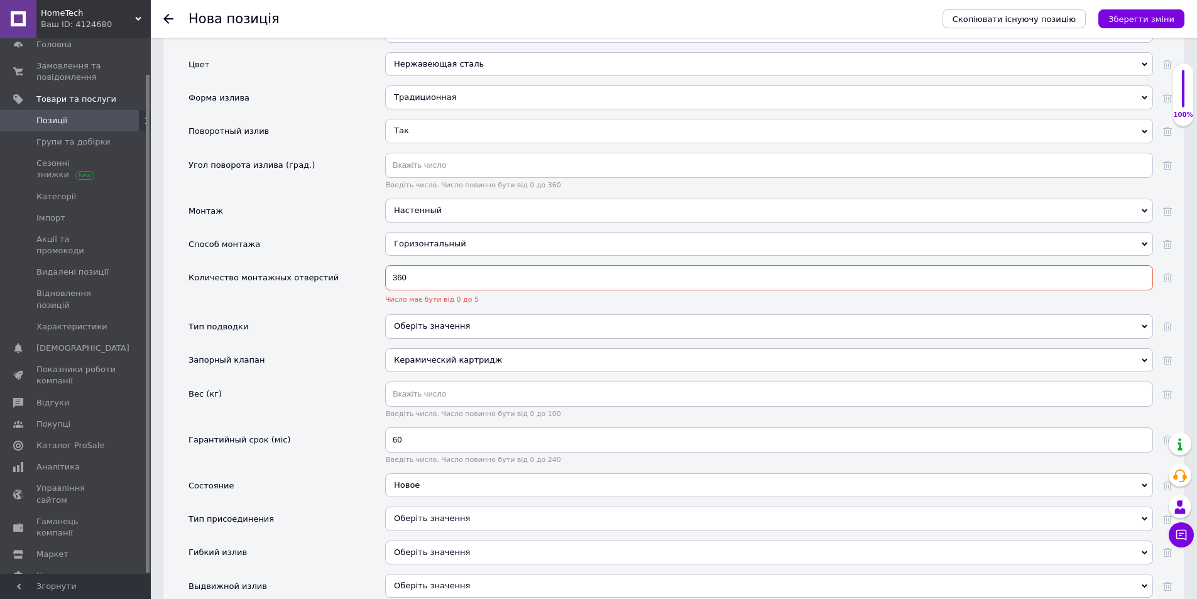
click at [433, 278] on input "360" at bounding box center [769, 277] width 768 height 25
type input "3"
click at [436, 319] on div "Оберіть значення" at bounding box center [769, 323] width 768 height 24
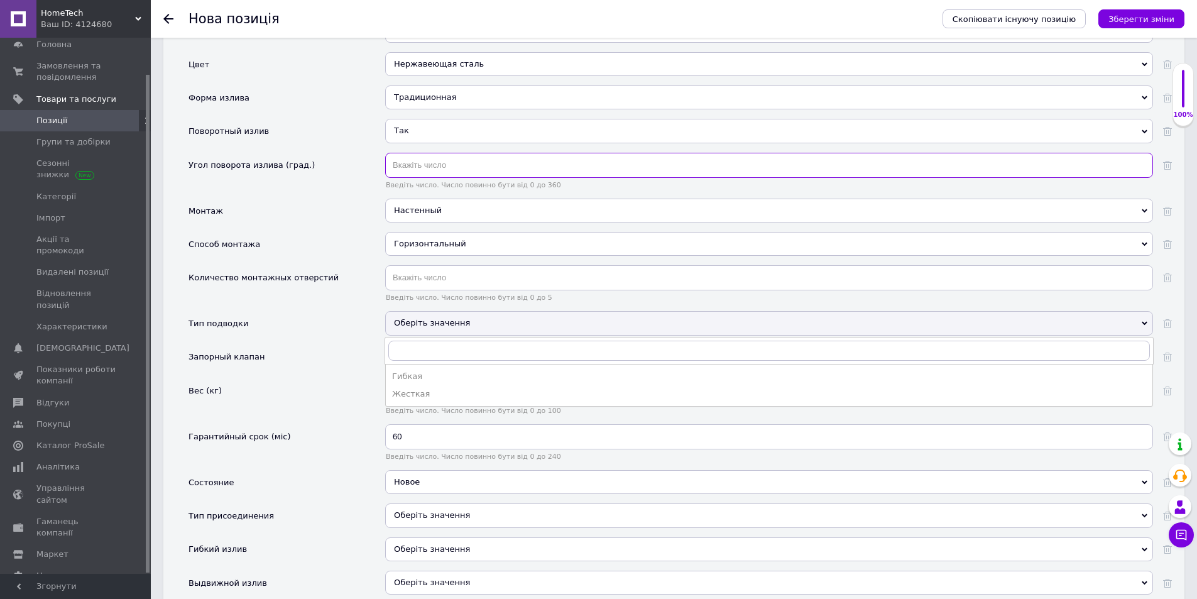
click at [425, 157] on input "text" at bounding box center [769, 165] width 768 height 25
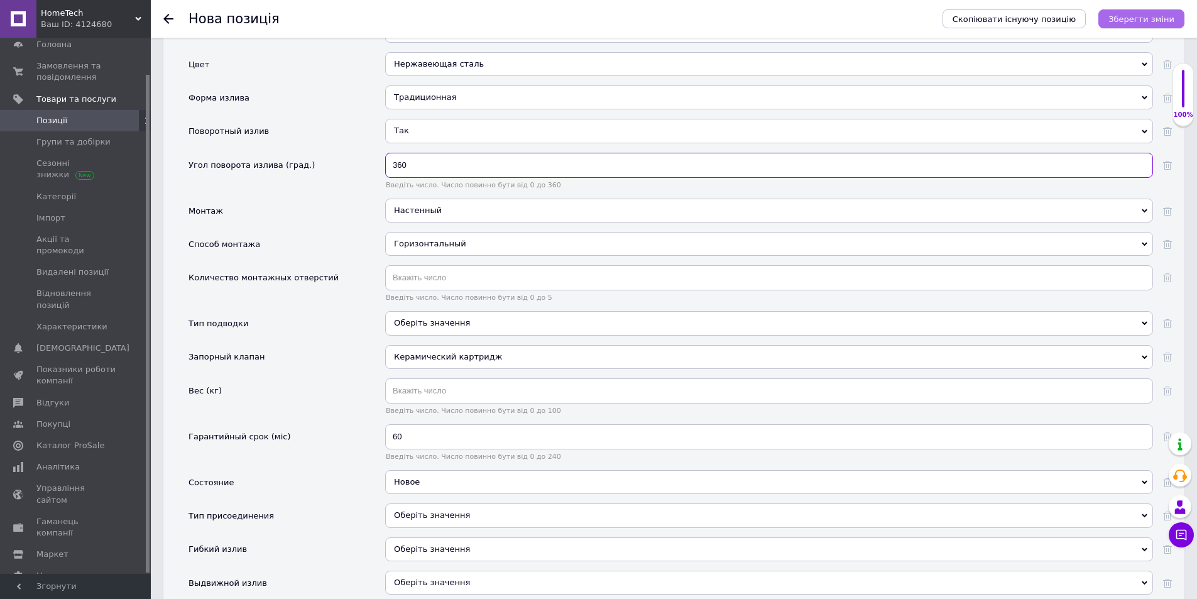
type input "360"
click at [1130, 19] on icon "Зберегти зміни" at bounding box center [1141, 18] width 66 height 9
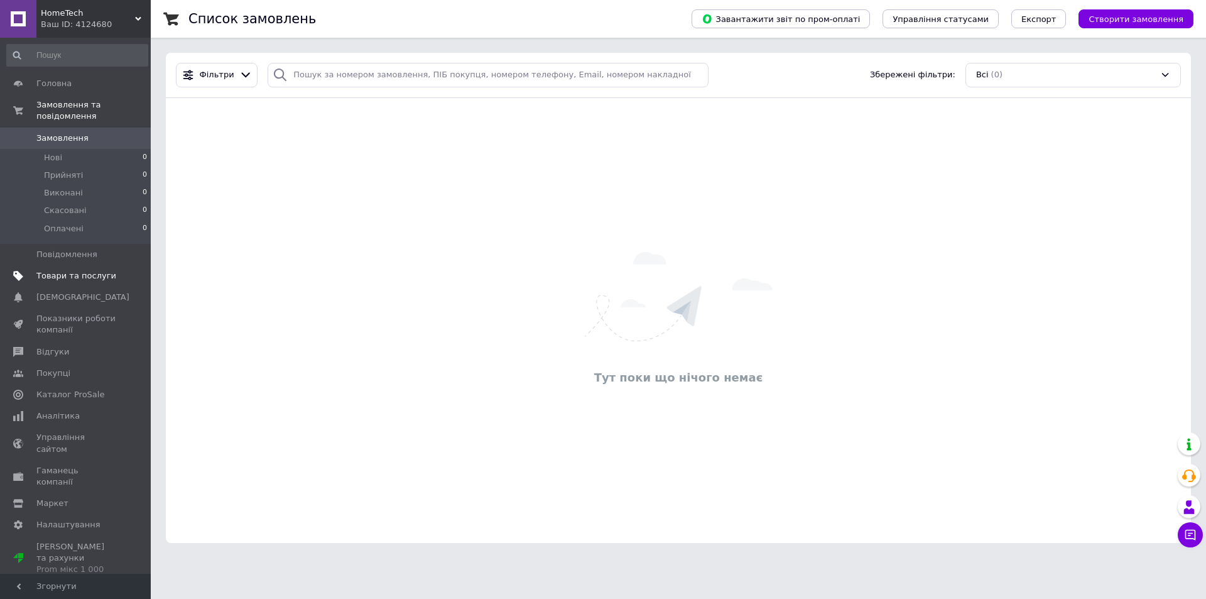
click at [90, 270] on span "Товари та послуги" at bounding box center [76, 275] width 80 height 11
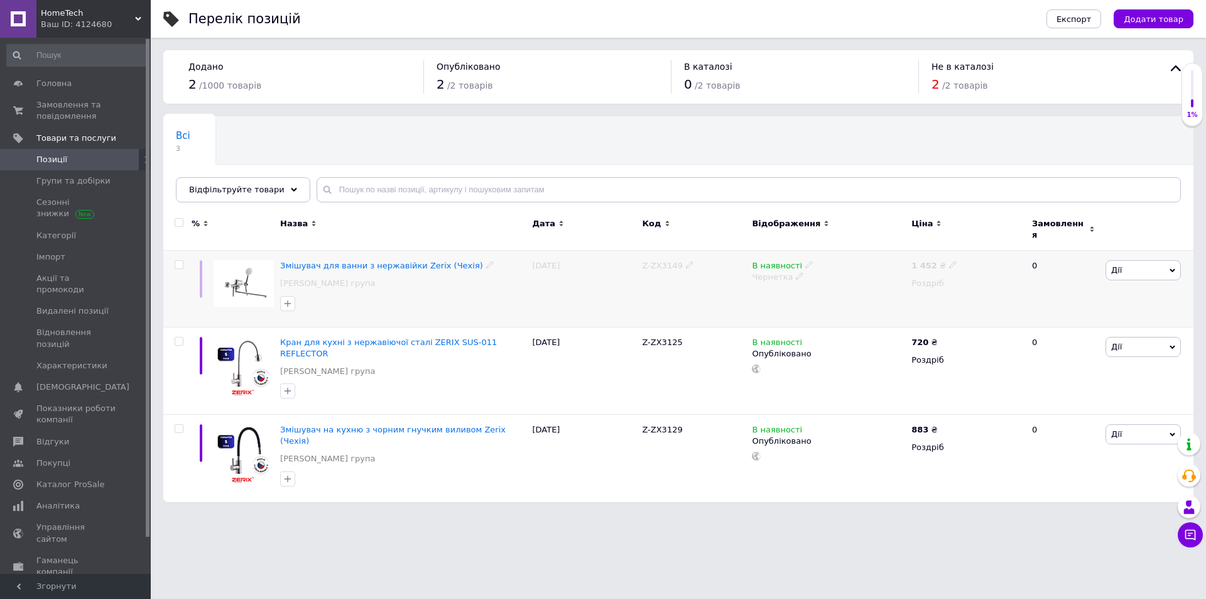
click at [1172, 269] on icon at bounding box center [1173, 271] width 6 height 4
click at [390, 279] on div "Змішувач для ванни з нержавійки Zerix (Чехія) Корнева група" at bounding box center [403, 277] width 246 height 35
click at [297, 261] on span "Змішувач для ванни з нержавійки Zerix (Чехія)" at bounding box center [381, 265] width 203 height 9
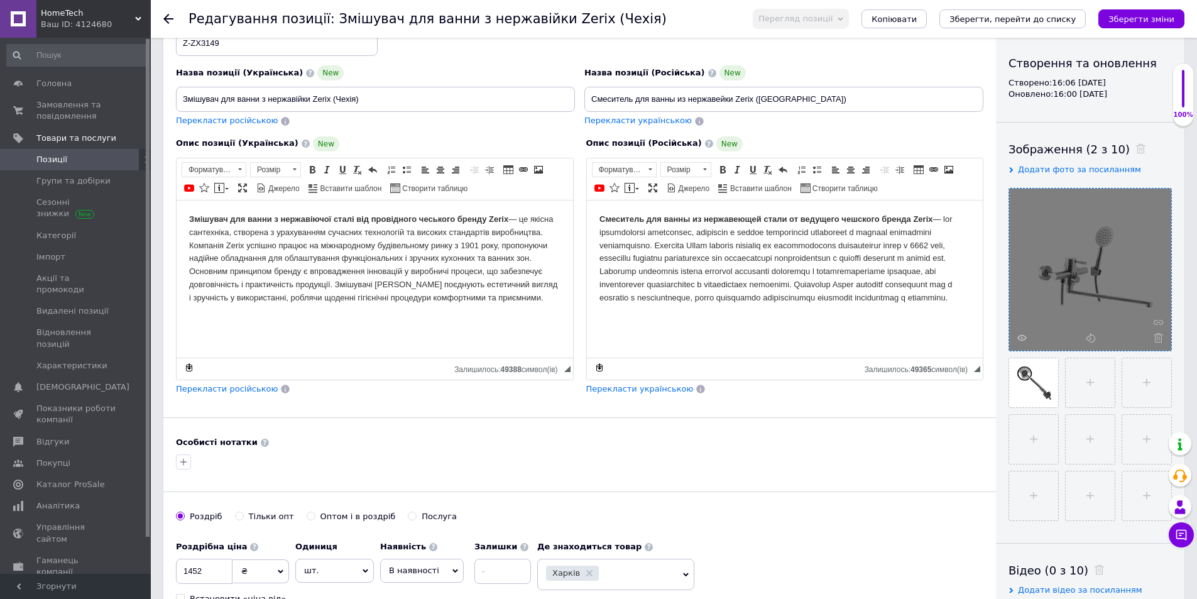
scroll to position [126, 0]
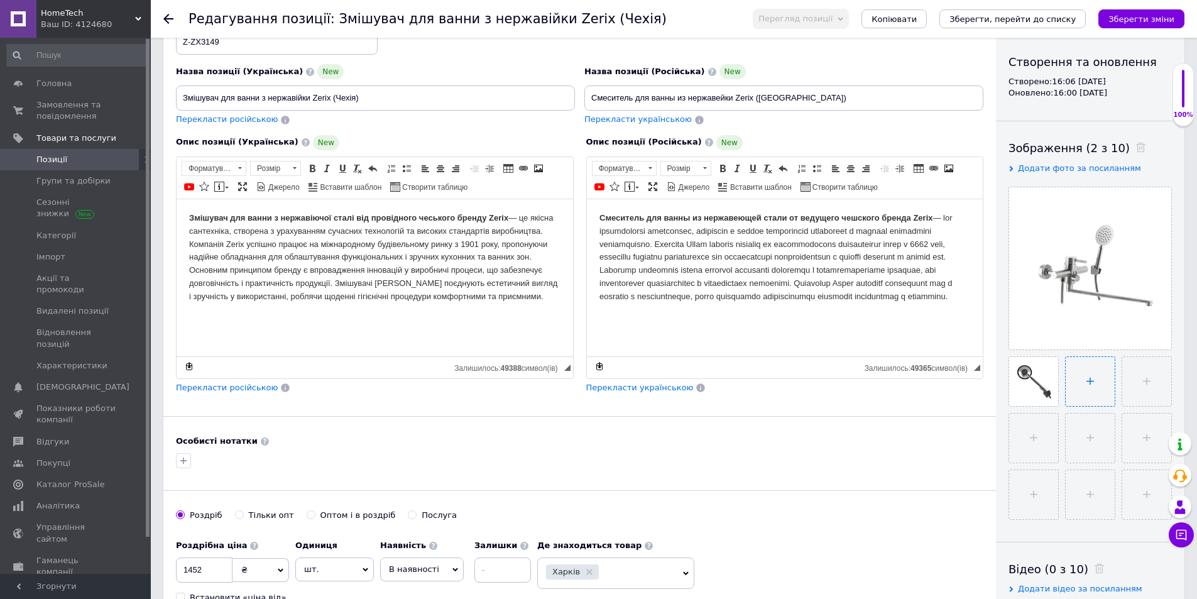
click at [1093, 380] on input "file" at bounding box center [1090, 381] width 49 height 49
type input "C:\fakepath\O1CN01oCscvj1Ka1yGj467o_!!2206394821179-0-cib-Photoroom.png"
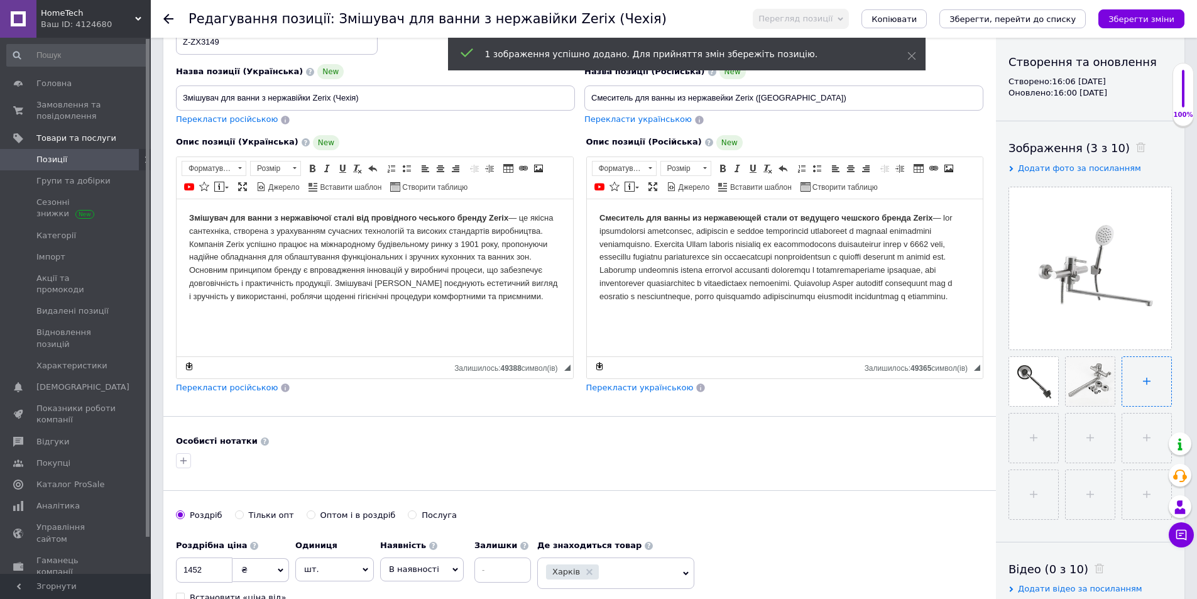
click at [1143, 385] on input "file" at bounding box center [1146, 381] width 49 height 49
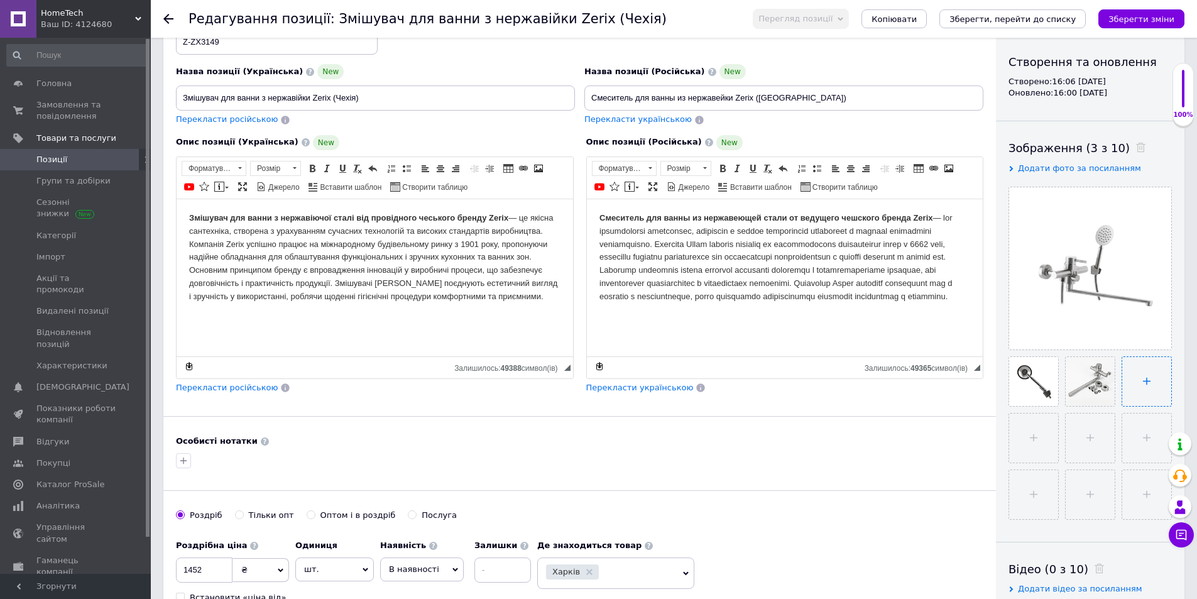
type input "C:\fakepath\O1CN01K3lUtC1Ka1yHslspJ_!!2206394821179-0-cib-Photoroom.png"
click at [1133, 19] on icon "Зберегти зміни" at bounding box center [1141, 18] width 66 height 9
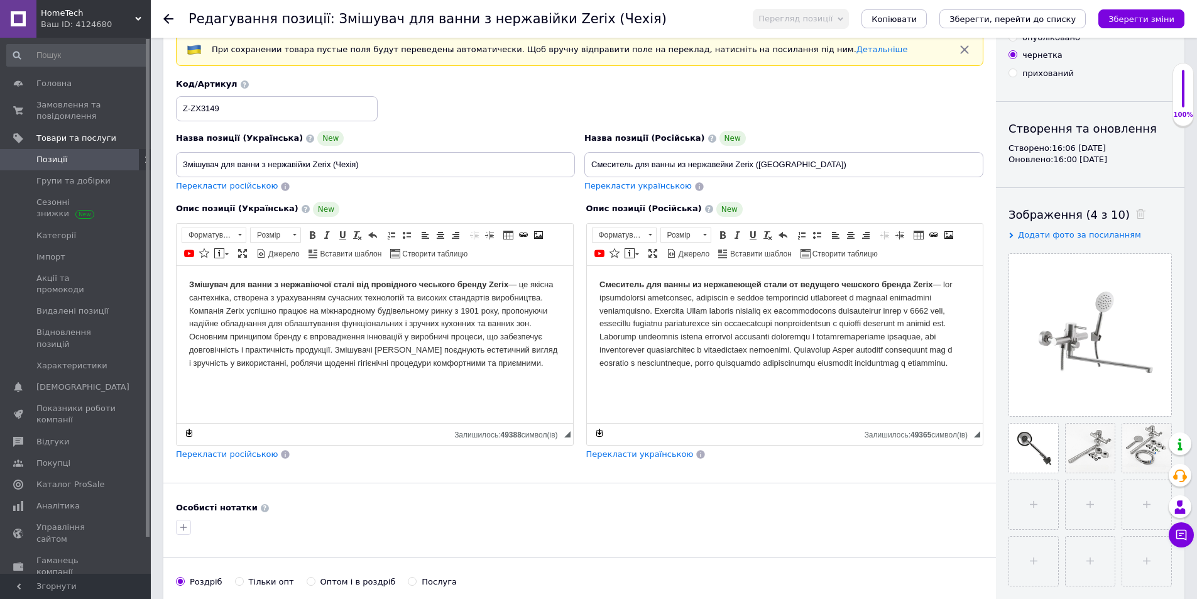
scroll to position [0, 0]
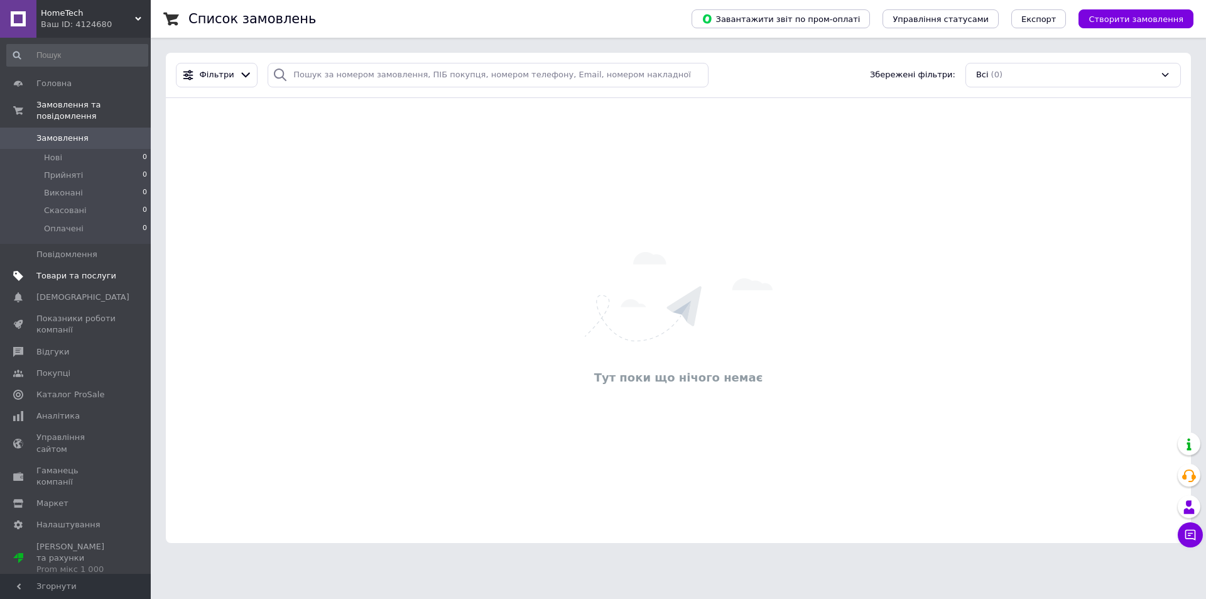
click at [65, 270] on span "Товари та послуги" at bounding box center [76, 275] width 80 height 11
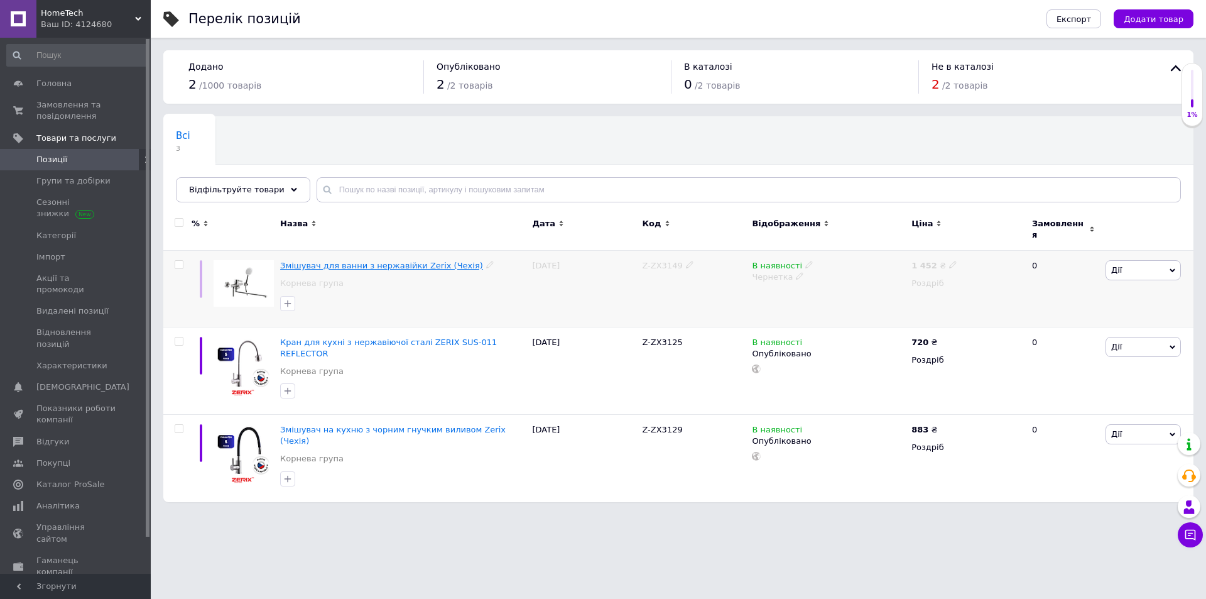
click at [334, 261] on span "Змішувач для ванни з нержавійки Zerix (Чехія)" at bounding box center [381, 265] width 203 height 9
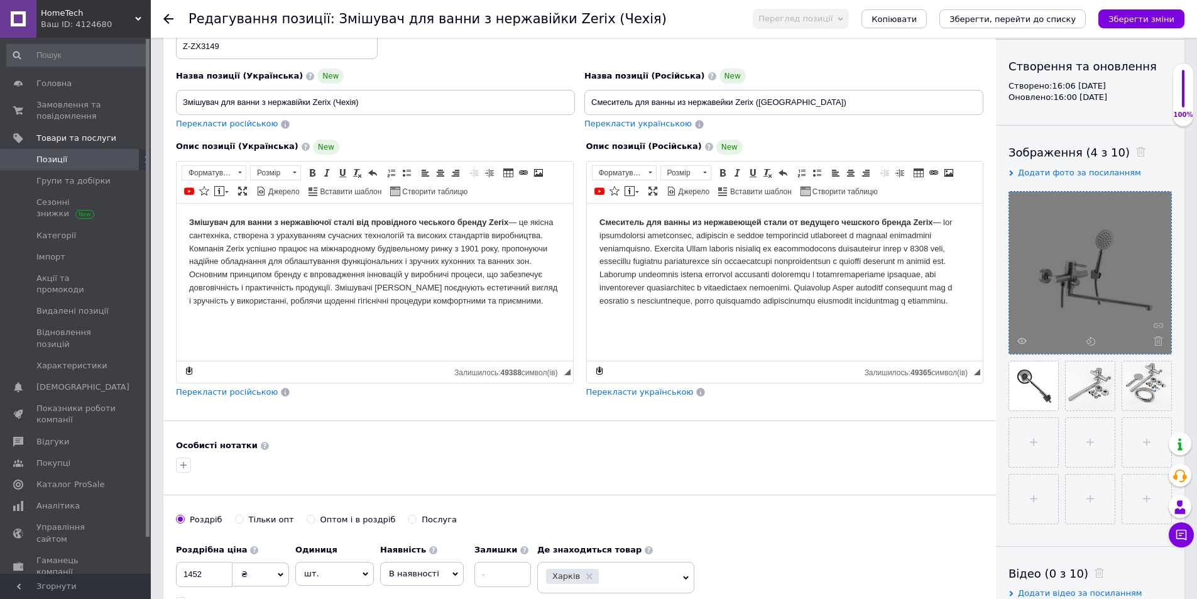
scroll to position [126, 0]
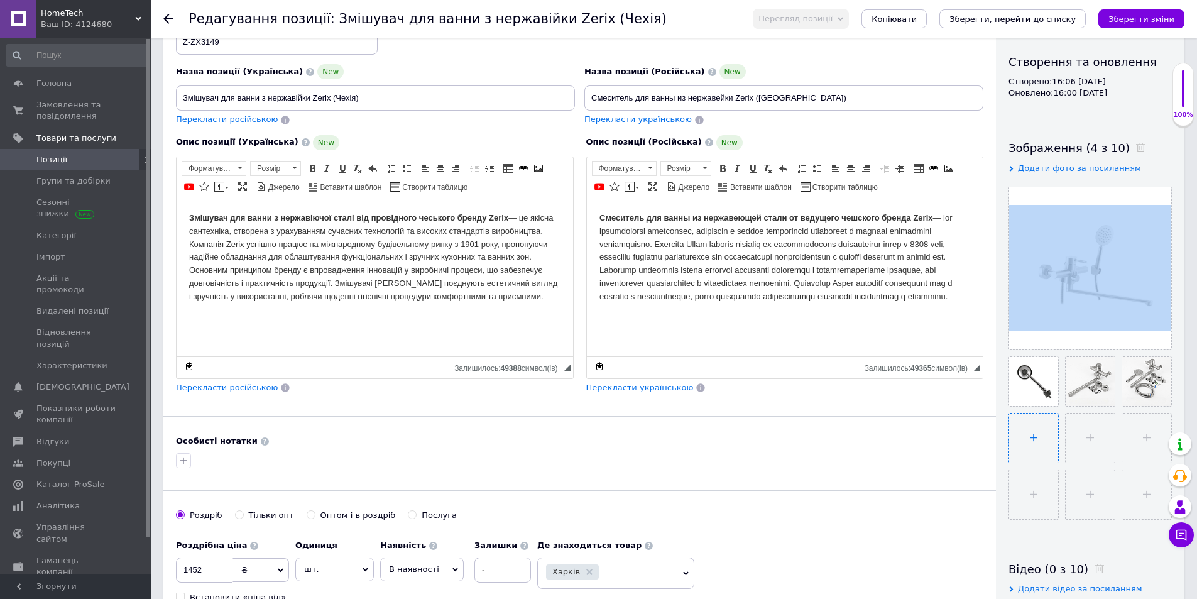
drag, startPoint x: 1052, startPoint y: 271, endPoint x: 1044, endPoint y: 433, distance: 161.7
click at [1044, 433] on div at bounding box center [1089, 353] width 163 height 333
click at [1081, 429] on input "file" at bounding box center [1090, 437] width 49 height 49
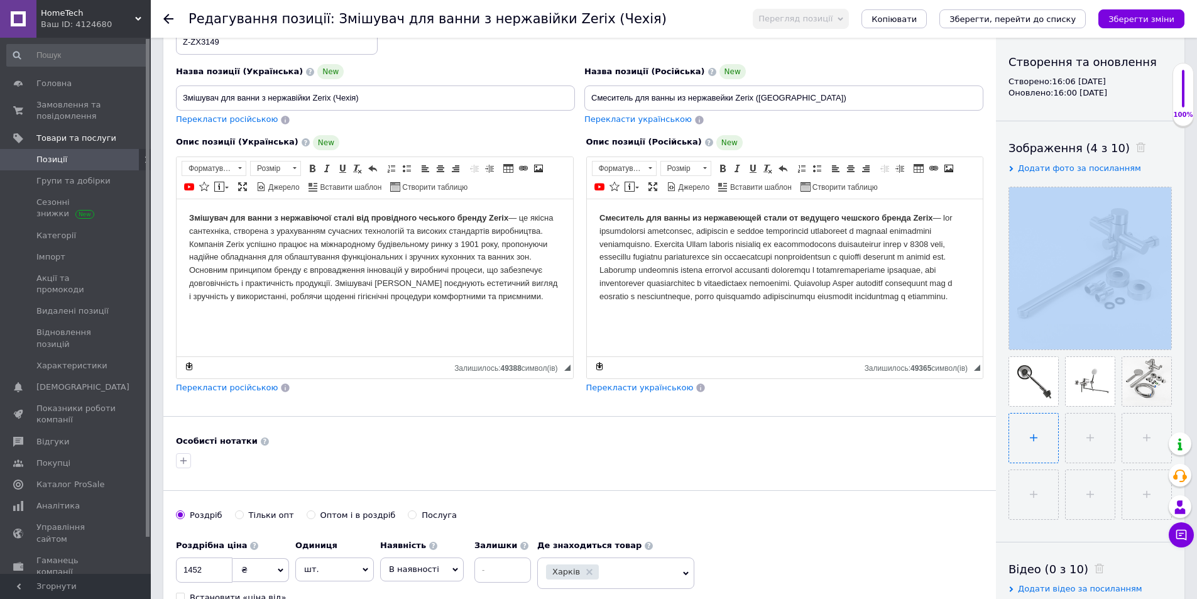
click at [1033, 422] on input "file" at bounding box center [1033, 437] width 49 height 49
type input "C:\fakepath\зображення_viber_2025-08-12_16-15-00-976.png"
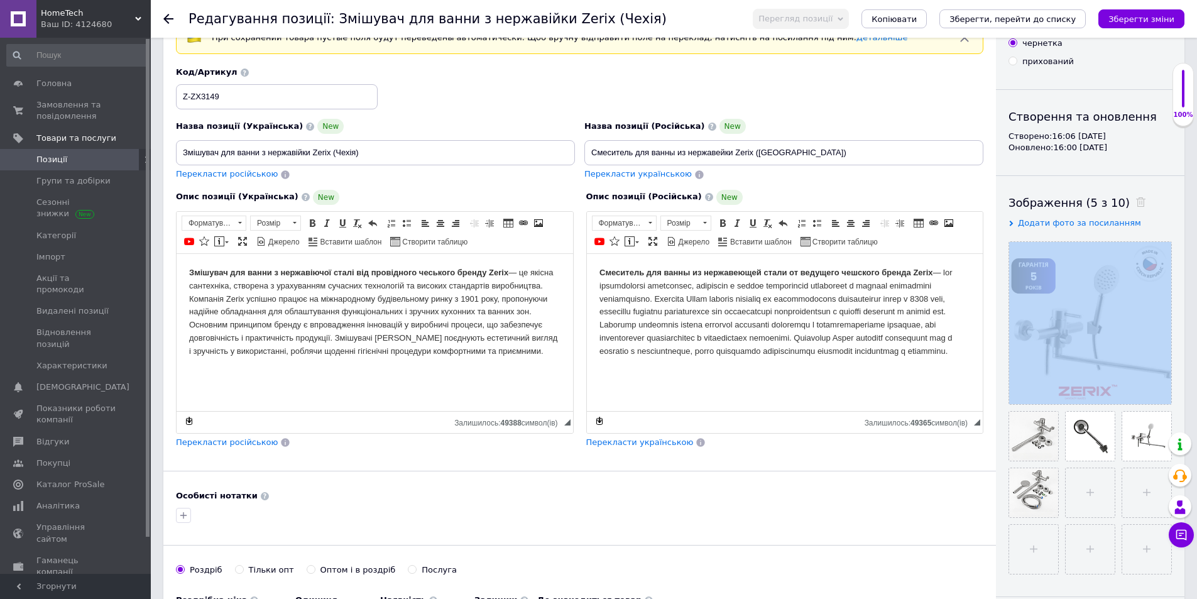
scroll to position [0, 0]
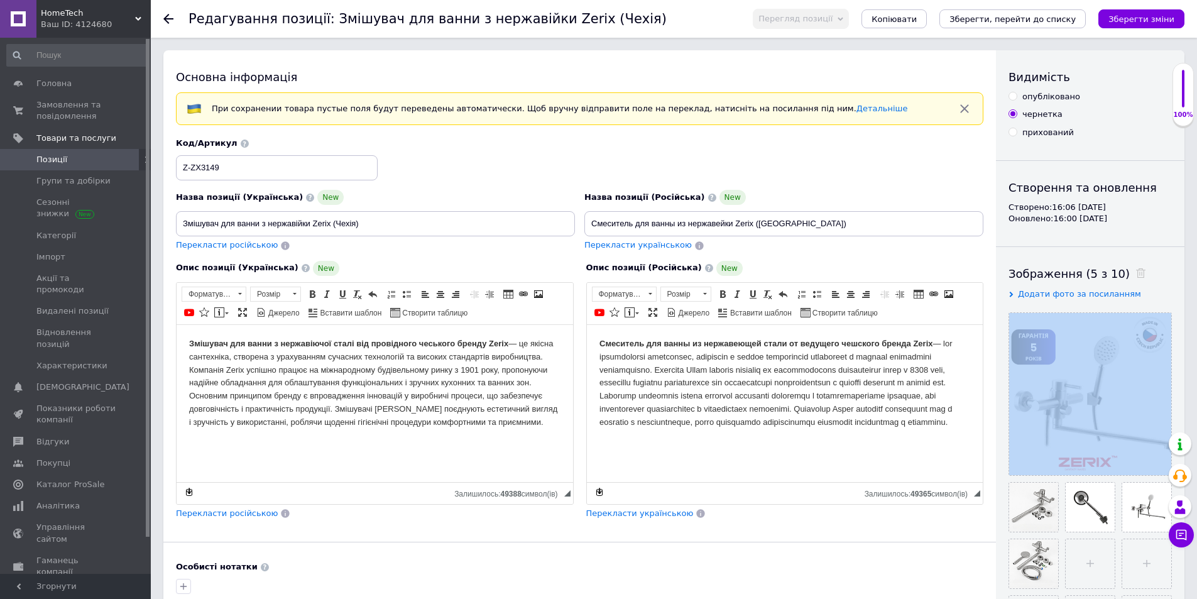
click at [1009, 99] on input "опубліковано" at bounding box center [1012, 96] width 8 height 8
radio input "true"
click at [1142, 16] on icon "Зберегти зміни" at bounding box center [1141, 18] width 66 height 9
click at [66, 162] on span "Позиції" at bounding box center [76, 159] width 80 height 11
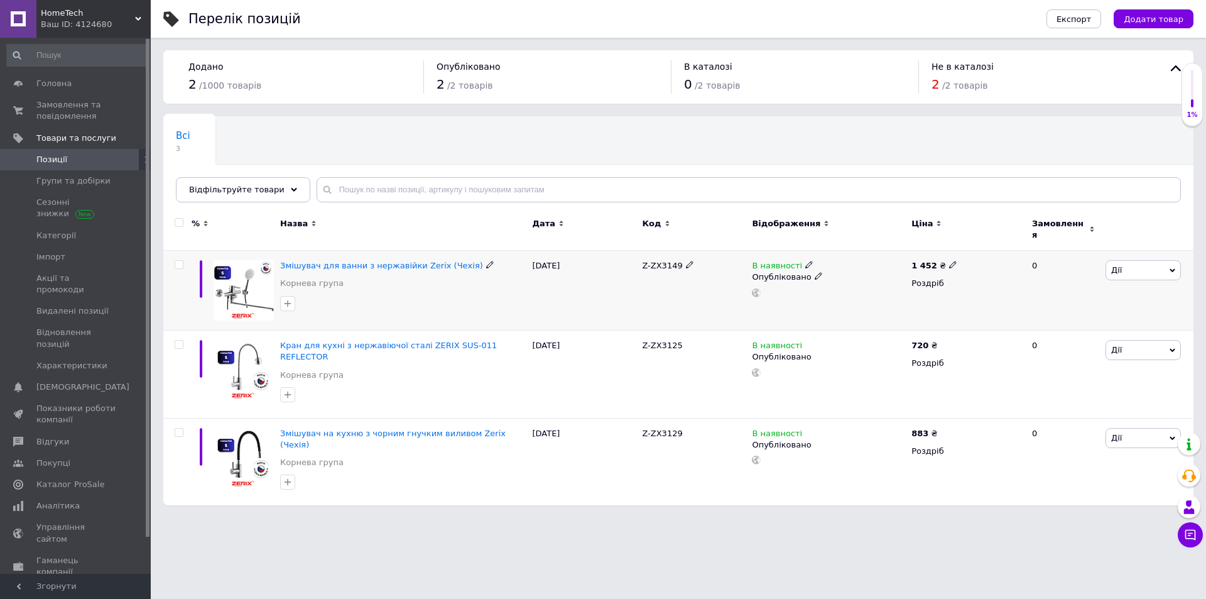
click at [234, 285] on img at bounding box center [244, 290] width 60 height 60
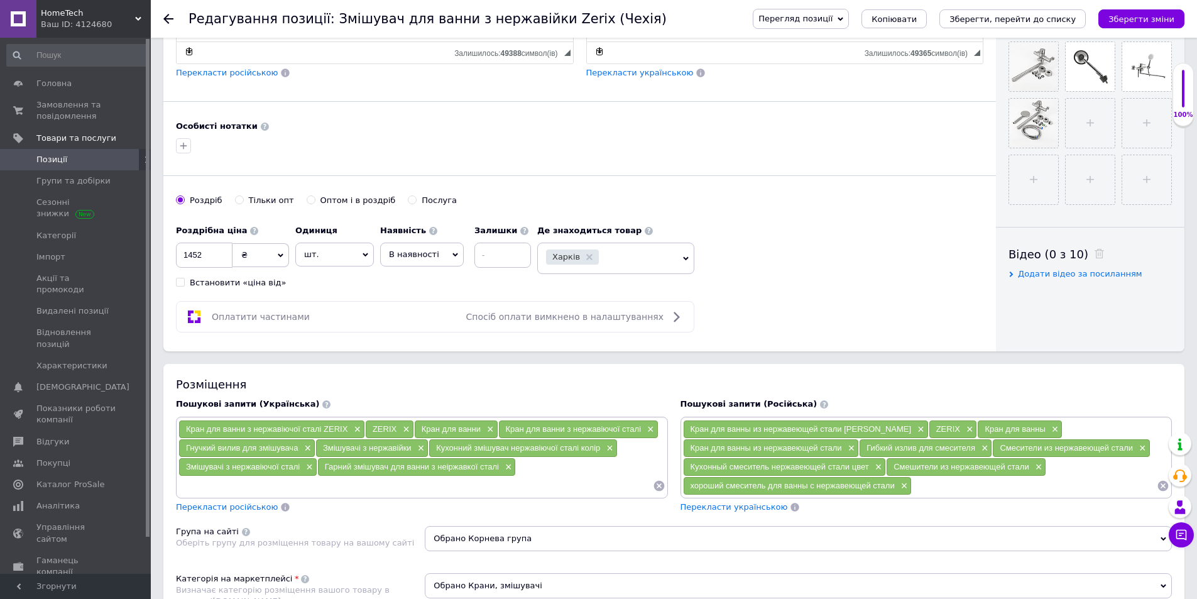
scroll to position [565, 0]
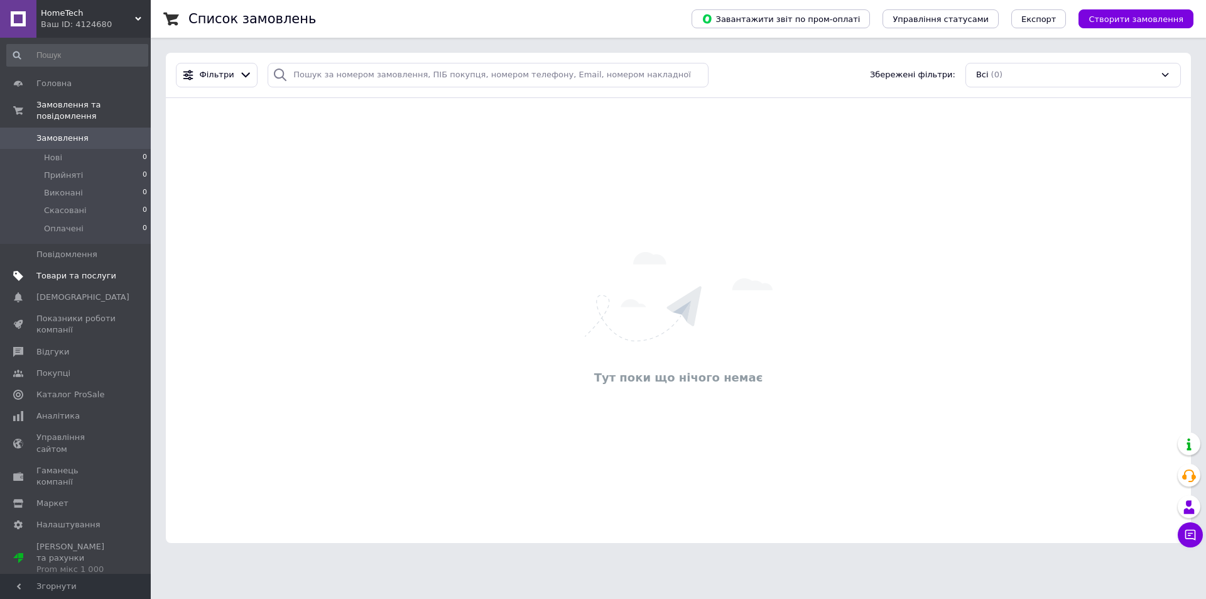
click at [75, 270] on span "Товари та послуги" at bounding box center [76, 275] width 80 height 11
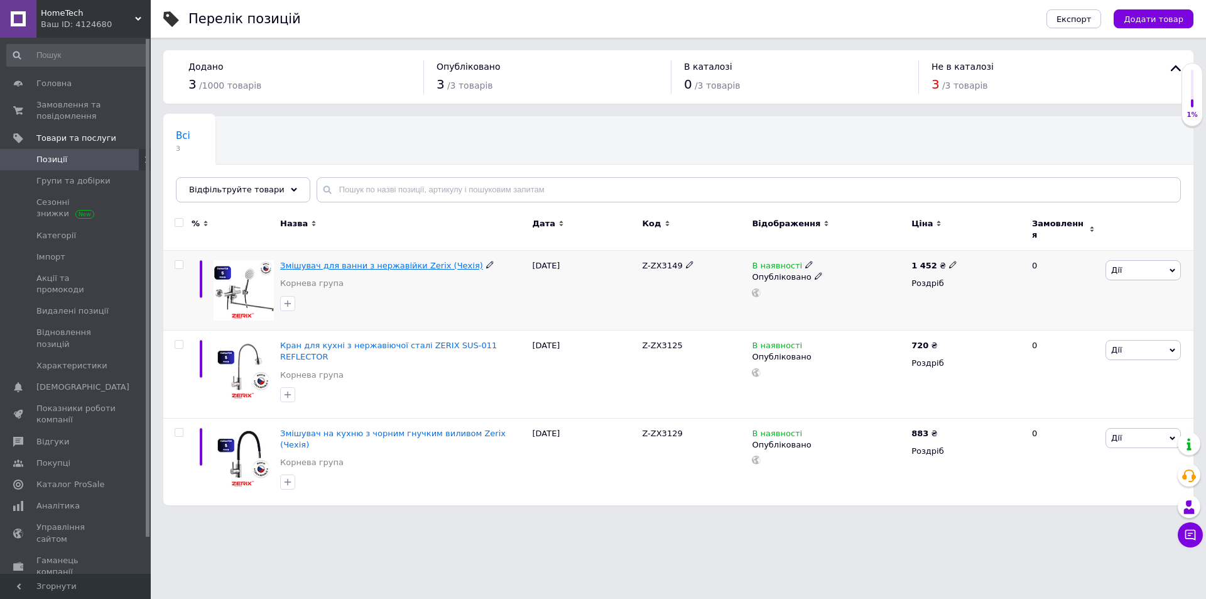
click at [332, 261] on span "Змішувач для ванни з нержавійки Zerix (Чехія)" at bounding box center [381, 265] width 203 height 9
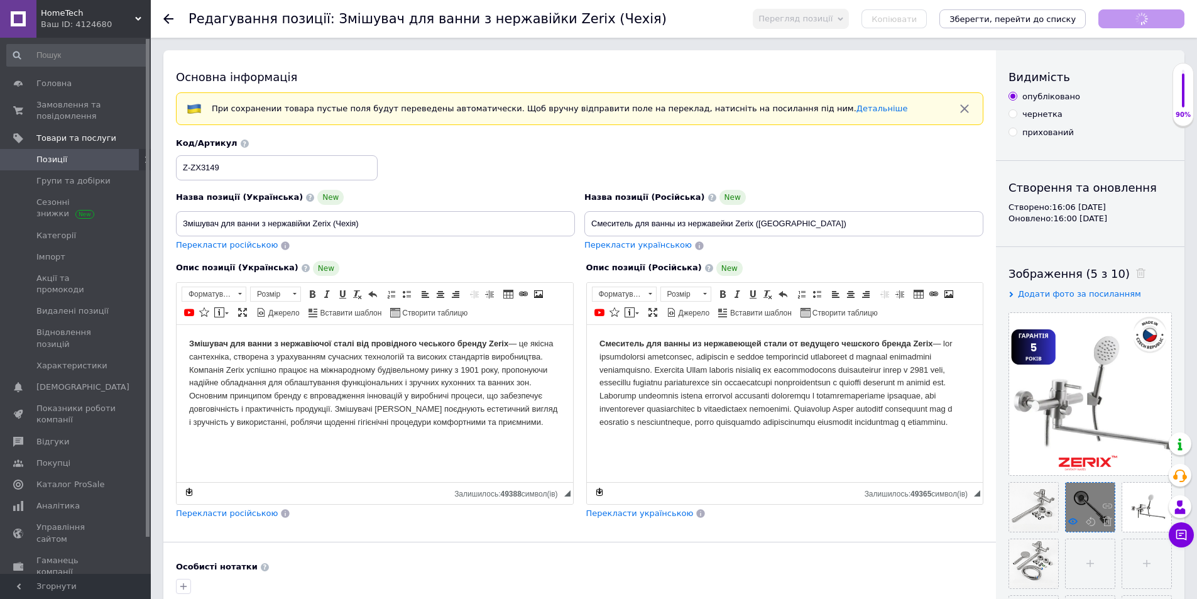
scroll to position [188, 0]
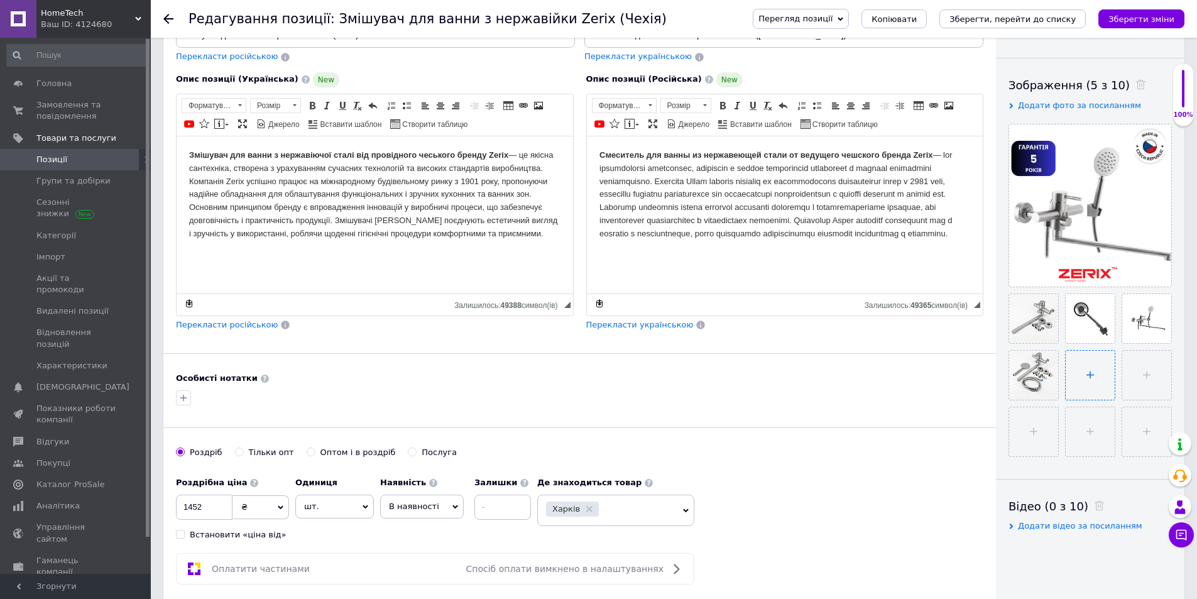
click at [1091, 371] on input "file" at bounding box center [1090, 375] width 49 height 49
type input "C:\fakepath\зображення_viber_2025-08-12_[PHONE_NUMBER].png"
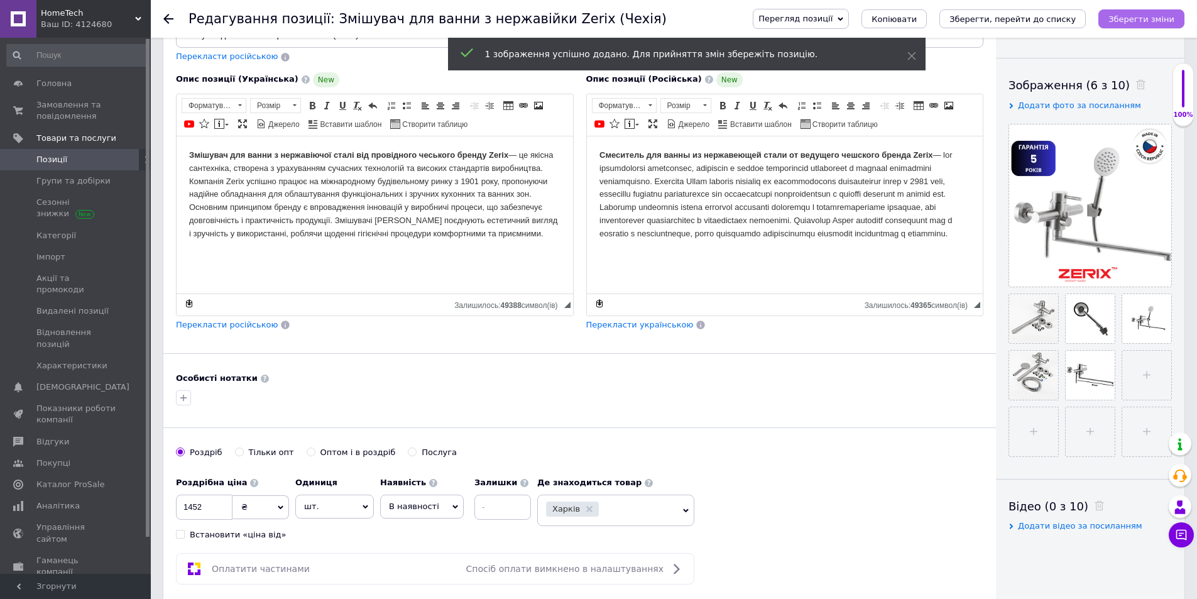
click at [1120, 19] on icon "Зберегти зміни" at bounding box center [1141, 18] width 66 height 9
